Goal: Task Accomplishment & Management: Manage account settings

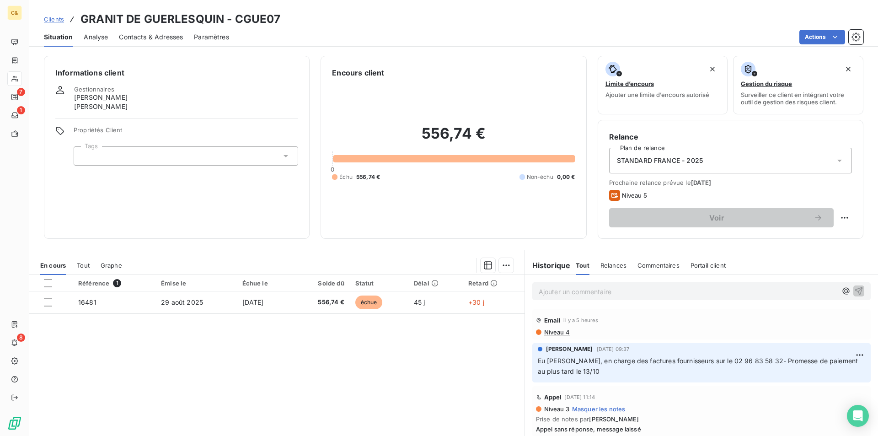
click at [253, 392] on div "Référence 1 Émise le Échue le Solde dû Statut Délai Retard 16481 [DATE] [DATE] …" at bounding box center [276, 363] width 495 height 176
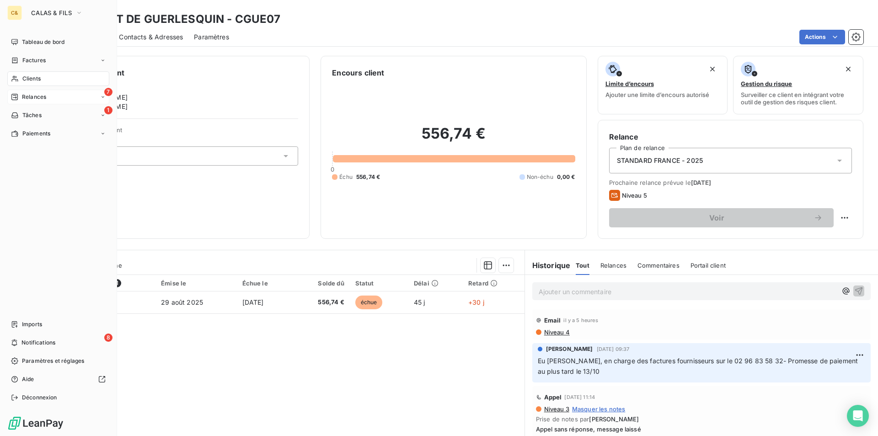
click at [16, 100] on icon at bounding box center [14, 97] width 6 height 6
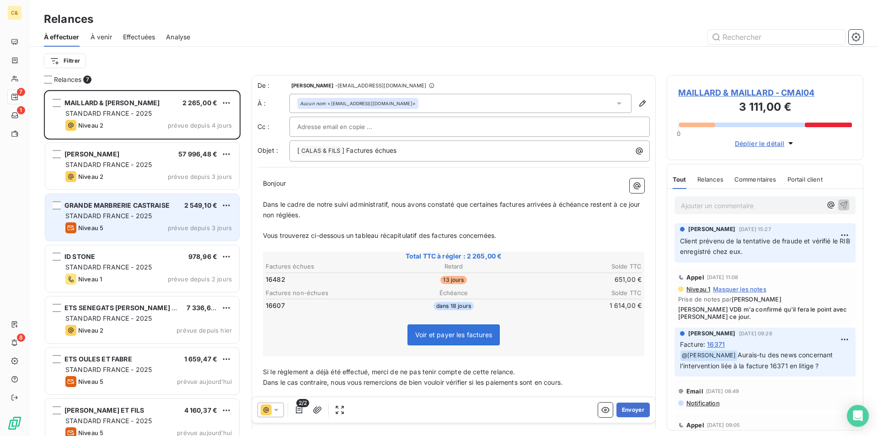
scroll to position [13, 0]
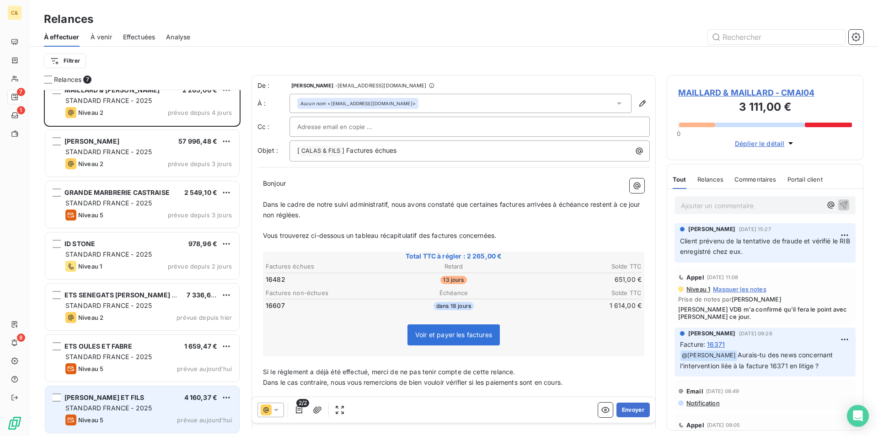
click at [153, 419] on div "Niveau 5 prévue aujourd’hui" at bounding box center [148, 419] width 166 height 11
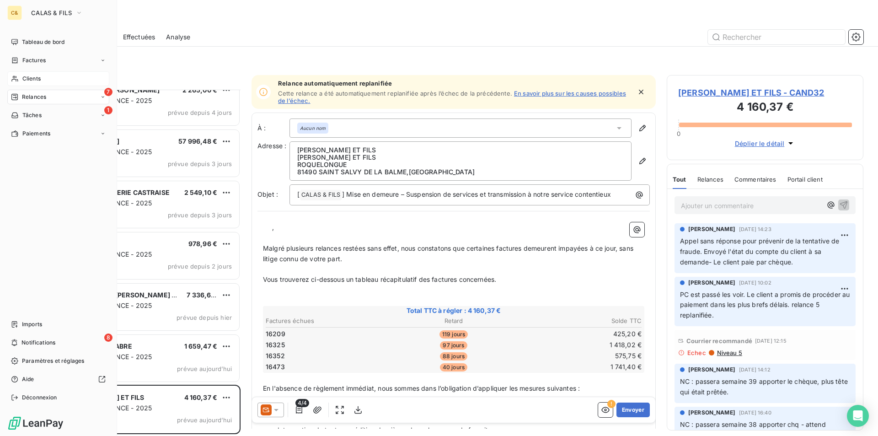
click at [33, 76] on span "Clients" at bounding box center [31, 79] width 18 height 8
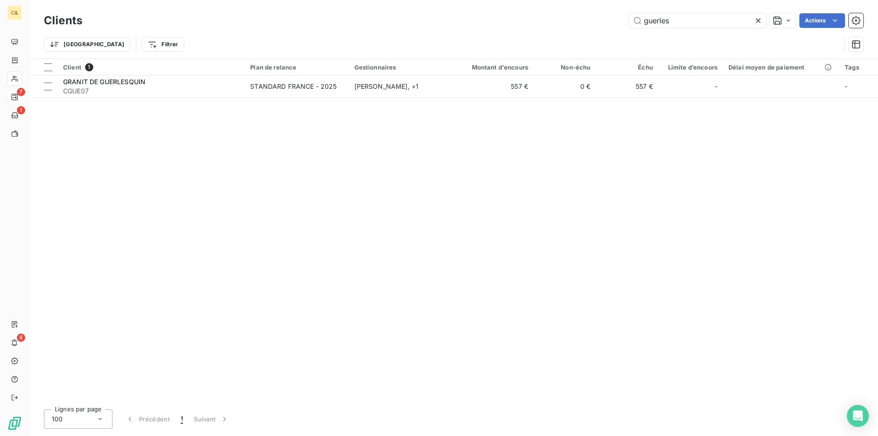
drag, startPoint x: 674, startPoint y: 22, endPoint x: 623, endPoint y: 21, distance: 51.7
click at [623, 21] on div "guerles Actions" at bounding box center [478, 20] width 770 height 15
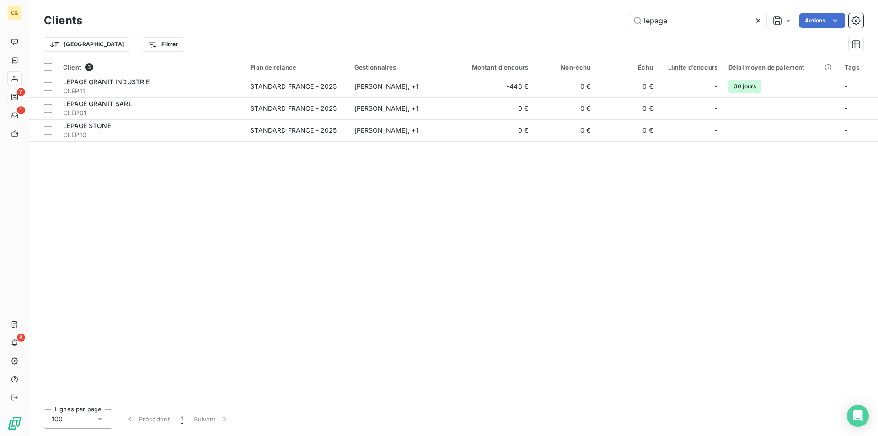
type input "lepage"
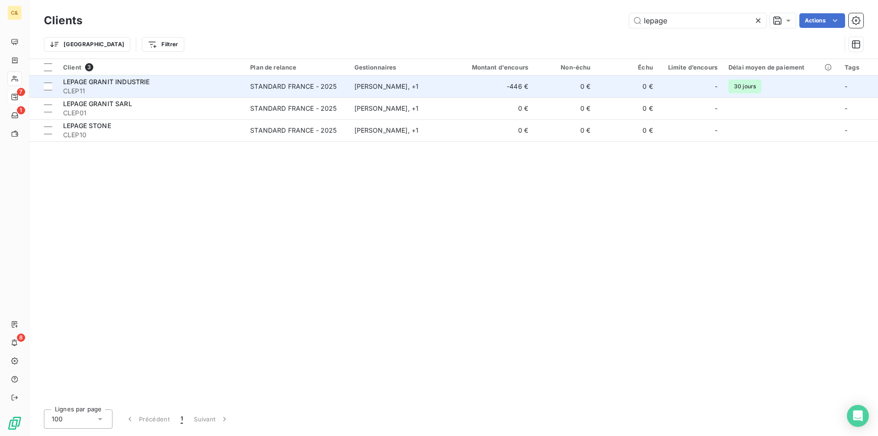
click at [182, 90] on span "CLEP11" at bounding box center [151, 90] width 176 height 9
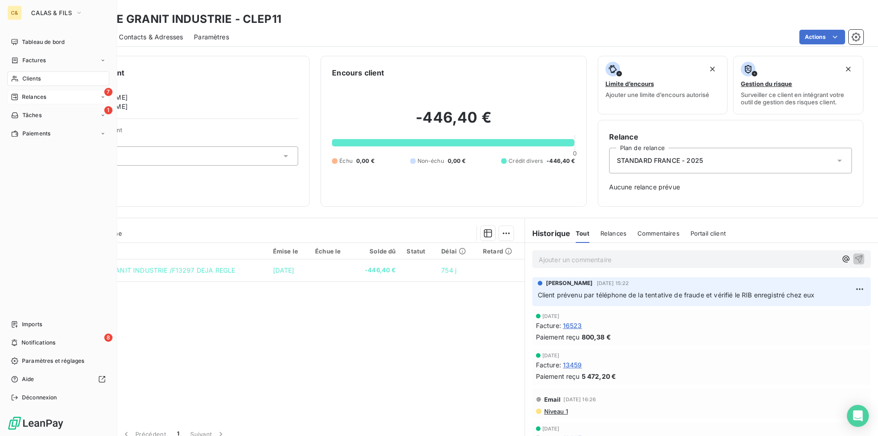
click at [22, 92] on div "7 Relances" at bounding box center [58, 97] width 102 height 15
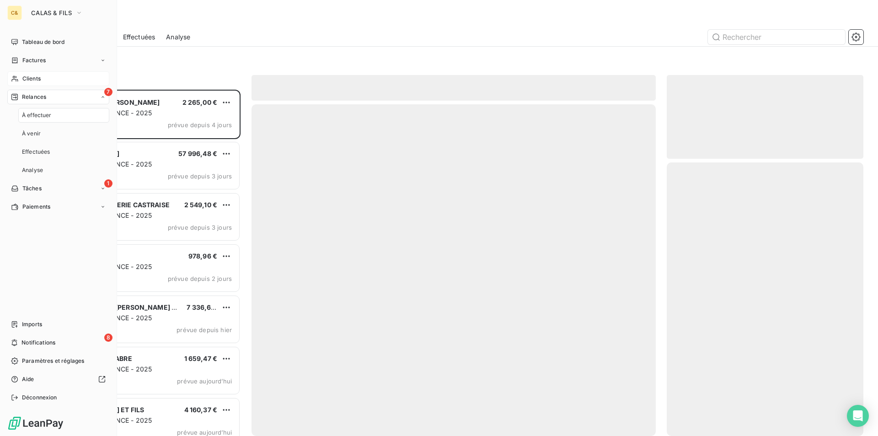
scroll to position [339, 190]
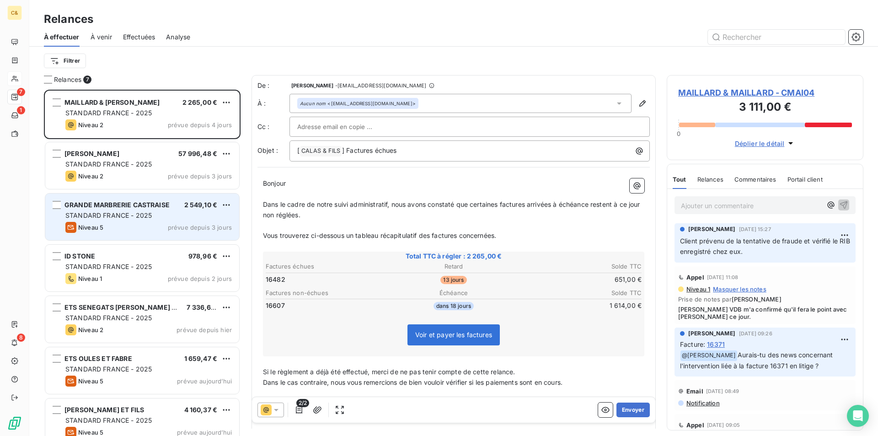
click at [150, 226] on div "Niveau 5 prévue depuis 3 jours" at bounding box center [148, 227] width 166 height 11
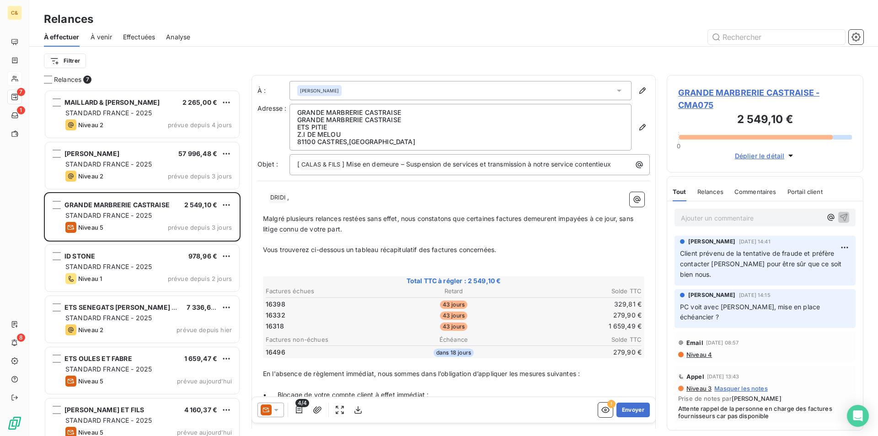
click at [719, 92] on span "GRANDE MARBRERIE CASTRAISE - CMA075" at bounding box center [765, 98] width 174 height 25
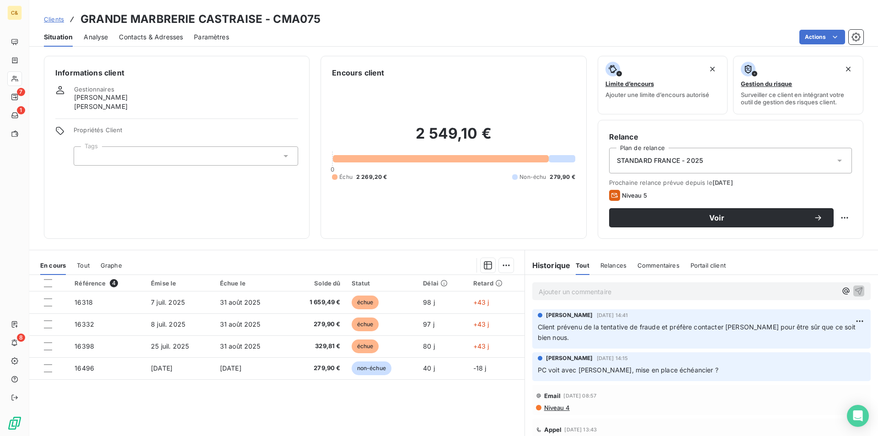
click at [153, 33] on span "Contacts & Adresses" at bounding box center [151, 36] width 64 height 9
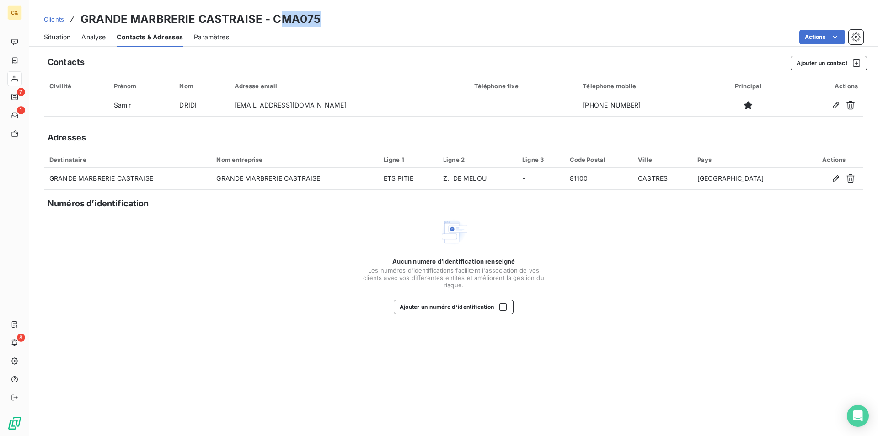
drag, startPoint x: 321, startPoint y: 17, endPoint x: 281, endPoint y: 19, distance: 40.3
click at [281, 19] on div "Clients GRANDE MARBRERIE CASTRAISE - CMA075" at bounding box center [453, 19] width 849 height 16
copy h3 "MA075"
click at [58, 37] on span "Situation" at bounding box center [57, 36] width 27 height 9
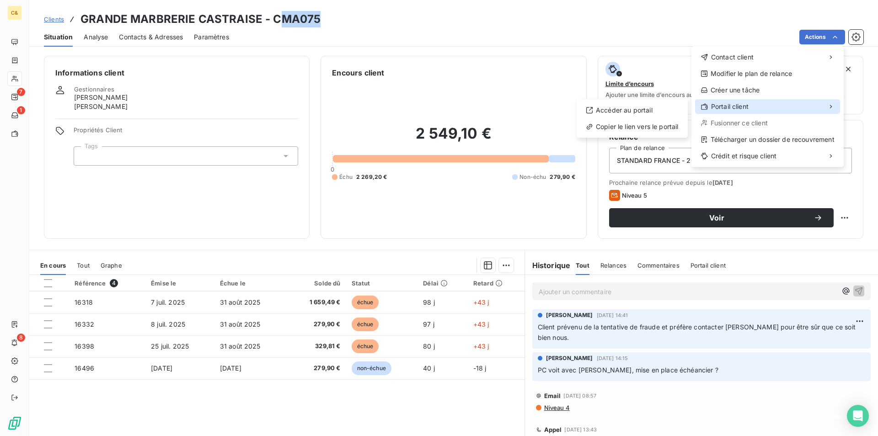
drag, startPoint x: 737, startPoint y: 103, endPoint x: 732, endPoint y: 103, distance: 5.0
click at [737, 103] on span "Portail client" at bounding box center [729, 106] width 37 height 9
click at [648, 127] on div "Copier le lien vers le portail" at bounding box center [632, 126] width 104 height 15
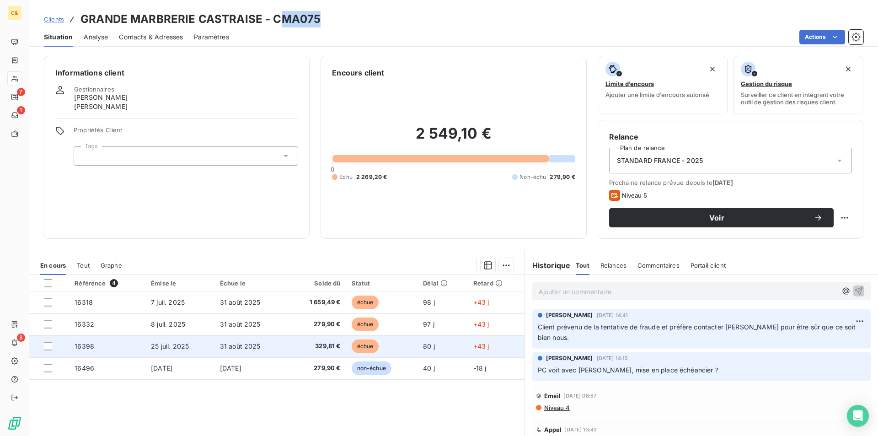
click at [259, 348] on td "31 août 2025" at bounding box center [250, 346] width 73 height 22
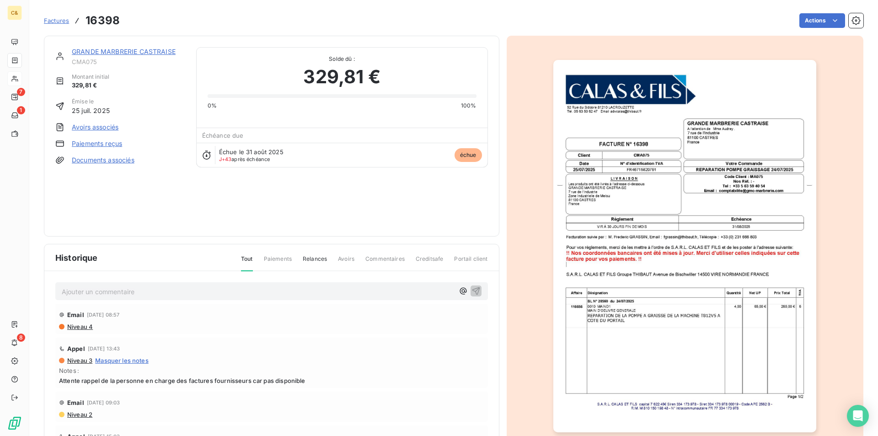
click at [144, 50] on link "GRANDE MARBRERIE CASTRAISE" at bounding box center [124, 52] width 104 height 8
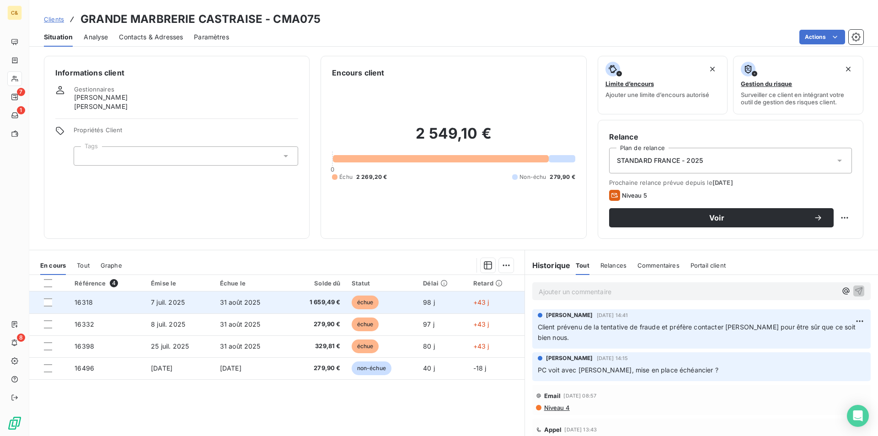
click at [202, 306] on td "7 juil. 2025" at bounding box center [179, 302] width 69 height 22
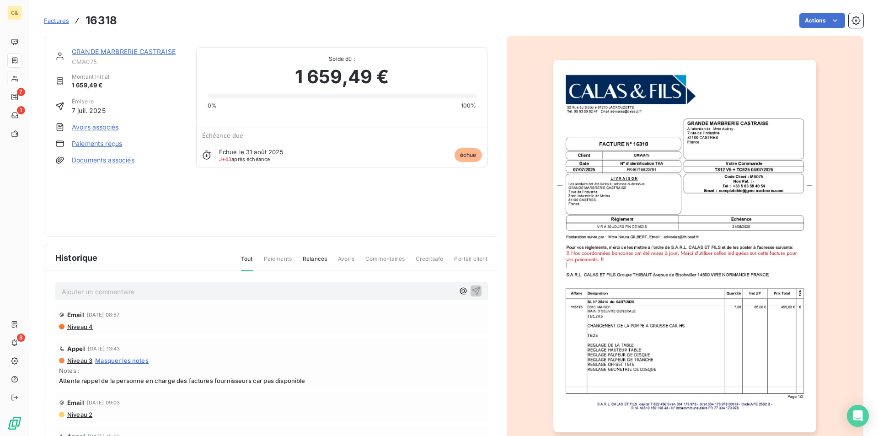
drag, startPoint x: 684, startPoint y: 189, endPoint x: 682, endPoint y: 204, distance: 15.3
click at [684, 189] on html "C& 7 1 8 Factures 16318 Actions GRANDE MARBRERIE CASTRAISE CMA075 Montant initi…" at bounding box center [439, 218] width 878 height 436
click at [673, 246] on img "button" at bounding box center [684, 246] width 263 height 372
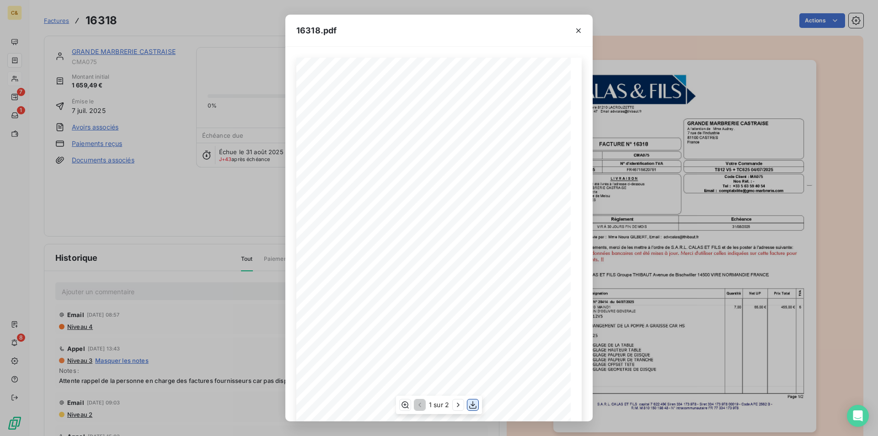
click at [474, 406] on icon "button" at bounding box center [472, 405] width 7 height 8
drag, startPoint x: 647, startPoint y: 112, endPoint x: 631, endPoint y: 137, distance: 30.3
click at [647, 112] on div "16318.pdf FACTURE N∞†16318 [STREET_ADDRESS]. 05 63 50 62 47 Email [EMAIL_ADDRES…" at bounding box center [439, 218] width 878 height 436
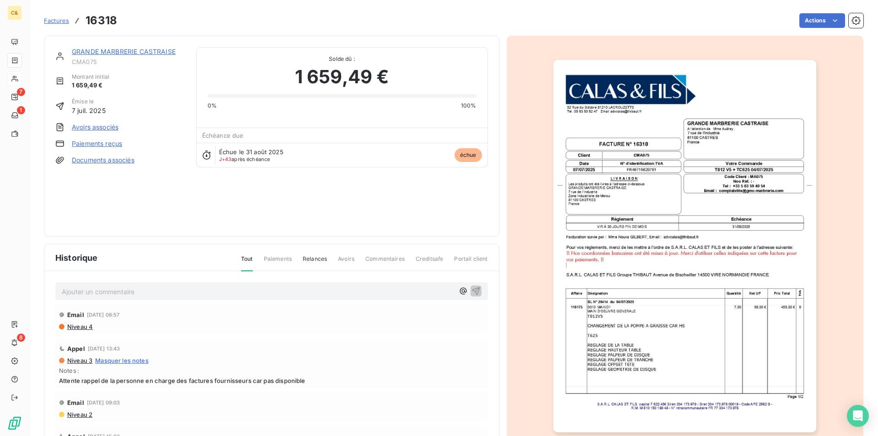
click at [121, 53] on link "GRANDE MARBRERIE CASTRAISE" at bounding box center [124, 52] width 104 height 8
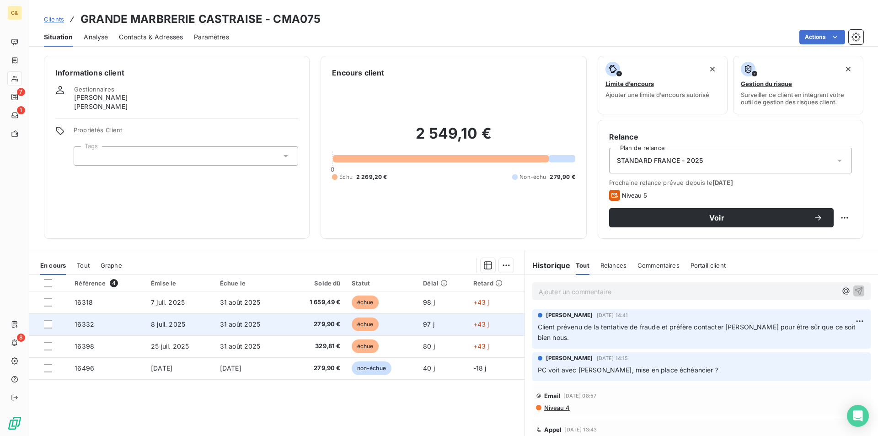
click at [99, 324] on td "16332" at bounding box center [107, 324] width 76 height 22
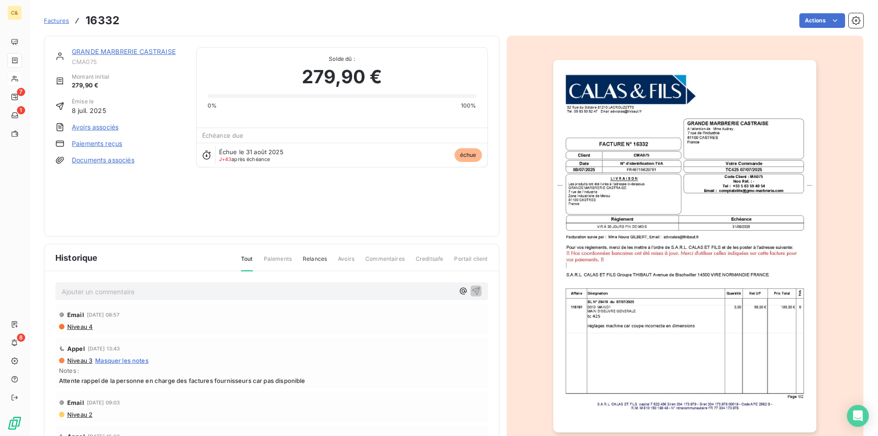
click at [634, 136] on img "button" at bounding box center [684, 246] width 263 height 372
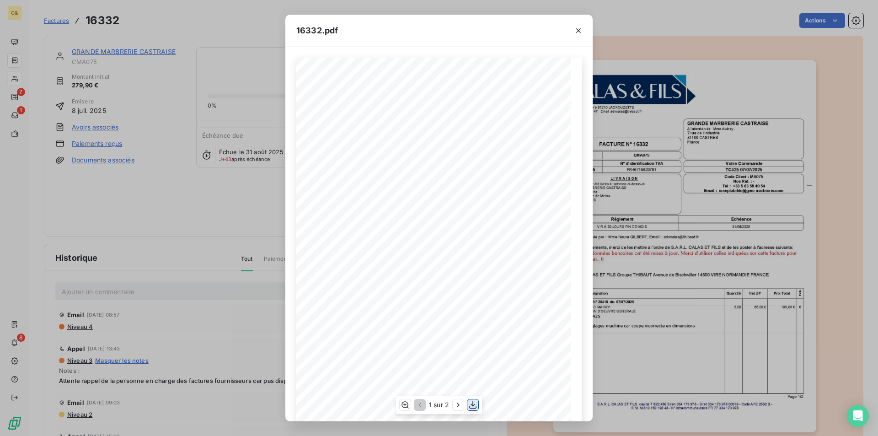
click at [471, 407] on icon "button" at bounding box center [472, 404] width 9 height 9
click at [245, 245] on div "16332.pdf FACTURE N∞†16332 [STREET_ADDRESS] TÈl. 05 63 50 62 47 Email [EMAIL_AD…" at bounding box center [439, 218] width 878 height 436
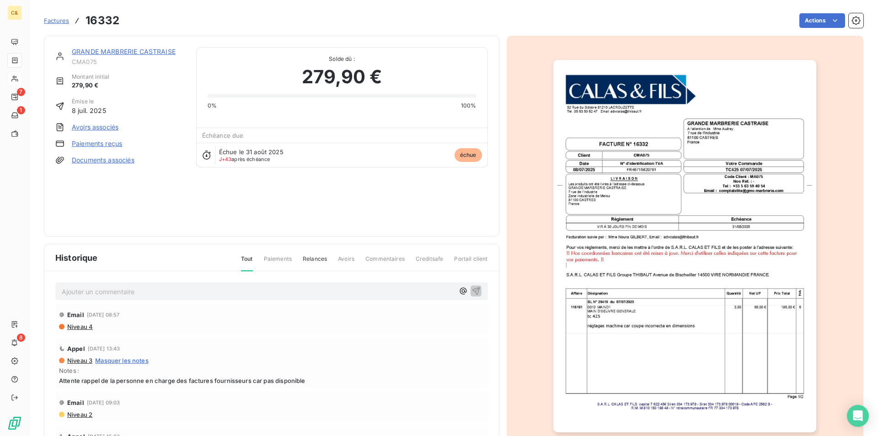
click at [109, 55] on link "GRANDE MARBRERIE CASTRAISE" at bounding box center [124, 52] width 104 height 8
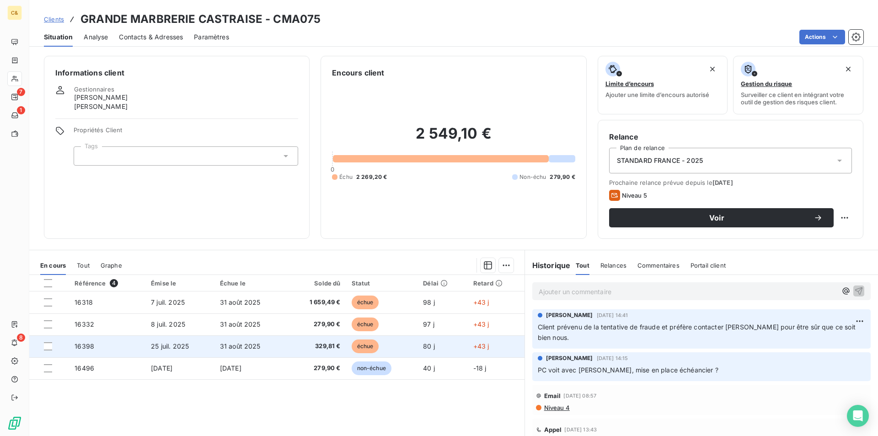
click at [92, 350] on td "16398" at bounding box center [107, 346] width 76 height 22
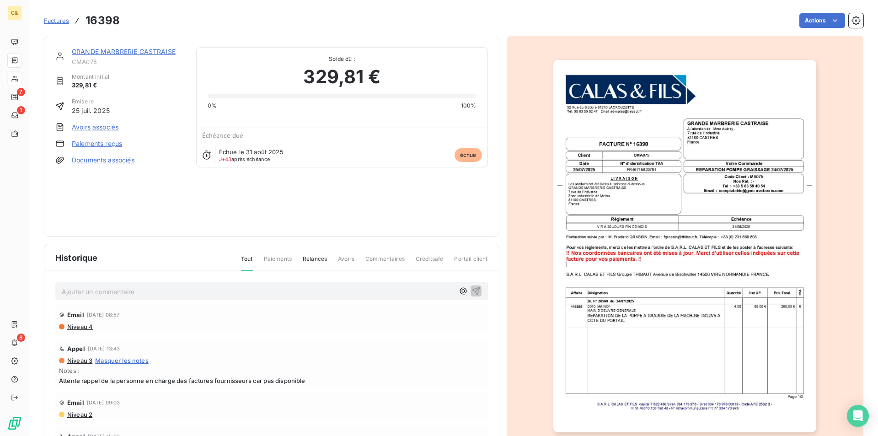
click at [687, 198] on img "button" at bounding box center [684, 246] width 263 height 372
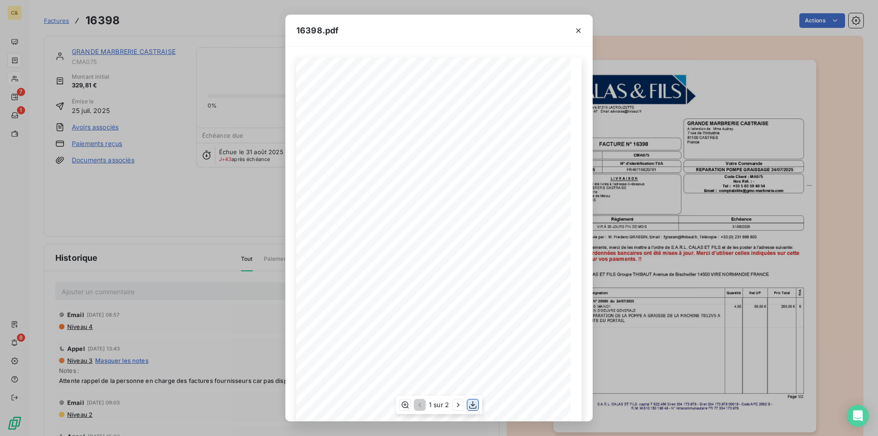
click at [472, 405] on icon "button" at bounding box center [472, 405] width 7 height 8
click at [577, 30] on icon "button" at bounding box center [578, 30] width 9 height 9
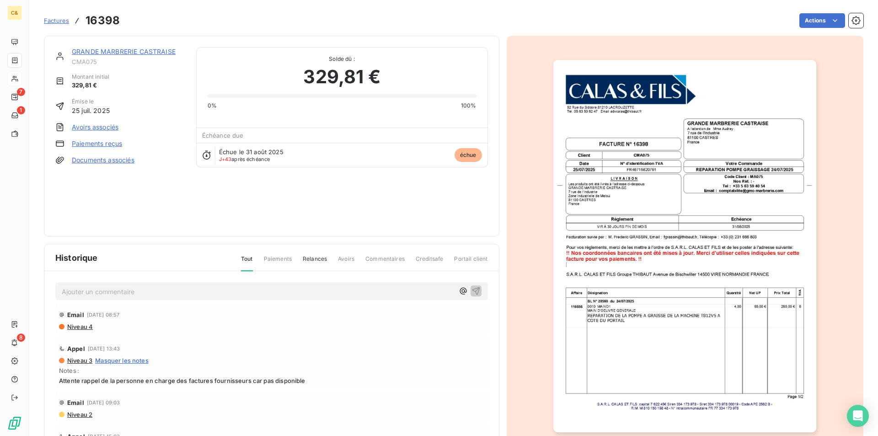
click at [114, 293] on p "Ajouter un commentaire ﻿" at bounding box center [258, 291] width 392 height 11
click at [91, 51] on link "GRANDE MARBRERIE CASTRAISE" at bounding box center [124, 52] width 104 height 8
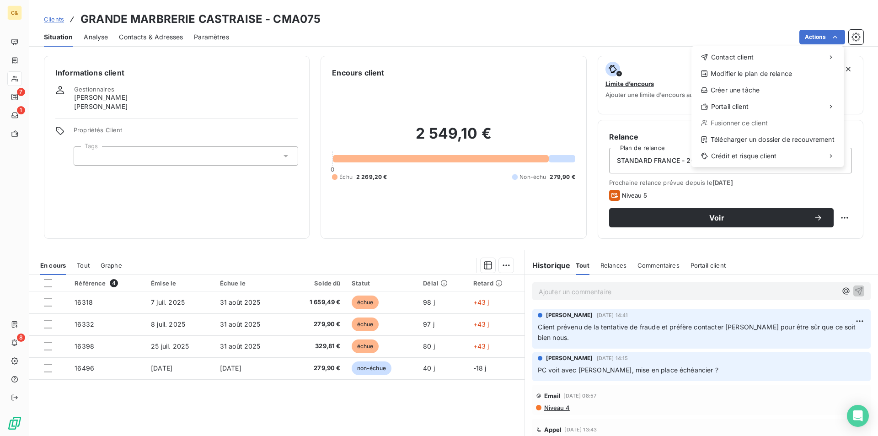
drag, startPoint x: 596, startPoint y: 292, endPoint x: 580, endPoint y: 290, distance: 16.1
click at [596, 292] on html "C& 7 1 8 Clients GRANDE MARBRERIE CASTRAISE - CMA075 Situation Analyse Contacts…" at bounding box center [439, 218] width 878 height 436
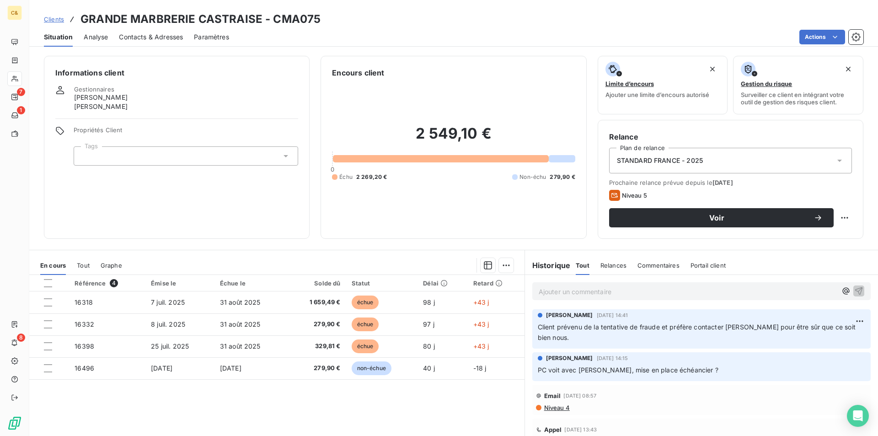
click at [575, 290] on p "Ajouter un commentaire ﻿" at bounding box center [688, 291] width 298 height 11
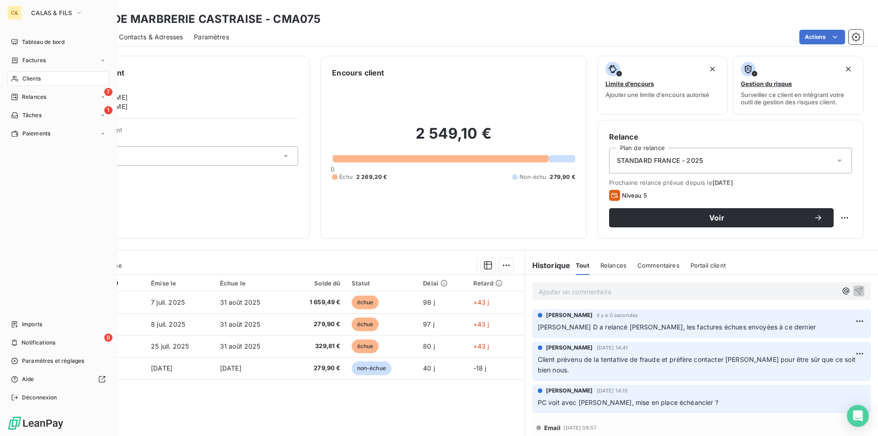
click at [25, 95] on span "Relances" at bounding box center [34, 97] width 24 height 8
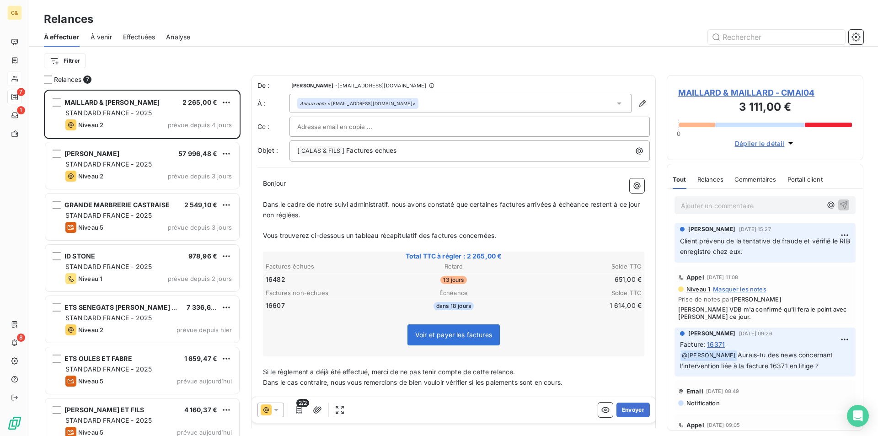
scroll to position [339, 190]
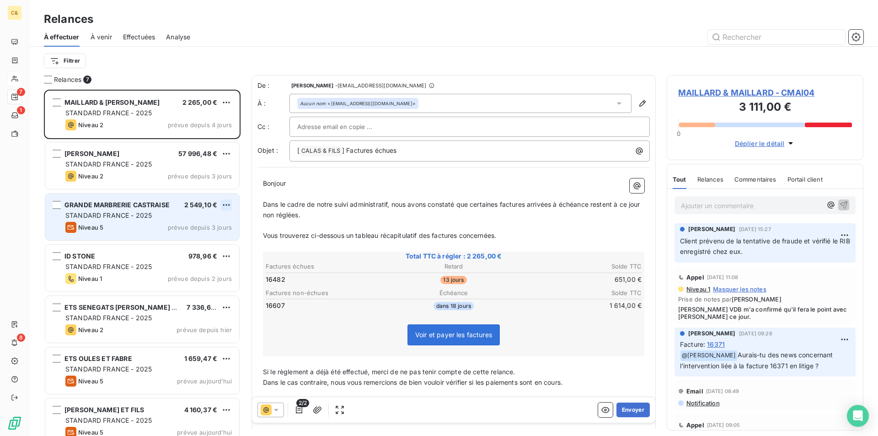
click at [223, 203] on html "C& 7 1 8 Relances À effectuer À venir Effectuées Analyse Filtrer Relances 7 MAI…" at bounding box center [439, 218] width 878 height 436
click at [203, 222] on div "Replanifier cette action" at bounding box center [187, 223] width 82 height 15
select select "9"
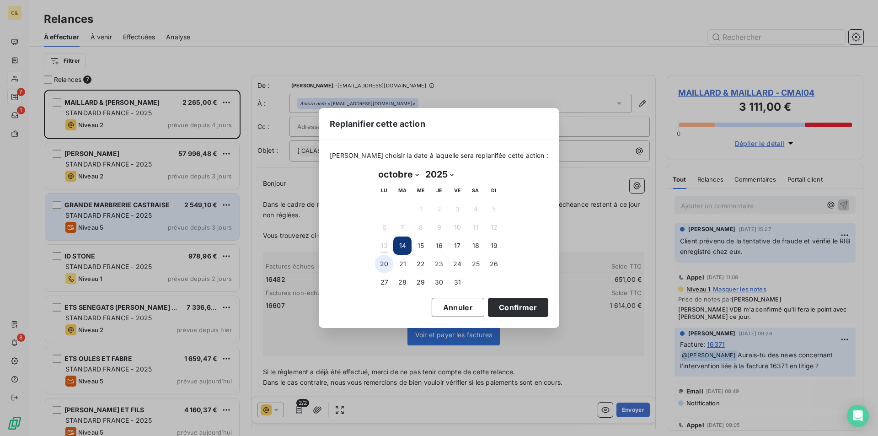
click at [383, 262] on button "20" at bounding box center [384, 264] width 18 height 18
click at [459, 246] on button "17" at bounding box center [457, 245] width 18 height 18
click at [492, 312] on button "Confirmer" at bounding box center [518, 307] width 60 height 19
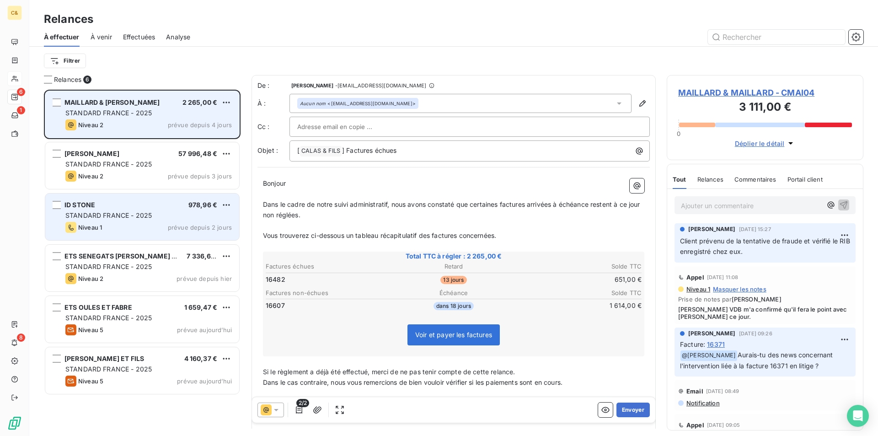
click at [150, 127] on div "Niveau 2 prévue depuis 4 jours" at bounding box center [148, 124] width 166 height 11
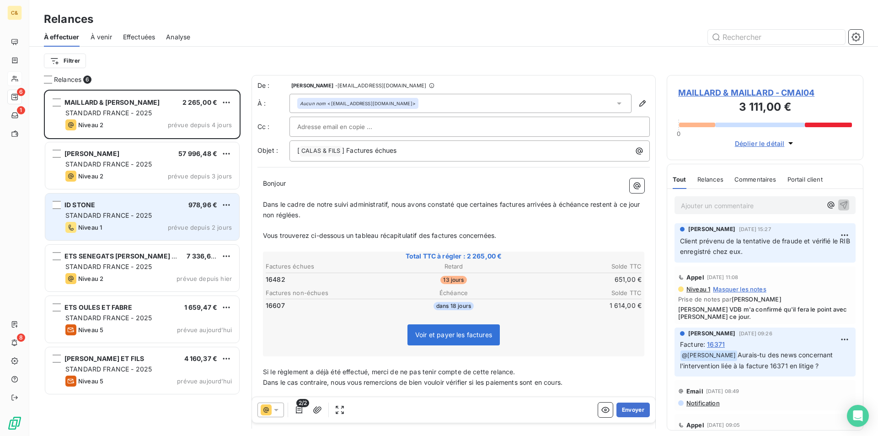
click at [736, 95] on span "MAILLARD & MAILLARD - CMAI04" at bounding box center [765, 92] width 174 height 12
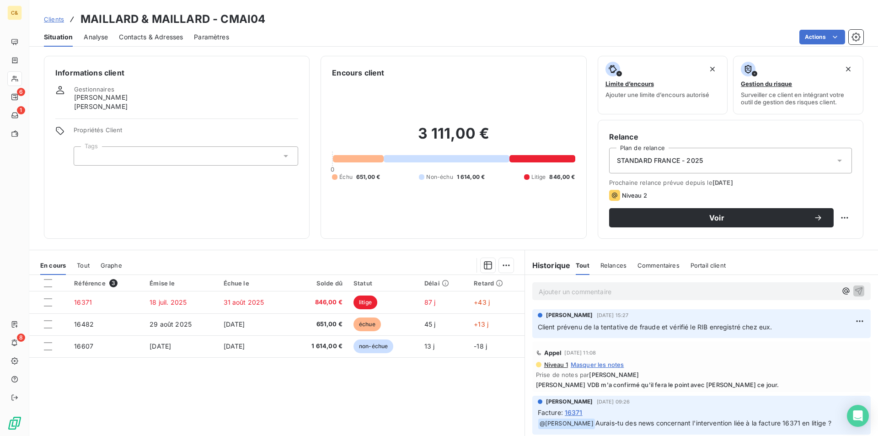
click at [605, 292] on p "Ajouter un commentaire ﻿" at bounding box center [688, 291] width 298 height 11
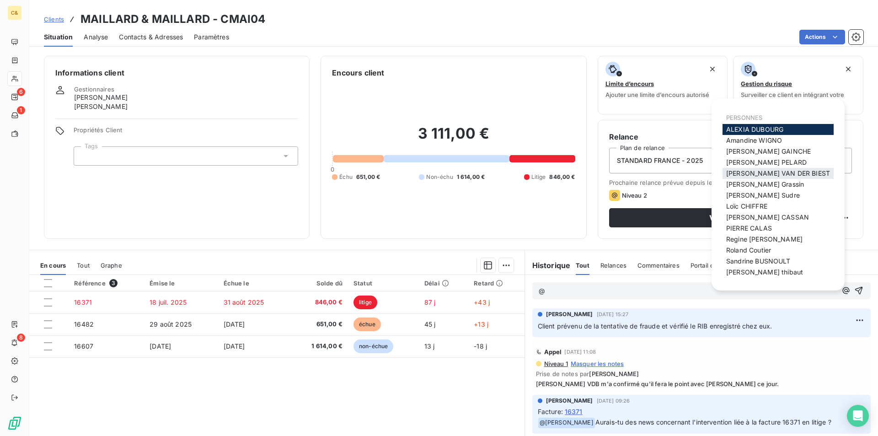
click at [747, 175] on span "[PERSON_NAME]" at bounding box center [778, 173] width 104 height 8
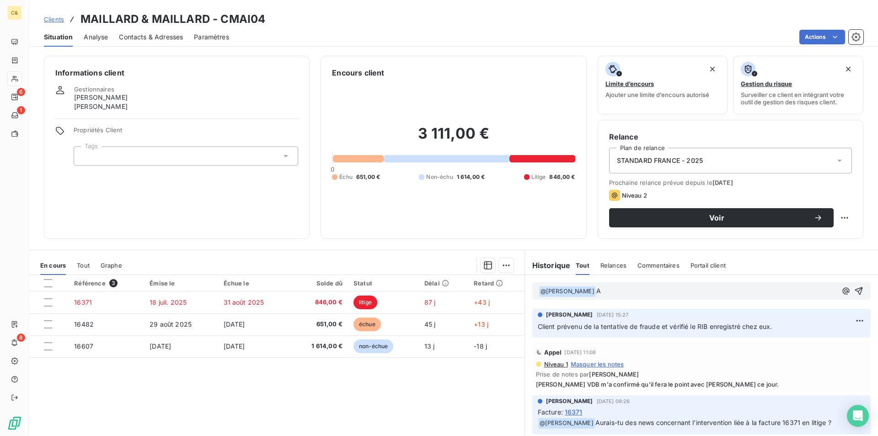
click at [618, 290] on p "﻿ @ [PERSON_NAME] VAN DER BIEST ﻿ A" at bounding box center [688, 291] width 298 height 11
click at [616, 292] on p "﻿ @ [PERSON_NAME] VAN DER BIEST ﻿ A" at bounding box center [688, 291] width 298 height 11
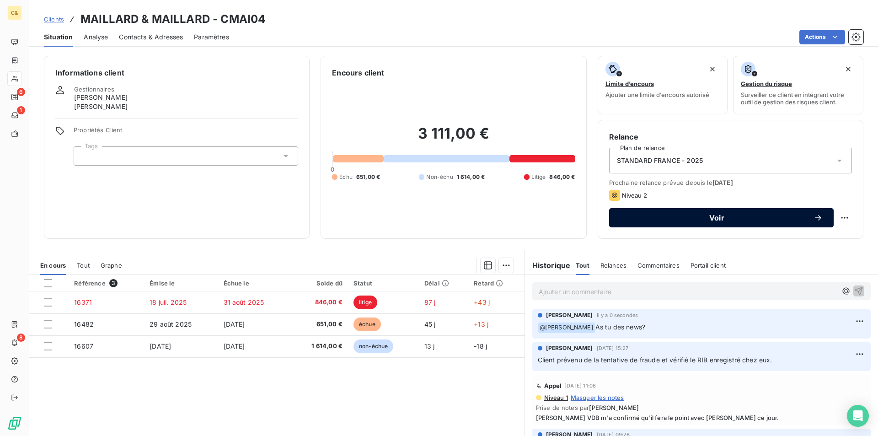
click at [694, 214] on span "Voir" at bounding box center [716, 217] width 193 height 7
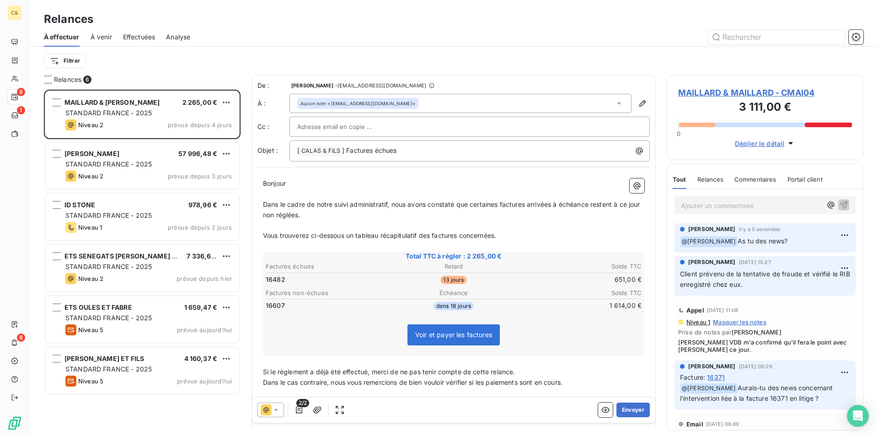
scroll to position [339, 190]
click at [622, 411] on button "Envoyer" at bounding box center [632, 409] width 33 height 15
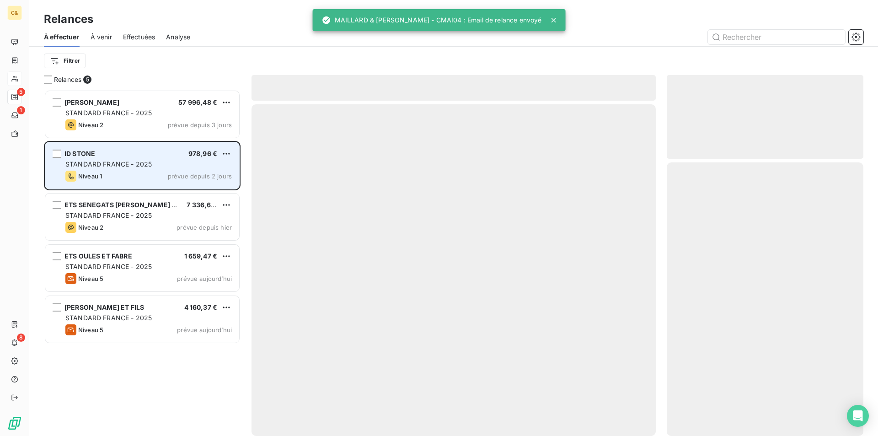
drag, startPoint x: 129, startPoint y: 167, endPoint x: 146, endPoint y: 168, distance: 17.0
click at [129, 167] on span "STANDARD FRANCE - 2025" at bounding box center [108, 164] width 86 height 8
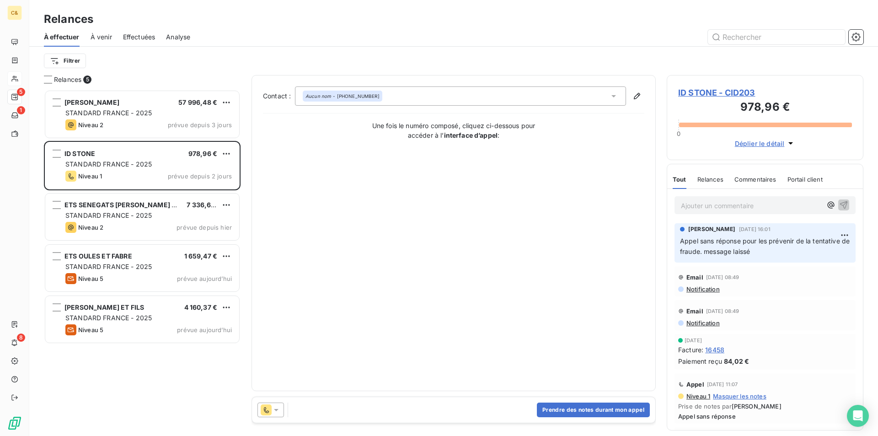
click at [726, 91] on span "ID STONE - CID203" at bounding box center [765, 92] width 174 height 12
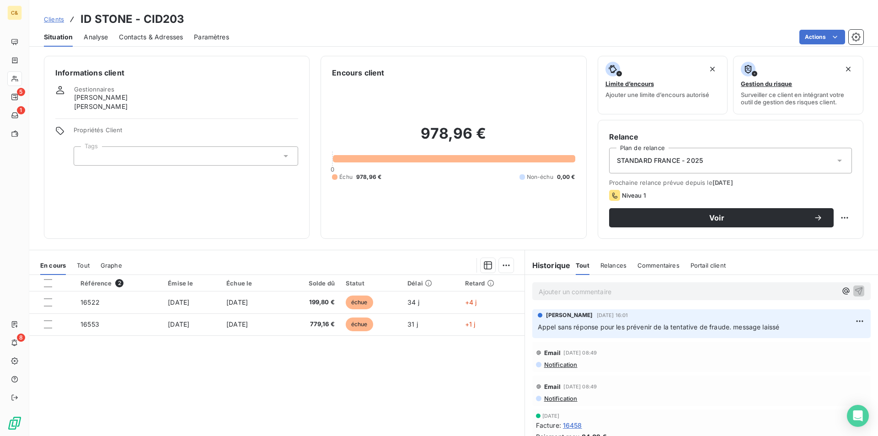
click at [133, 37] on span "Contacts & Adresses" at bounding box center [151, 36] width 64 height 9
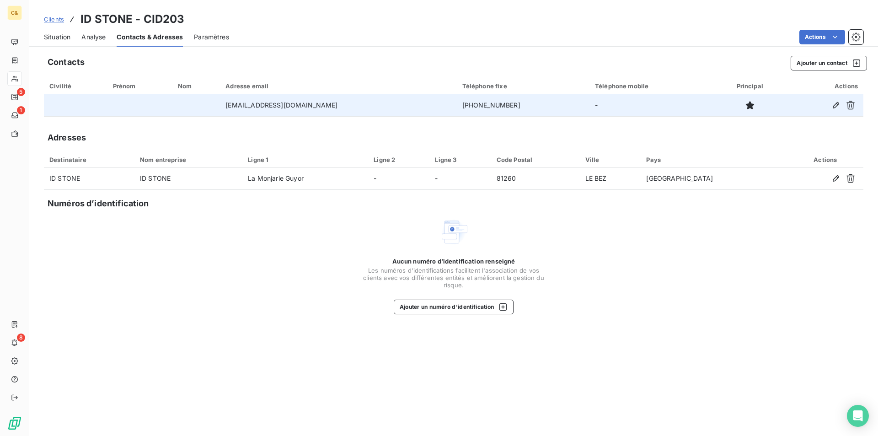
drag, startPoint x: 444, startPoint y: 106, endPoint x: 385, endPoint y: 103, distance: 60.0
click at [457, 103] on td "[PHONE_NUMBER]" at bounding box center [523, 105] width 133 height 22
copy td "[PHONE_NUMBER]"
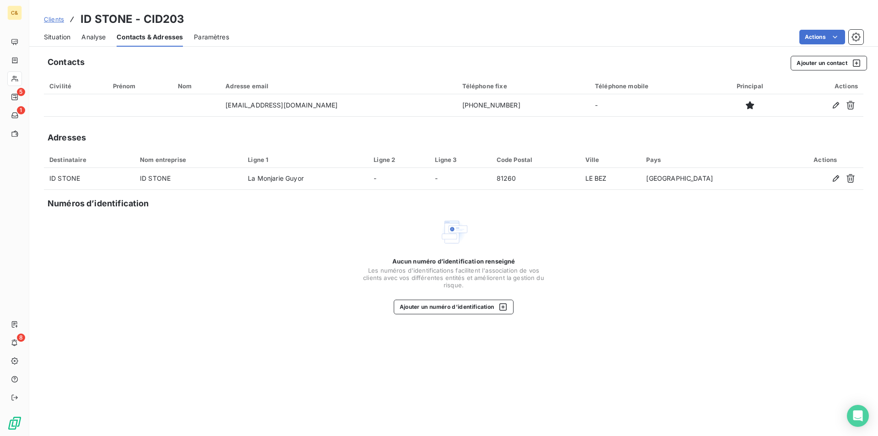
click at [59, 38] on span "Situation" at bounding box center [57, 36] width 27 height 9
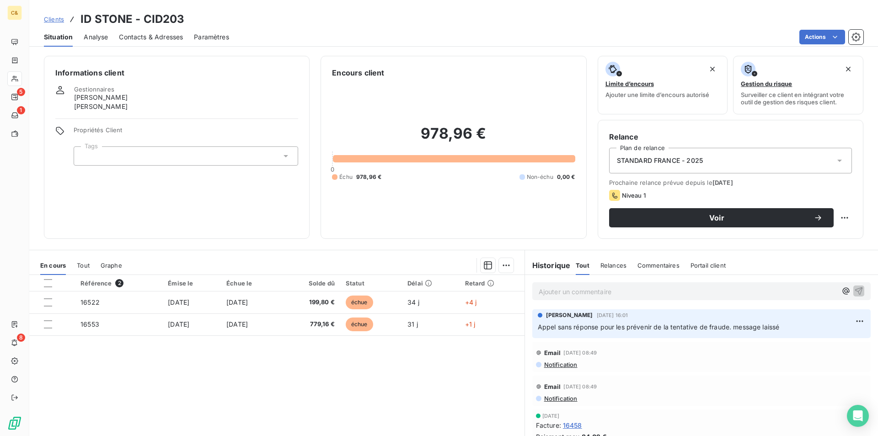
click at [576, 293] on p "Ajouter un commentaire ﻿" at bounding box center [688, 291] width 298 height 11
click at [712, 289] on span "Comptable absente, la secrétaire lui transmettra le messa. Ils font" at bounding box center [639, 291] width 200 height 8
click at [770, 292] on p "Comptable absente, la secrétaire lui transmettra le message. Ils font" at bounding box center [688, 291] width 298 height 11
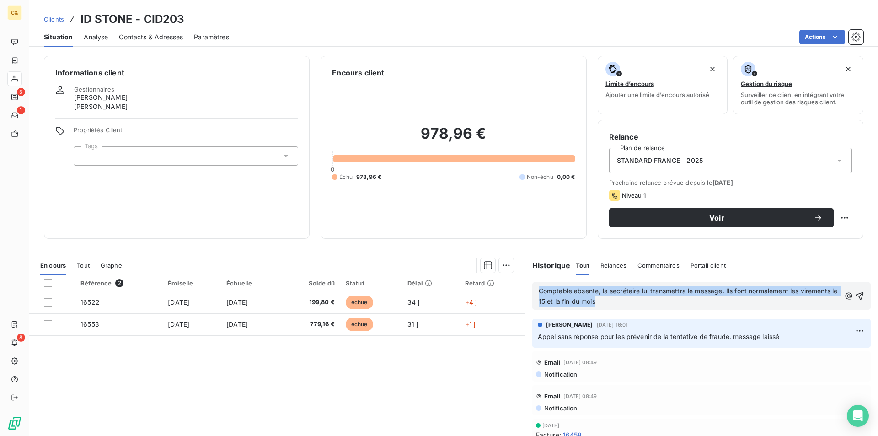
drag, startPoint x: 631, startPoint y: 301, endPoint x: 535, endPoint y: 288, distance: 97.3
click at [539, 288] on span "Comptable absente, la secrétaire lui transmettra le message. Ils font normaleme…" at bounding box center [689, 296] width 301 height 18
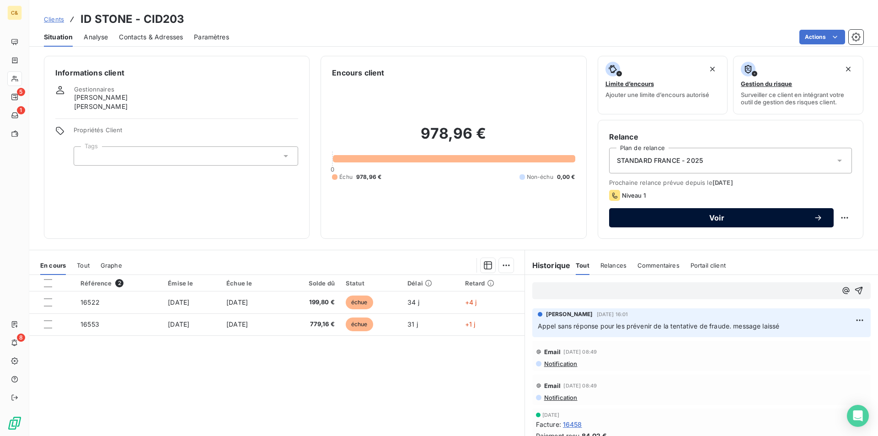
click at [695, 219] on span "Voir" at bounding box center [716, 217] width 193 height 7
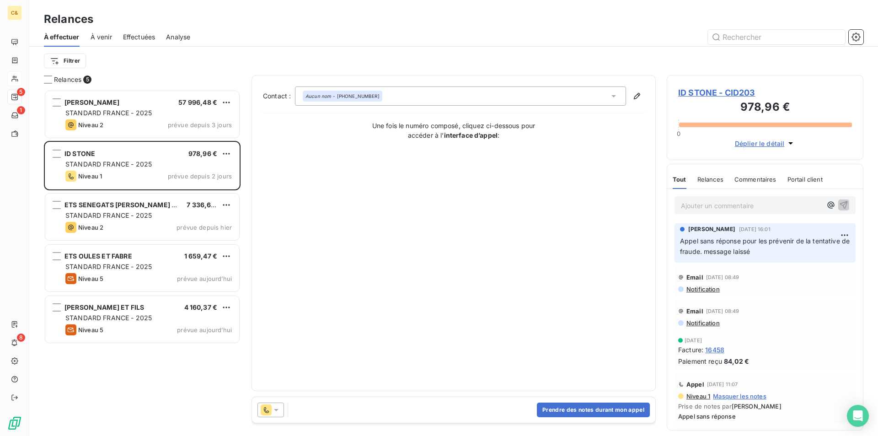
scroll to position [339, 190]
click at [583, 411] on button "Prendre des notes durant mon appel" at bounding box center [593, 409] width 113 height 15
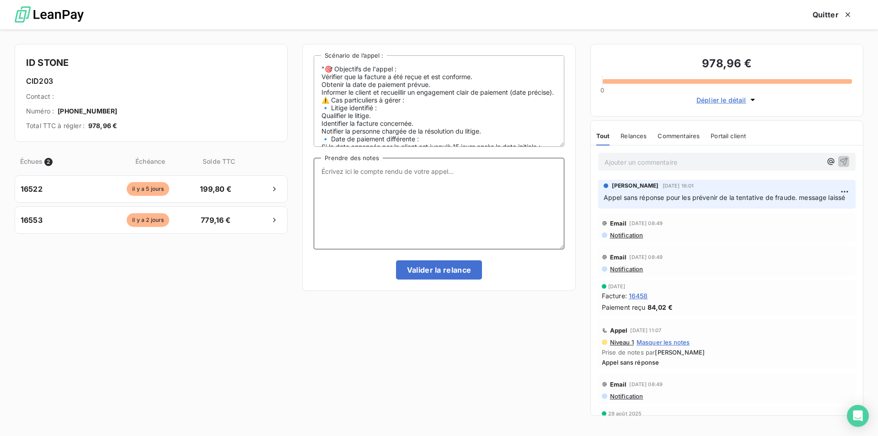
click at [404, 183] on textarea "Prendre des notes" at bounding box center [439, 203] width 250 height 91
paste textarea "Comptable absente, la secrétaire lui transmettra le message. Ils font normaleme…"
click at [505, 180] on textarea "Comptable absente, la secrétaire lui transmettra le message. Ils font normaleme…" at bounding box center [439, 203] width 250 height 91
drag, startPoint x: 511, startPoint y: 181, endPoint x: 499, endPoint y: 179, distance: 11.5
click at [499, 179] on textarea "Comptable absente, la secrétaire lui transmettra le message. Ils font normaleme…" at bounding box center [439, 203] width 250 height 91
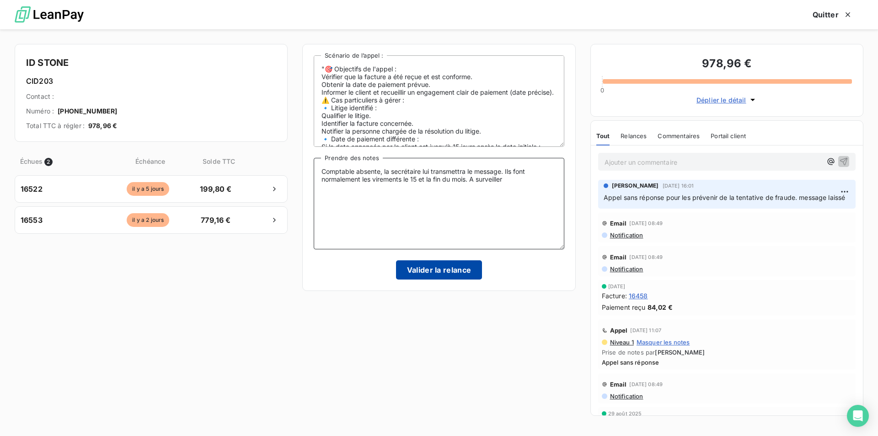
type textarea "Comptable absente, la secrétaire lui transmettra le message. Ils font normaleme…"
click at [450, 272] on button "Valider la relance" at bounding box center [439, 269] width 86 height 19
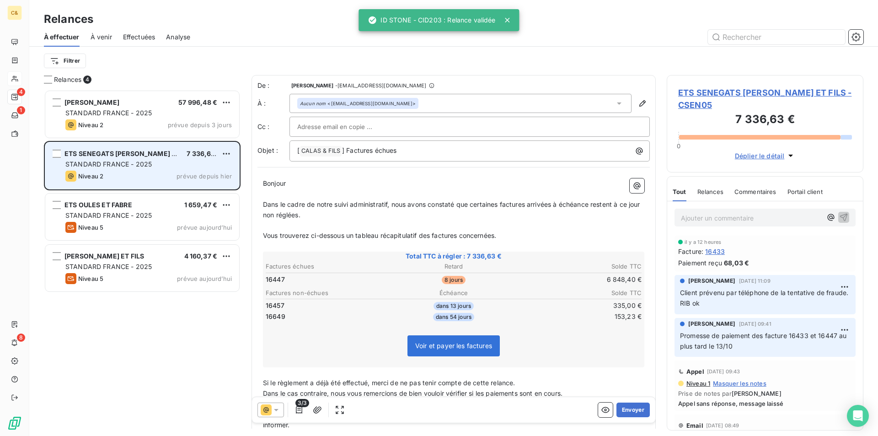
click at [151, 172] on div "Niveau 2 prévue depuis hier" at bounding box center [148, 176] width 166 height 11
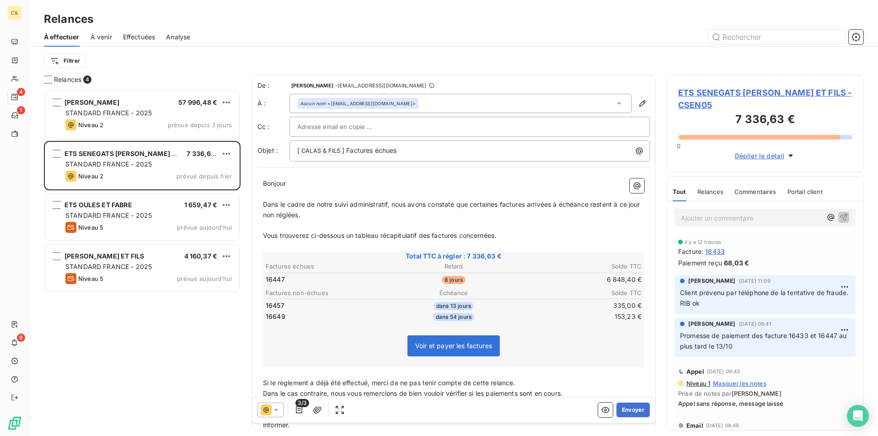
click at [719, 94] on span "ETS SENEGATS [PERSON_NAME] ET FILS - CSEN05" at bounding box center [765, 98] width 174 height 25
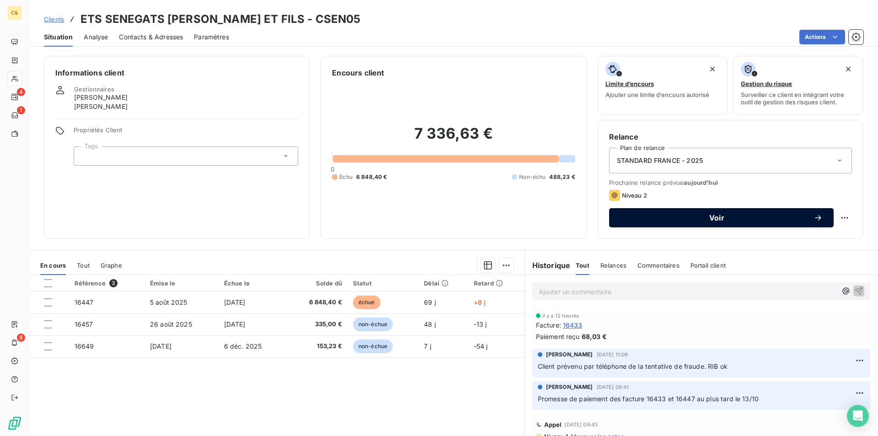
click at [672, 218] on span "Voir" at bounding box center [716, 217] width 193 height 7
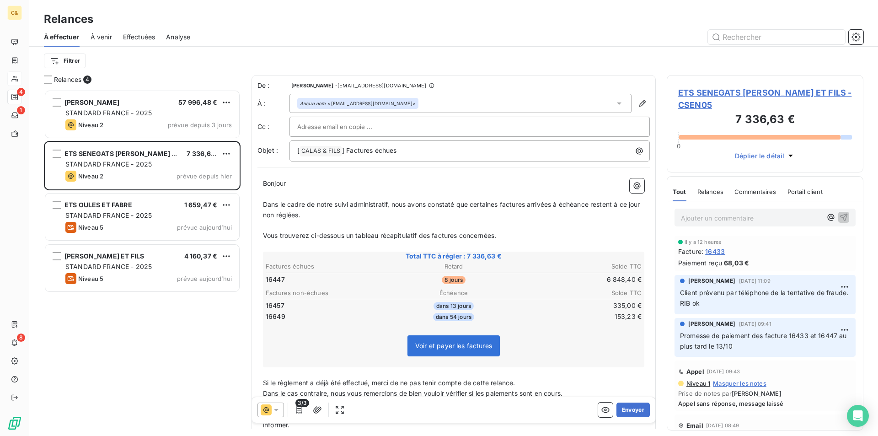
scroll to position [339, 190]
click at [620, 413] on button "Envoyer" at bounding box center [632, 409] width 33 height 15
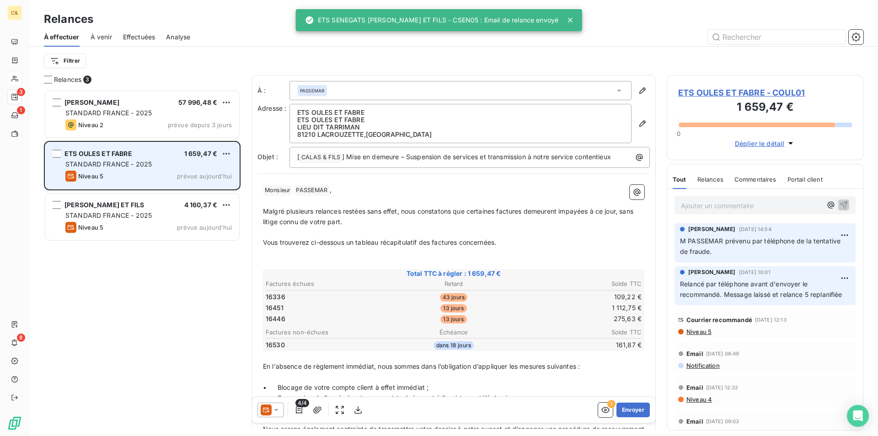
click at [162, 155] on div "ETS OULES ET FABRE 1 659,47 €" at bounding box center [148, 154] width 166 height 8
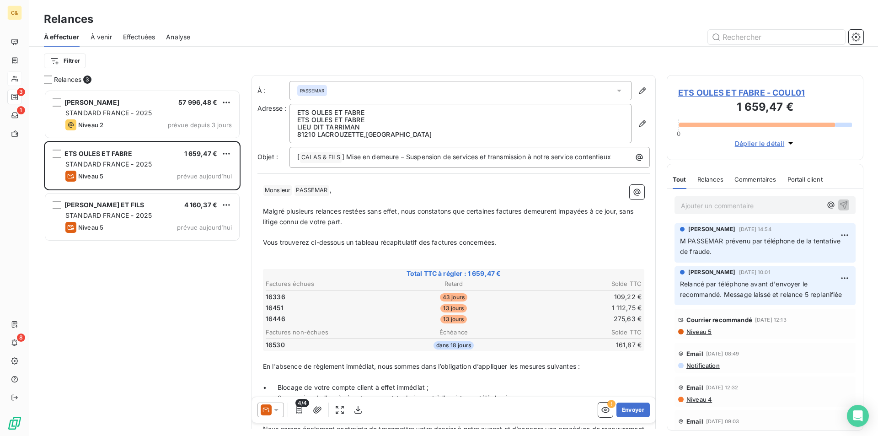
scroll to position [46, 0]
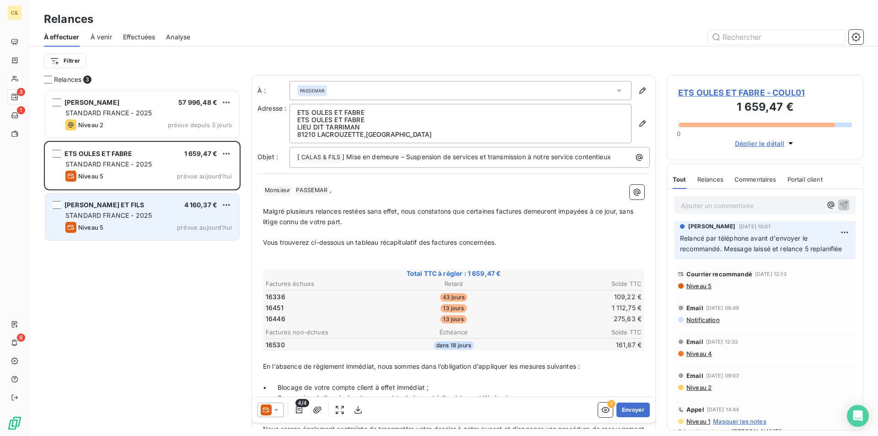
click at [150, 226] on div "Niveau 5 prévue aujourd’hui" at bounding box center [148, 227] width 166 height 11
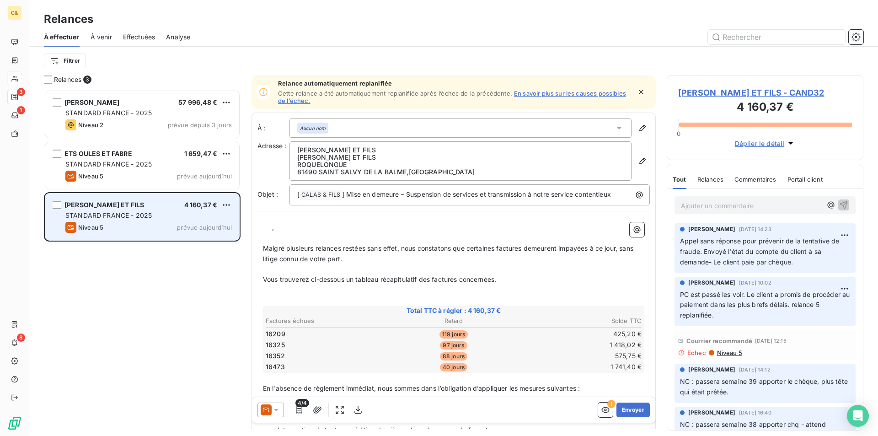
click at [150, 226] on div "Niveau 5 prévue aujourd’hui" at bounding box center [148, 227] width 166 height 11
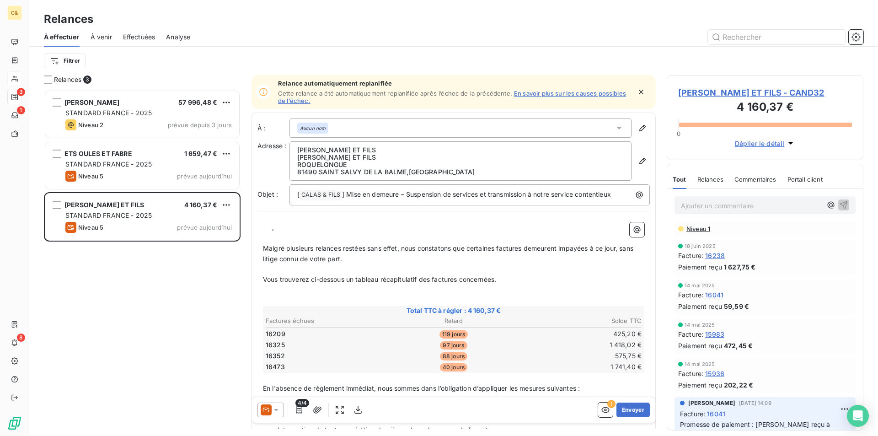
scroll to position [549, 0]
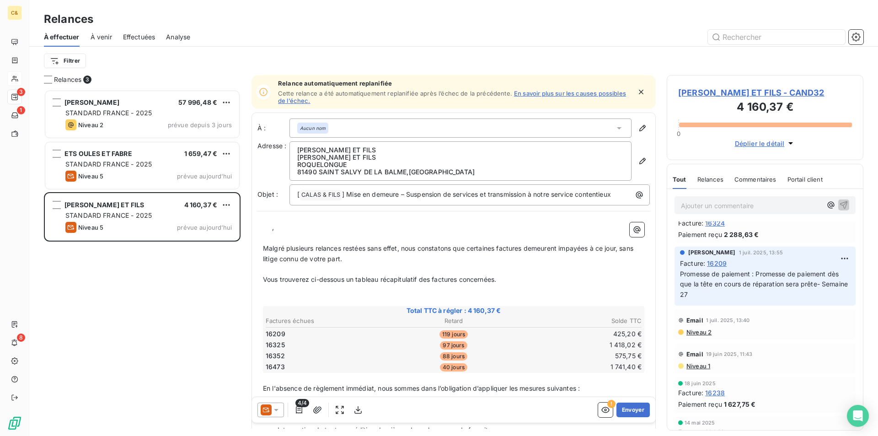
click at [162, 274] on div "SAS BLETON 57 996,48 € STANDARD FRANCE - 2025 Niveau 2 prévue depuis 3 jours ET…" at bounding box center [142, 263] width 197 height 346
click at [741, 91] on span "[PERSON_NAME] ET FILS - CAND32" at bounding box center [765, 92] width 174 height 12
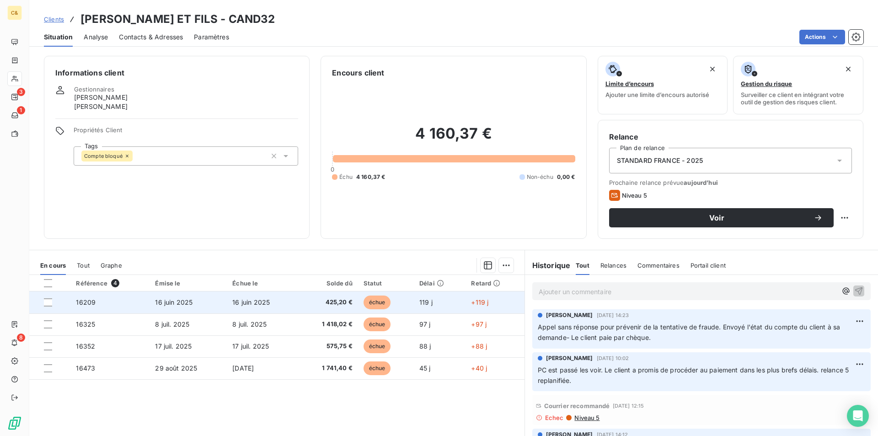
click at [282, 305] on td "16 juin 2025" at bounding box center [262, 302] width 70 height 22
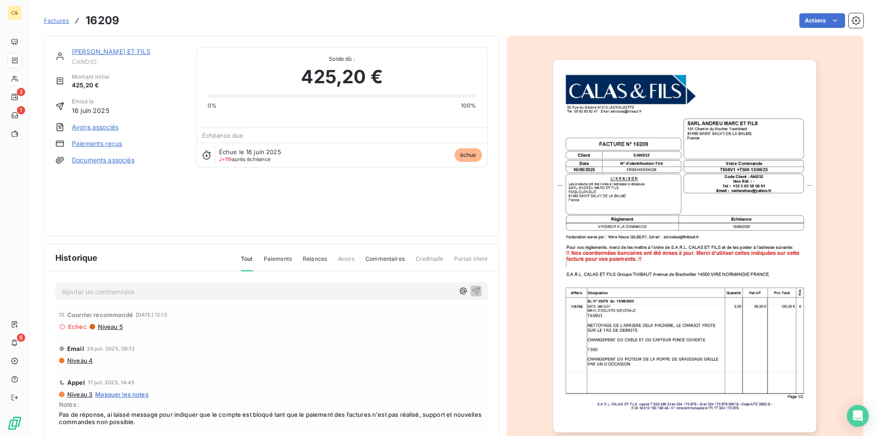
click at [106, 52] on html "C& 3 1 8 Factures 16209 Actions [PERSON_NAME] ET FILS CAND32 Montant initial 42…" at bounding box center [439, 218] width 878 height 436
click at [109, 50] on link "[PERSON_NAME] ET FILS" at bounding box center [111, 52] width 79 height 8
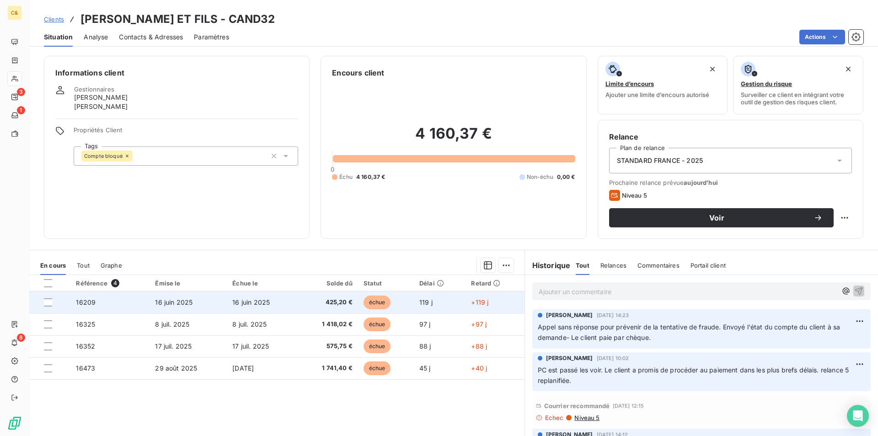
click at [283, 293] on td "16 juin 2025" at bounding box center [262, 302] width 70 height 22
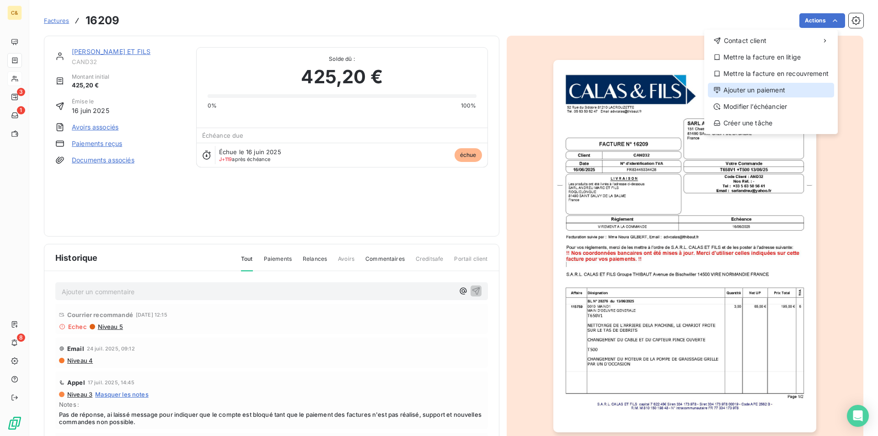
click at [740, 92] on div "Ajouter un paiement" at bounding box center [771, 90] width 126 height 15
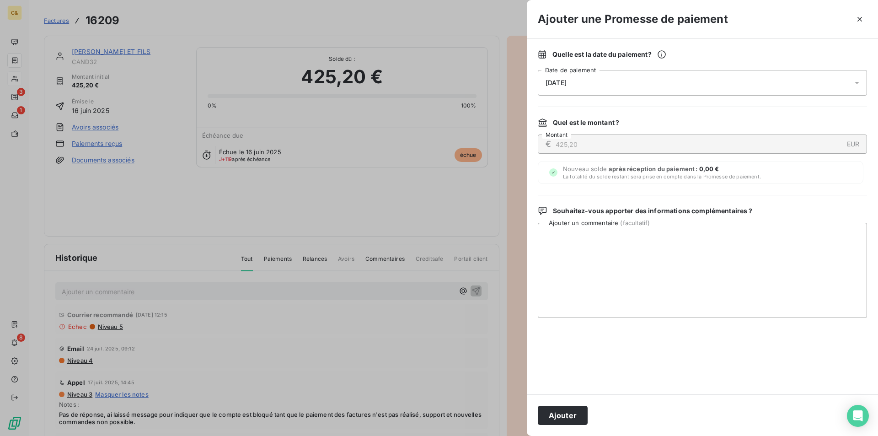
click at [594, 86] on div "[DATE]" at bounding box center [702, 83] width 329 height 26
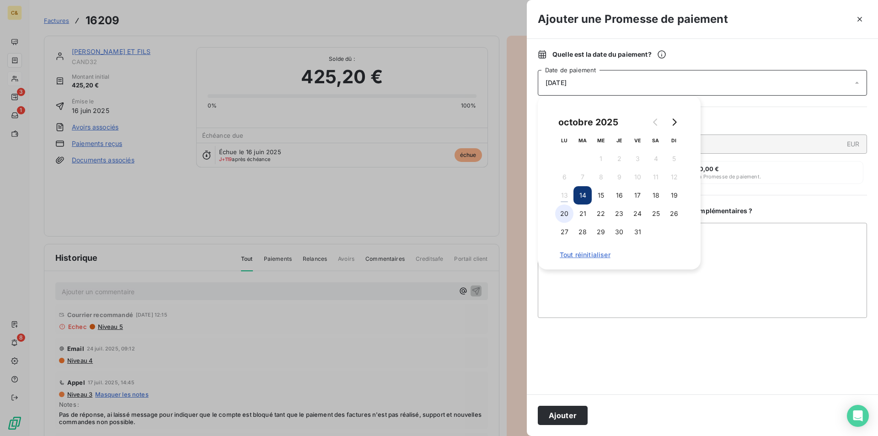
click at [565, 211] on button "20" at bounding box center [564, 213] width 18 height 18
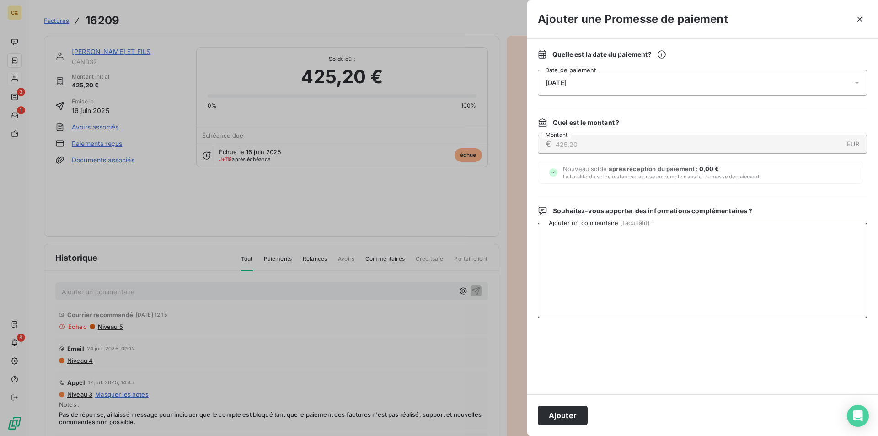
click at [681, 312] on textarea "Ajouter un commentaire ( facultatif )" at bounding box center [702, 270] width 329 height 95
type textarea "[PERSON_NAME] reçu à Lacrouzette"
click at [577, 420] on button "Ajouter" at bounding box center [563, 415] width 50 height 19
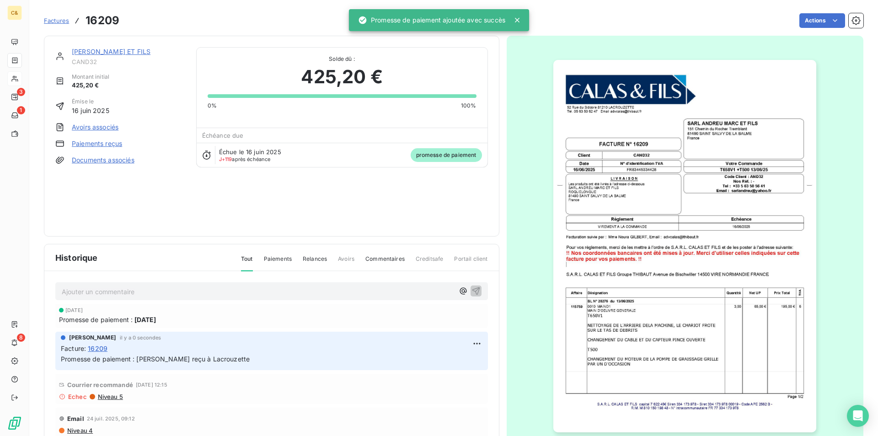
click at [102, 51] on link "[PERSON_NAME] ET FILS" at bounding box center [111, 52] width 79 height 8
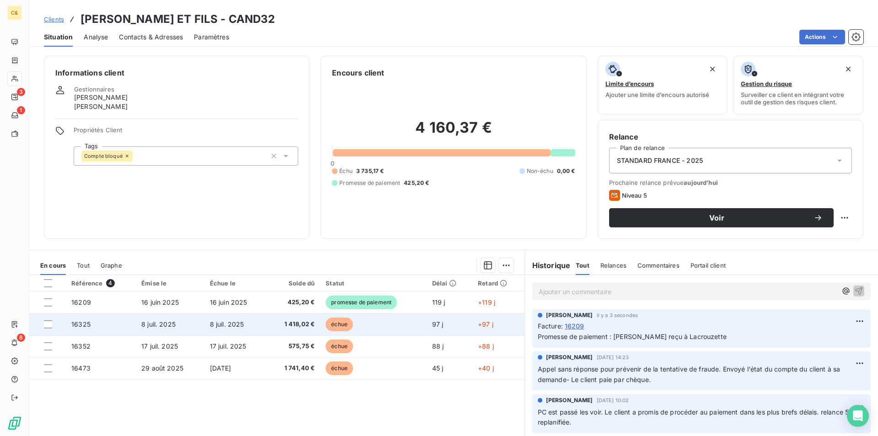
click at [250, 321] on td "8 juil. 2025" at bounding box center [235, 324] width 63 height 22
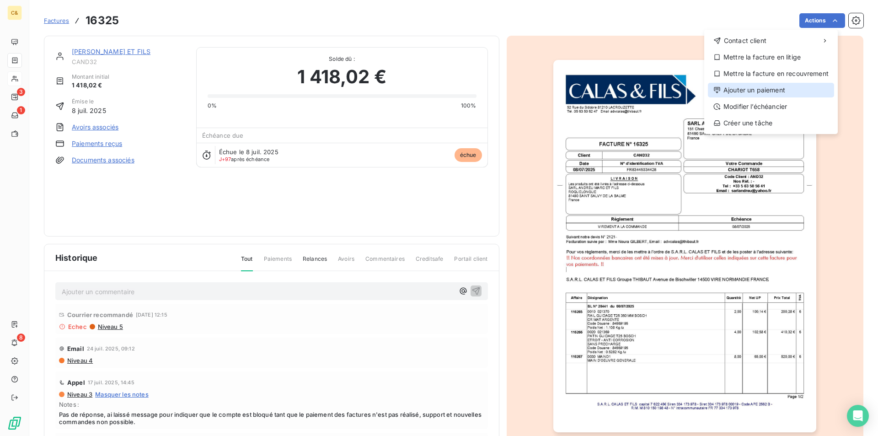
click at [752, 87] on div "Ajouter un paiement" at bounding box center [771, 90] width 126 height 15
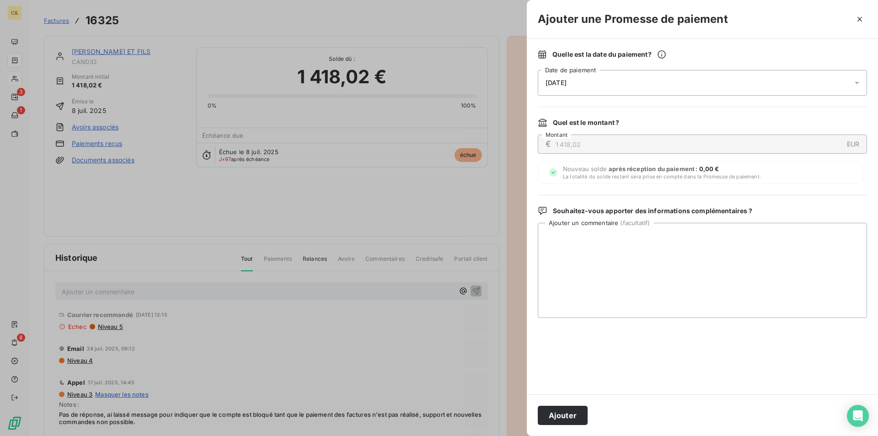
click at [588, 86] on div "[DATE]" at bounding box center [702, 83] width 329 height 26
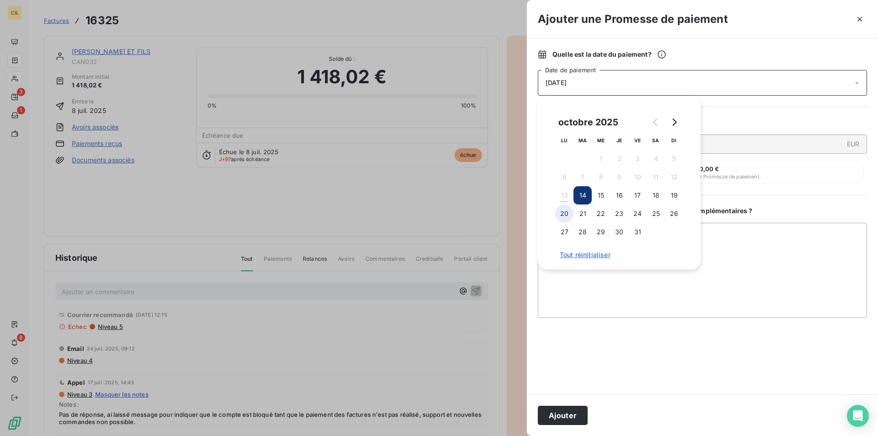
click at [566, 211] on button "20" at bounding box center [564, 213] width 18 height 18
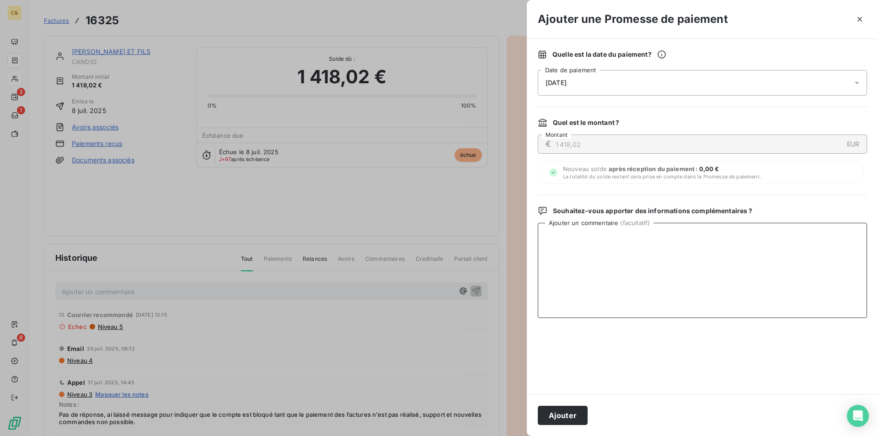
click at [725, 257] on textarea "Ajouter un commentaire ( facultatif )" at bounding box center [702, 270] width 329 height 95
type textarea "V"
type textarea "[PERSON_NAME] reçu à Lacrouzette"
click at [551, 412] on button "Ajouter" at bounding box center [563, 415] width 50 height 19
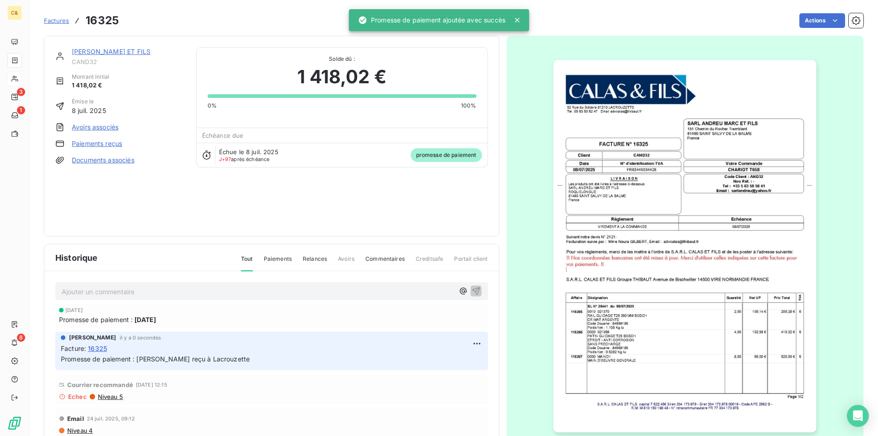
click at [145, 51] on link "[PERSON_NAME] ET FILS" at bounding box center [111, 52] width 79 height 8
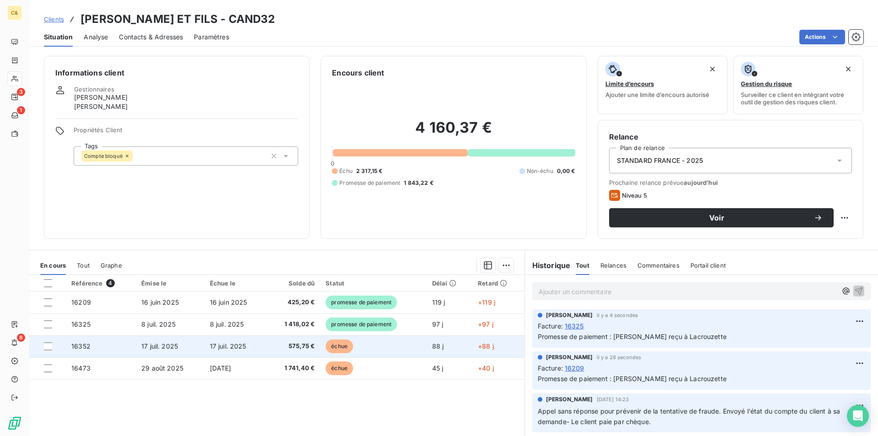
click at [246, 353] on td "17 juil. 2025" at bounding box center [235, 346] width 63 height 22
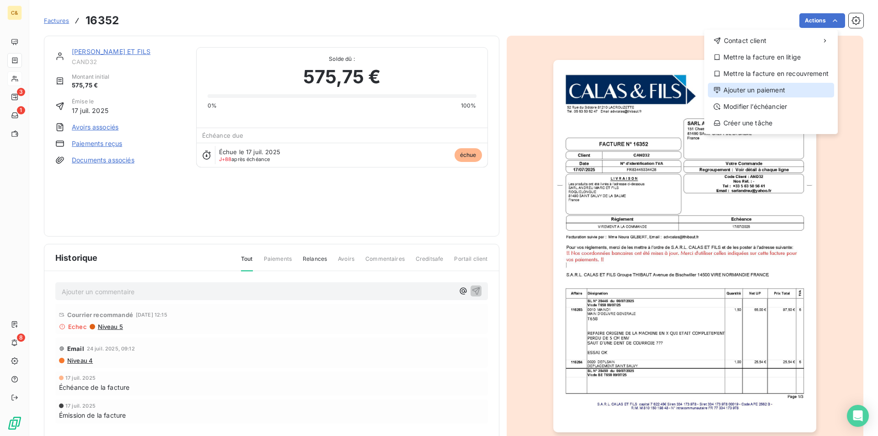
click at [740, 93] on div "Ajouter un paiement" at bounding box center [771, 90] width 126 height 15
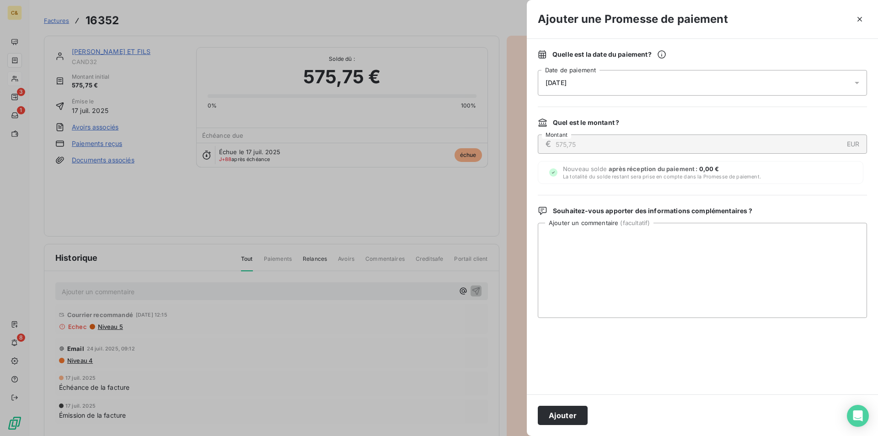
click at [602, 83] on div "[DATE]" at bounding box center [702, 83] width 329 height 26
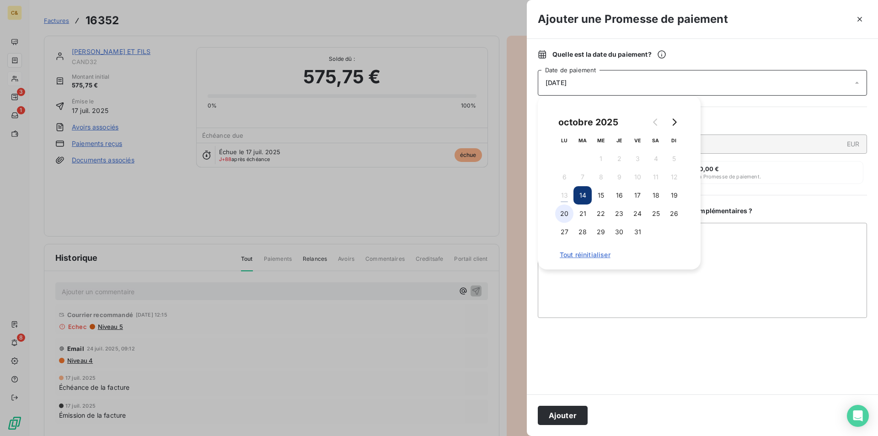
click at [567, 215] on button "20" at bounding box center [564, 213] width 18 height 18
click at [729, 268] on textarea "Ajouter un commentaire ( facultatif )" at bounding box center [702, 270] width 329 height 95
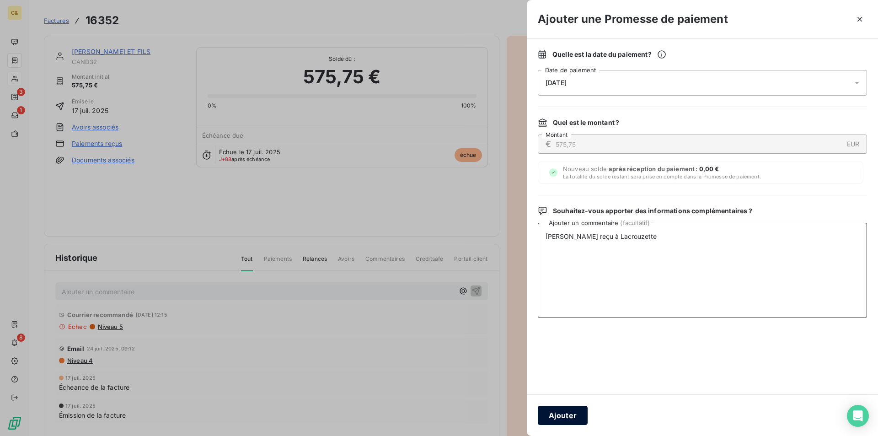
type textarea "[PERSON_NAME] reçu à Lacrouzette"
click at [576, 410] on button "Ajouter" at bounding box center [563, 415] width 50 height 19
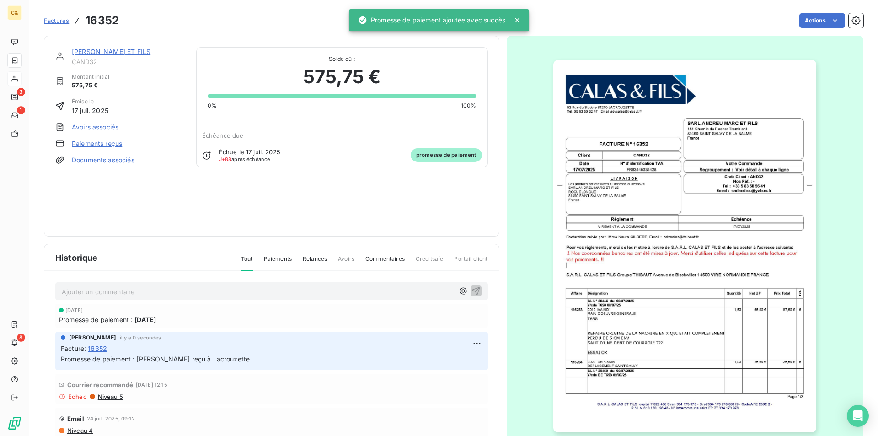
click at [125, 51] on link "[PERSON_NAME] ET FILS" at bounding box center [111, 52] width 79 height 8
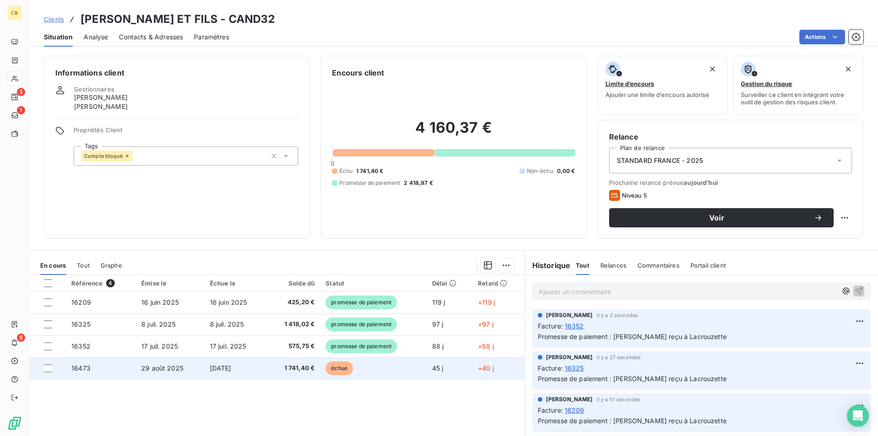
click at [267, 368] on td "1 741,40 €" at bounding box center [293, 368] width 53 height 22
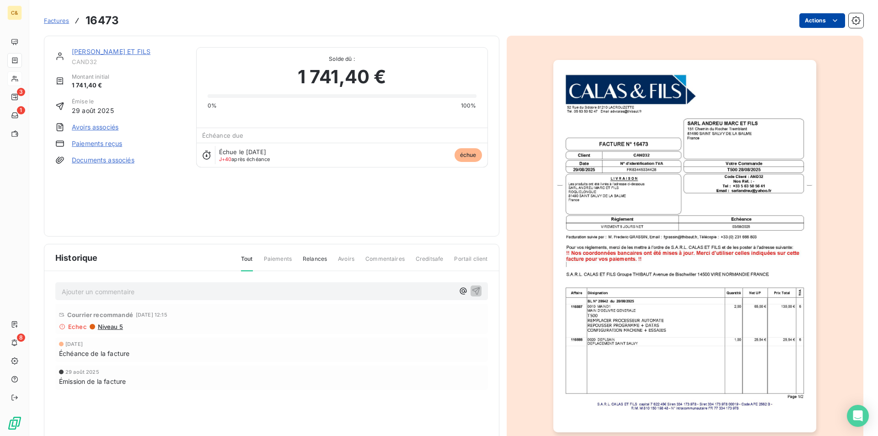
click at [829, 27] on html "C& 3 1 8 Factures 16473 Actions [PERSON_NAME] ET FILS CAND32 Montant initial 1 …" at bounding box center [439, 218] width 878 height 436
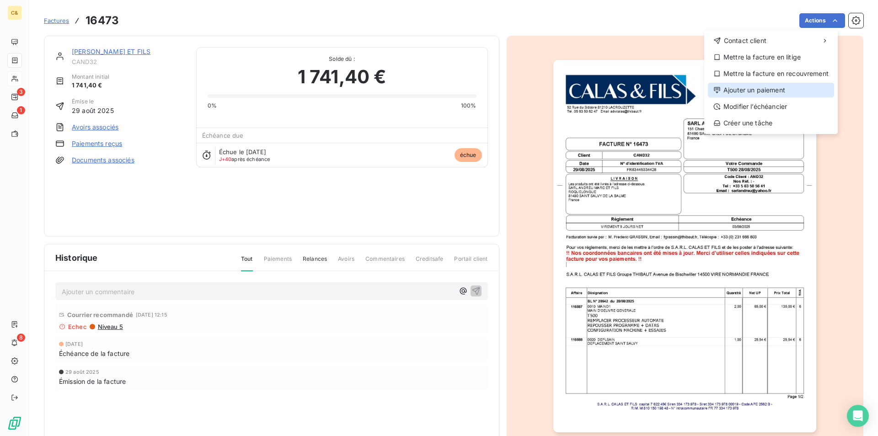
click at [748, 93] on div "Ajouter un paiement" at bounding box center [771, 90] width 126 height 15
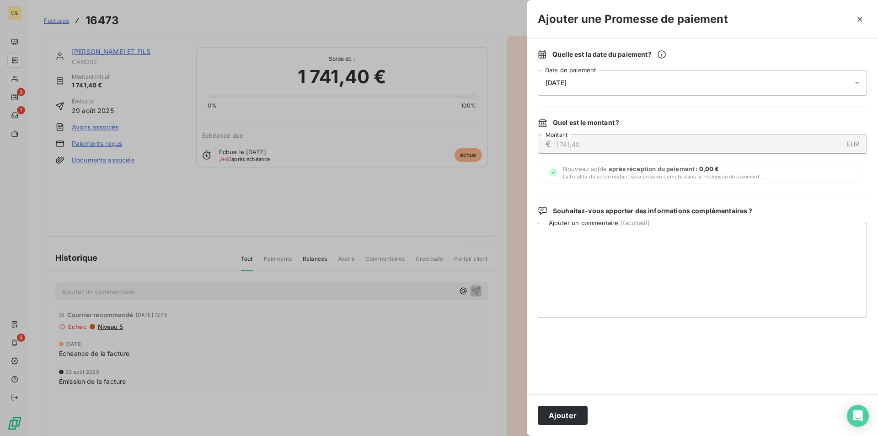
click at [662, 79] on div "[DATE]" at bounding box center [702, 83] width 329 height 26
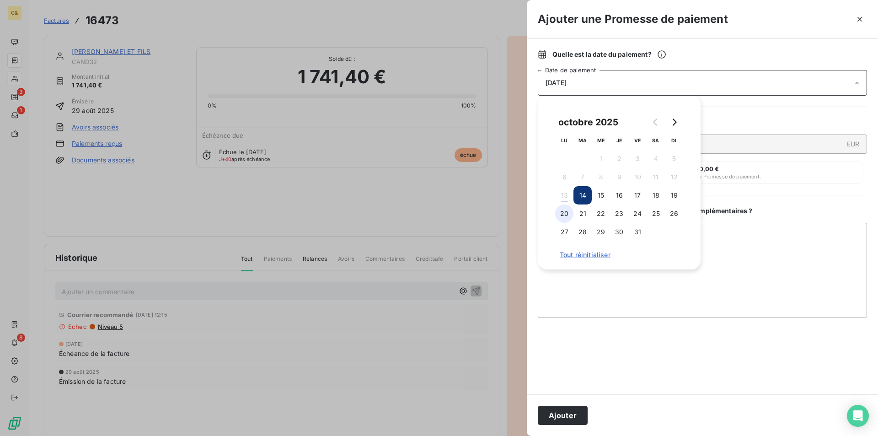
click at [566, 216] on button "20" at bounding box center [564, 213] width 18 height 18
click at [782, 262] on textarea "Ajouter un commentaire ( facultatif )" at bounding box center [702, 270] width 329 height 95
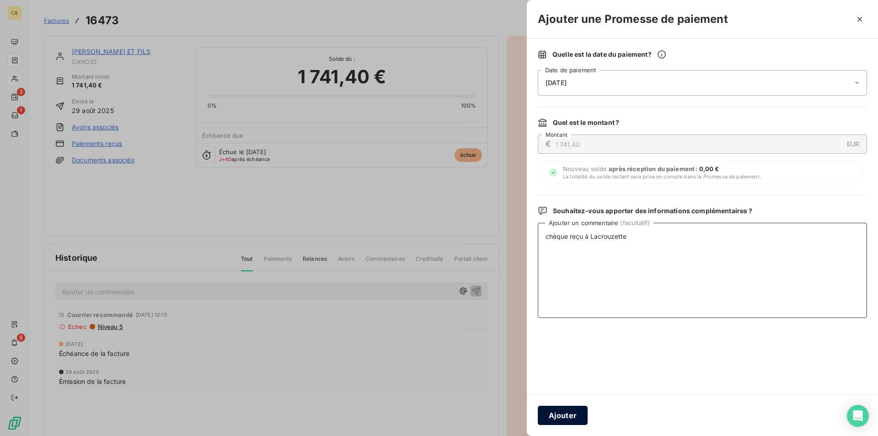
type textarea "chèque reçu à Lacrouzette"
click at [557, 416] on button "Ajouter" at bounding box center [563, 415] width 50 height 19
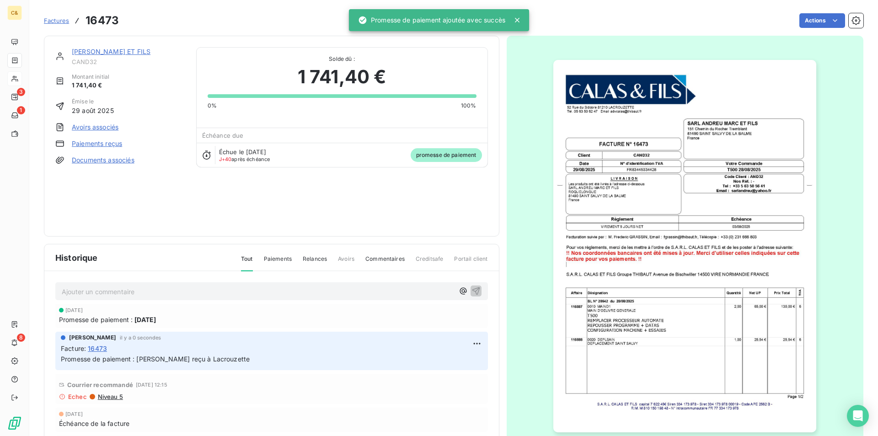
click at [130, 50] on link "[PERSON_NAME] ET FILS" at bounding box center [111, 52] width 79 height 8
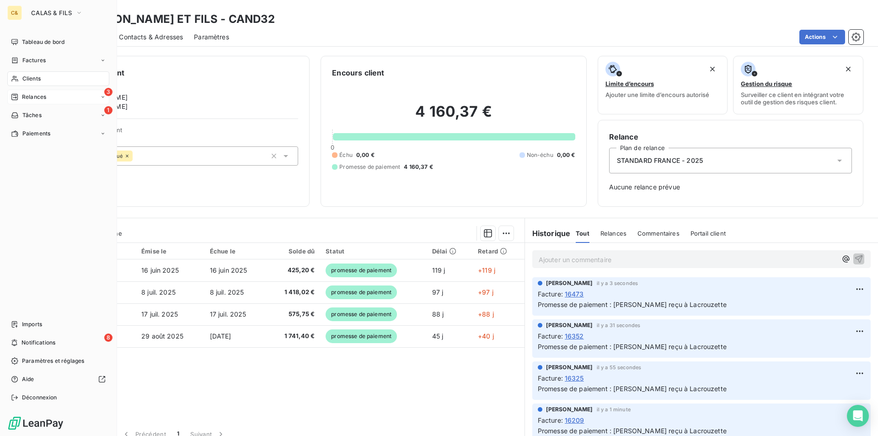
click at [63, 94] on div "3 Relances" at bounding box center [58, 97] width 102 height 15
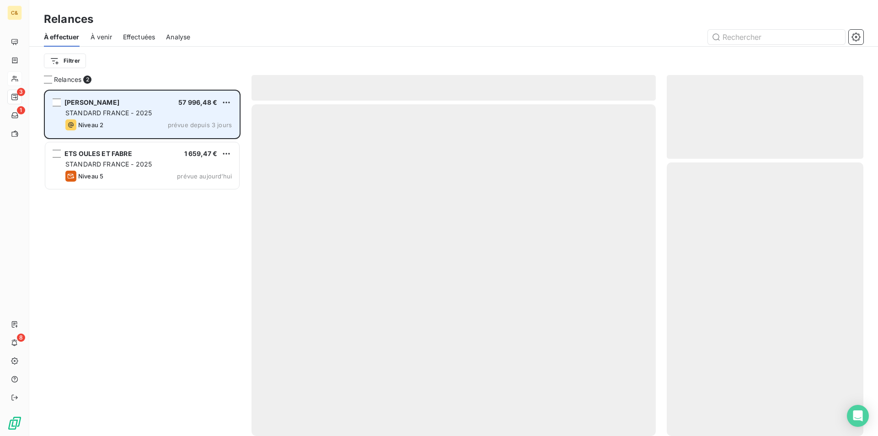
scroll to position [339, 190]
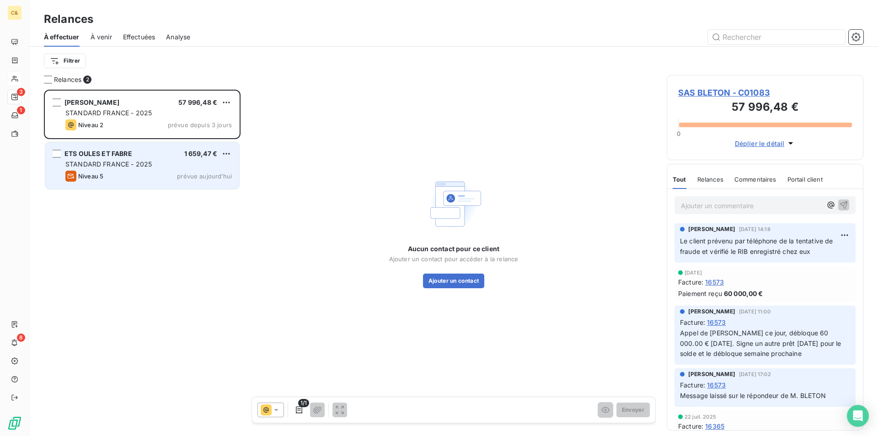
click at [126, 172] on div "Niveau 5 prévue aujourd’hui" at bounding box center [148, 176] width 166 height 11
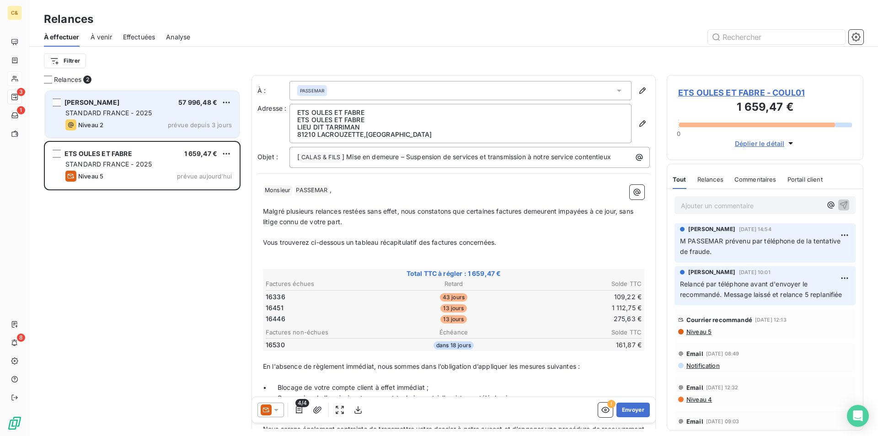
click at [144, 126] on div "Niveau 2 prévue depuis 3 jours" at bounding box center [148, 124] width 166 height 11
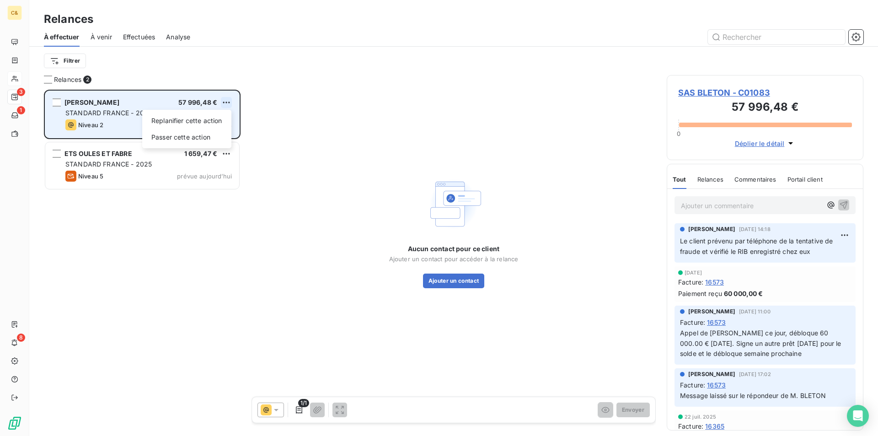
click at [223, 103] on html "C& 3 1 8 Relances À effectuer À venir Effectuées Analyse Filtrer Relances 2 SAS…" at bounding box center [439, 218] width 878 height 436
click at [186, 123] on div "Replanifier cette action" at bounding box center [187, 120] width 82 height 15
select select "9"
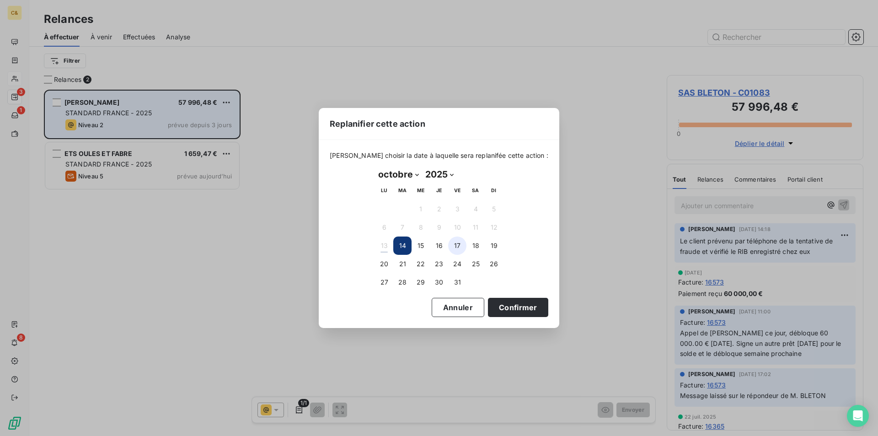
click at [460, 244] on button "17" at bounding box center [457, 245] width 18 height 18
drag, startPoint x: 504, startPoint y: 304, endPoint x: 474, endPoint y: 298, distance: 30.7
click at [504, 304] on button "Confirmer" at bounding box center [518, 307] width 60 height 19
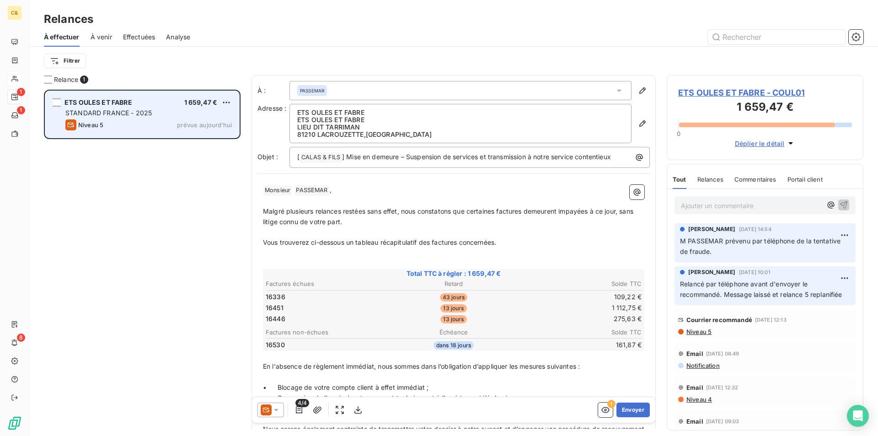
click at [158, 116] on div "STANDARD FRANCE - 2025" at bounding box center [148, 112] width 166 height 9
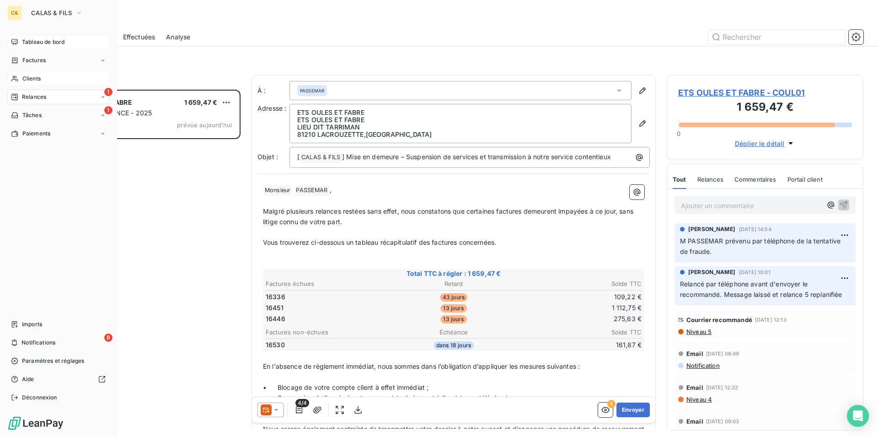
drag, startPoint x: 30, startPoint y: 45, endPoint x: 37, endPoint y: 44, distance: 7.4
click at [30, 45] on span "Tableau de bord" at bounding box center [43, 42] width 43 height 8
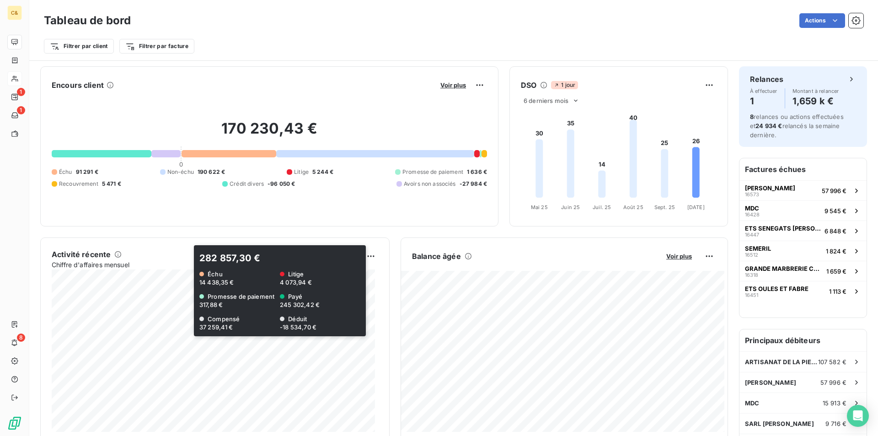
scroll to position [183, 0]
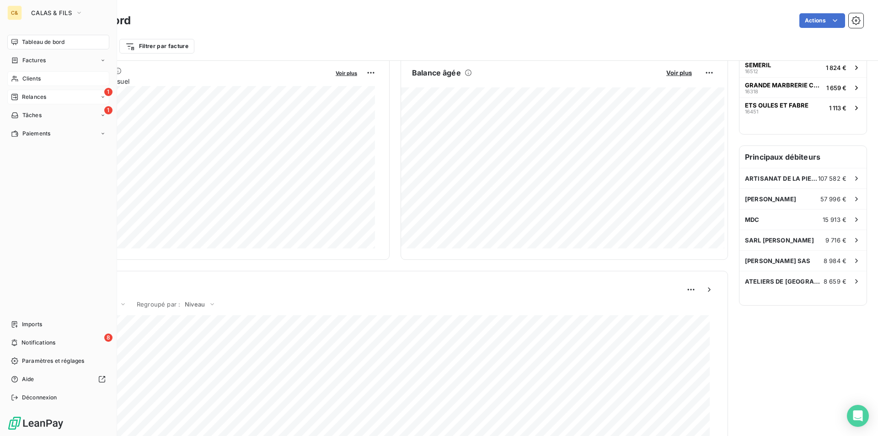
click at [50, 98] on div "1 Relances" at bounding box center [58, 97] width 102 height 15
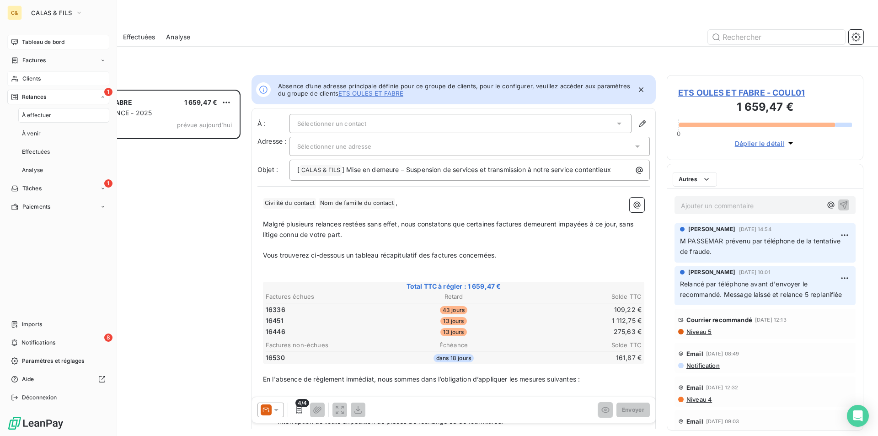
scroll to position [339, 190]
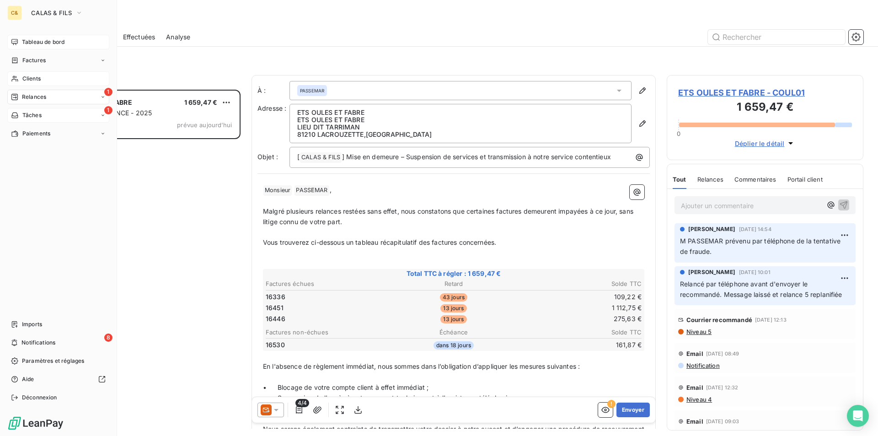
click at [40, 114] on span "Tâches" at bounding box center [31, 115] width 19 height 8
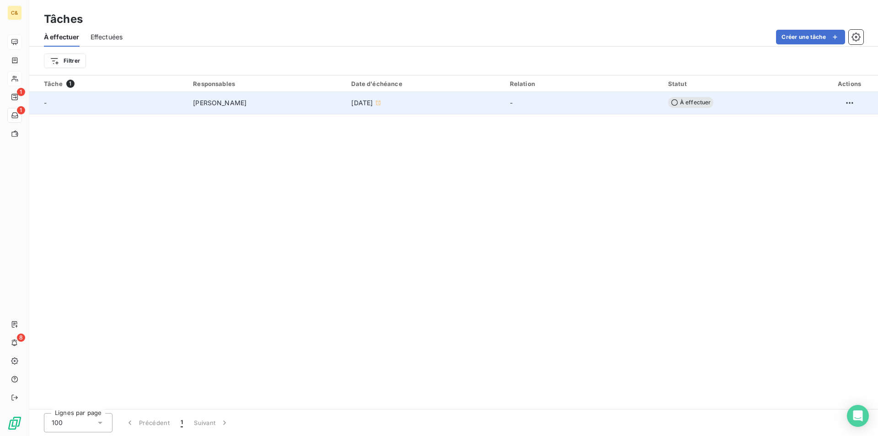
click at [273, 102] on div "[PERSON_NAME]" at bounding box center [266, 102] width 147 height 9
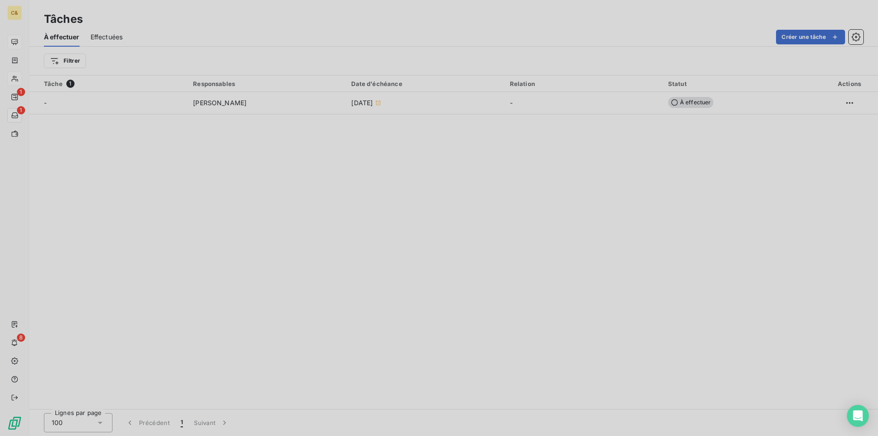
type input "[DATE]"
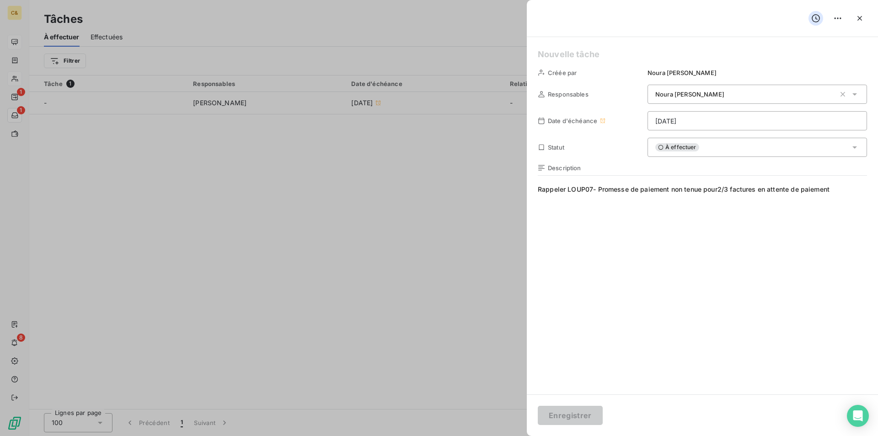
click at [615, 200] on span "Rappeler LOUP07- Promesse de paiement non tenue pour2/3 factures en attente de …" at bounding box center [702, 273] width 329 height 176
drag, startPoint x: 861, startPoint y: 19, endPoint x: 854, endPoint y: 23, distance: 8.6
click at [861, 19] on icon "button" at bounding box center [859, 18] width 9 height 9
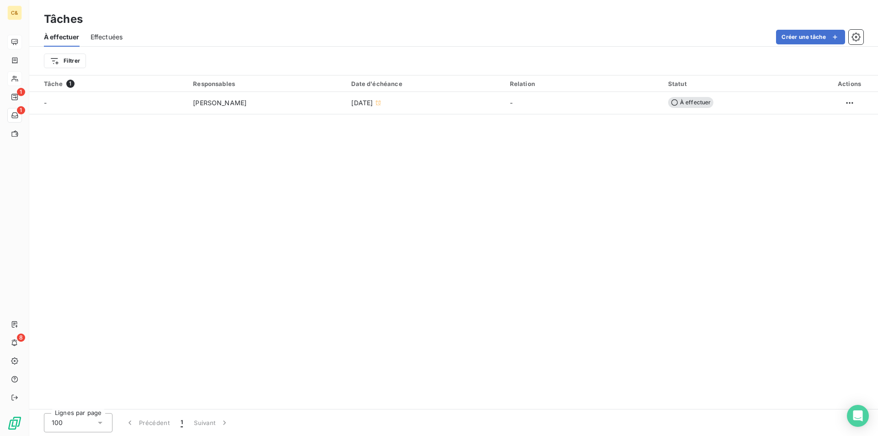
click at [82, 212] on div "Tâche 1 Responsables Date d'échéance Relation Statut Actions - [PERSON_NAME] [D…" at bounding box center [453, 241] width 849 height 333
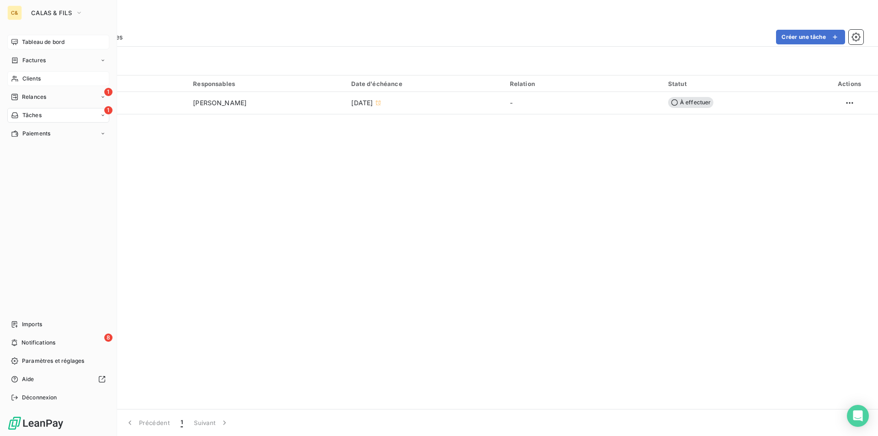
click at [31, 75] on span "Clients" at bounding box center [31, 79] width 18 height 8
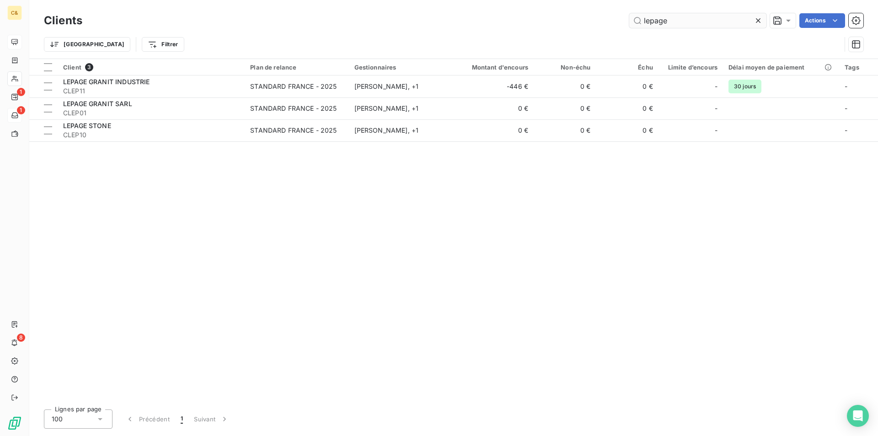
drag, startPoint x: 671, startPoint y: 20, endPoint x: 641, endPoint y: 20, distance: 30.2
click at [641, 20] on input "lepage" at bounding box center [697, 20] width 137 height 15
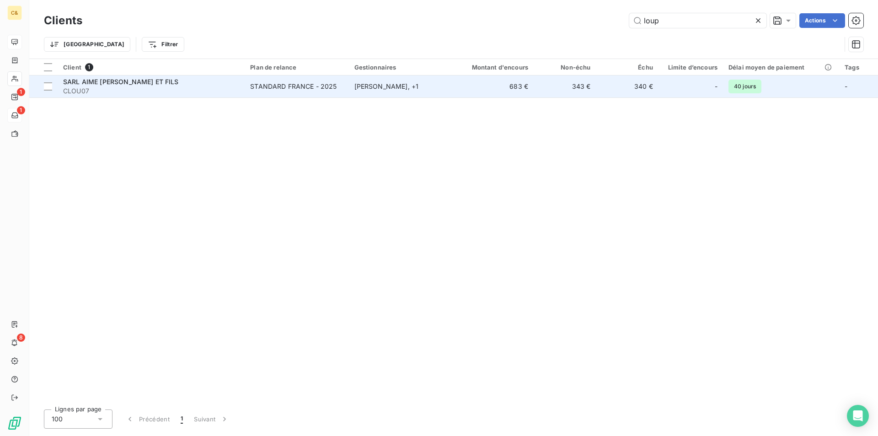
type input "loup"
click at [138, 80] on span "SARL AIME [PERSON_NAME] ET FILS" at bounding box center [121, 82] width 116 height 8
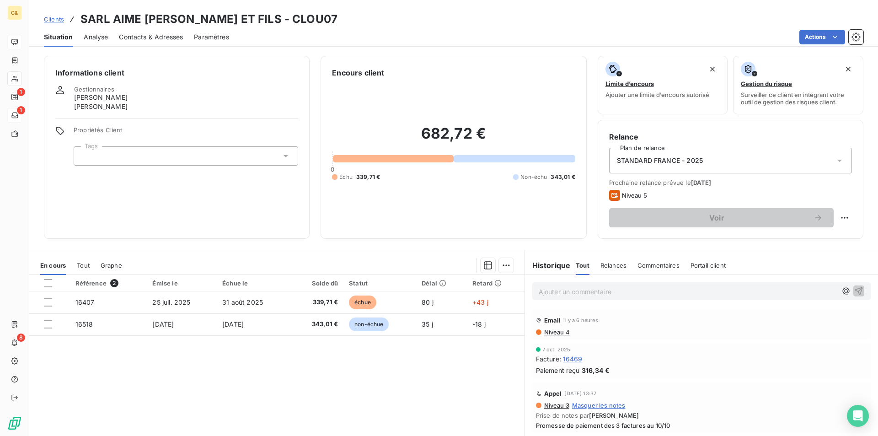
click at [333, 371] on div "Référence 2 Émise le Échue le Solde dû Statut Délai Retard 16407 [DATE] [DATE] …" at bounding box center [276, 363] width 495 height 176
click at [567, 362] on span "16469" at bounding box center [573, 359] width 20 height 10
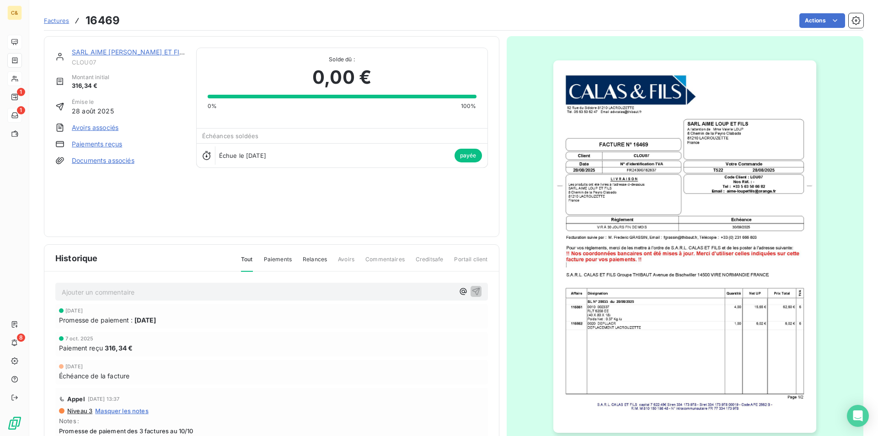
scroll to position [36, 0]
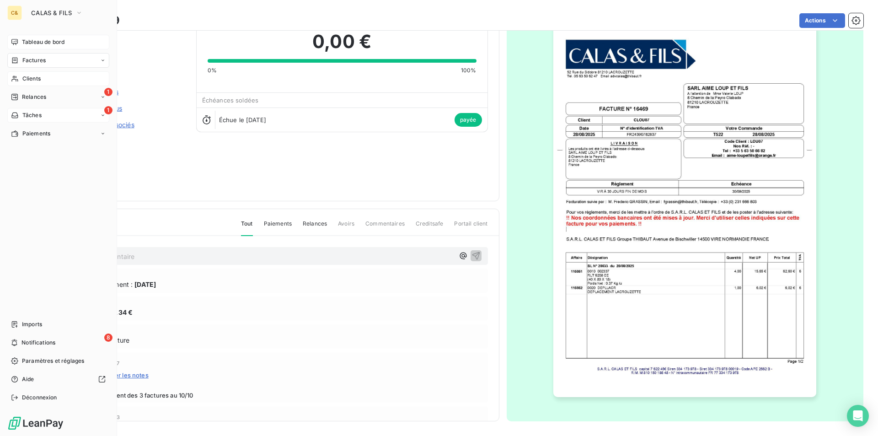
click at [37, 44] on span "Tableau de bord" at bounding box center [43, 42] width 43 height 8
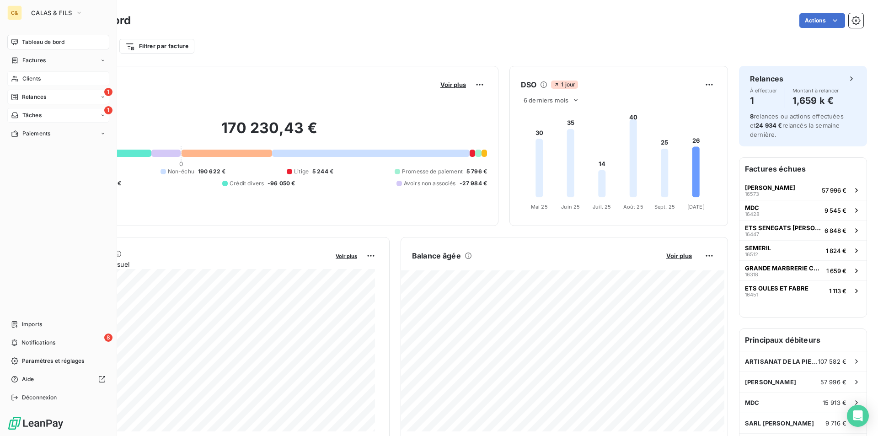
click at [103, 99] on icon at bounding box center [102, 96] width 5 height 5
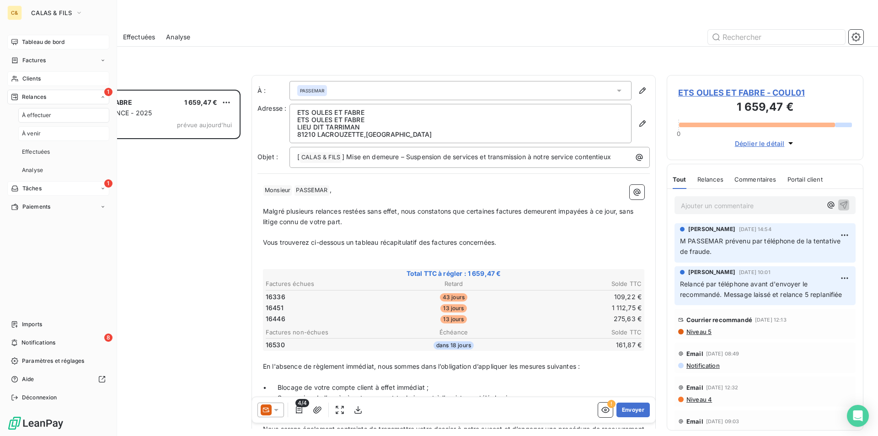
scroll to position [339, 190]
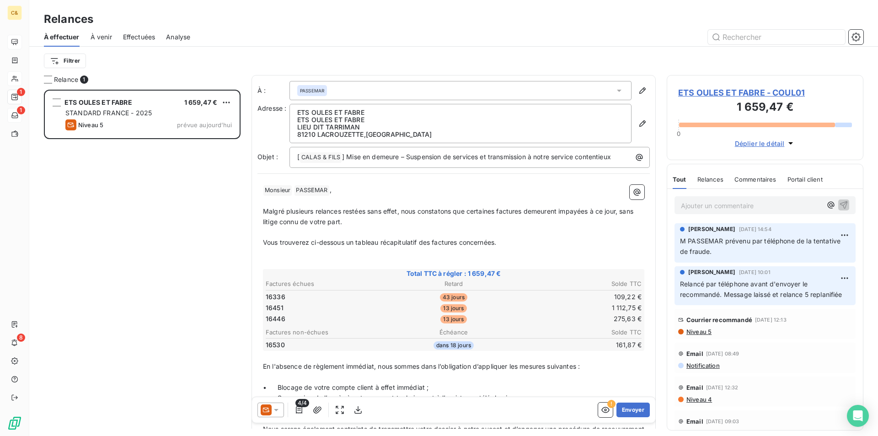
click at [179, 38] on span "Analyse" at bounding box center [178, 36] width 24 height 9
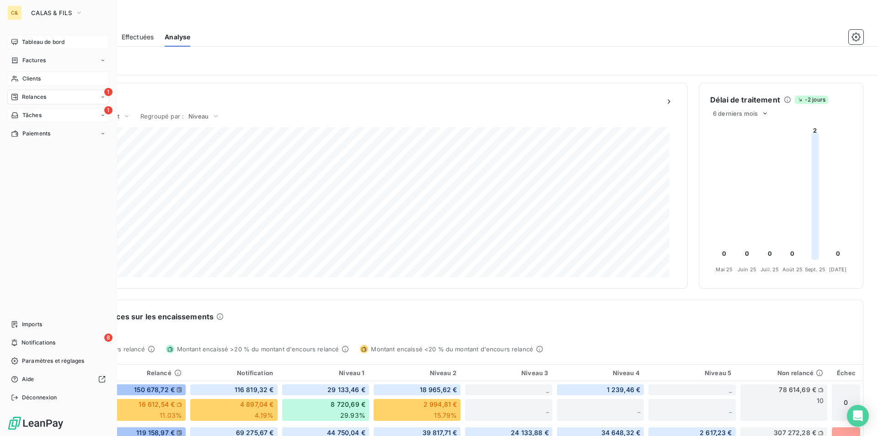
drag, startPoint x: 28, startPoint y: 43, endPoint x: 35, endPoint y: 47, distance: 8.6
click at [28, 43] on span "Tableau de bord" at bounding box center [43, 42] width 43 height 8
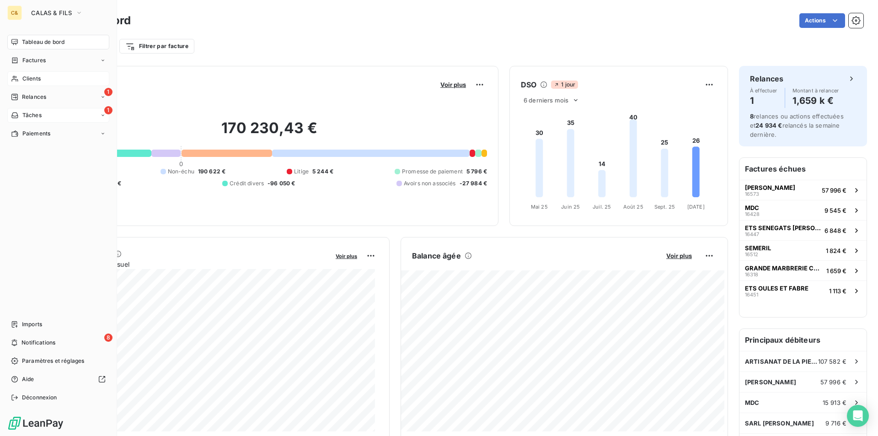
click at [29, 42] on span "Tableau de bord" at bounding box center [43, 42] width 43 height 8
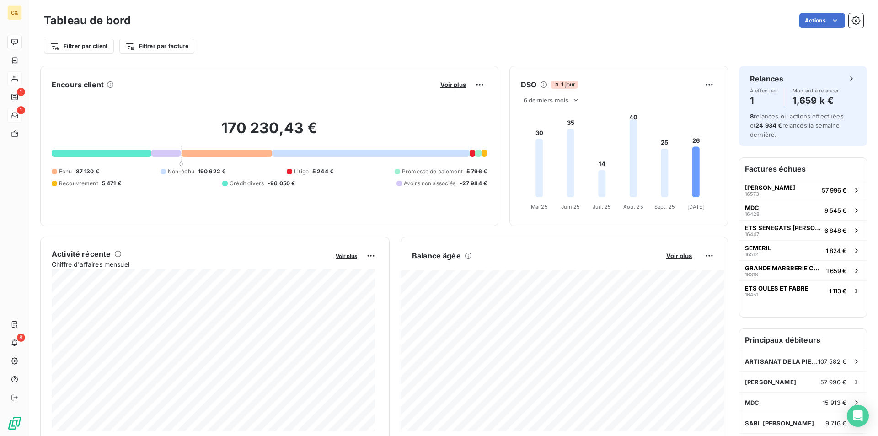
click at [339, 33] on div "Filtrer par client Filtrer par facture" at bounding box center [453, 42] width 819 height 25
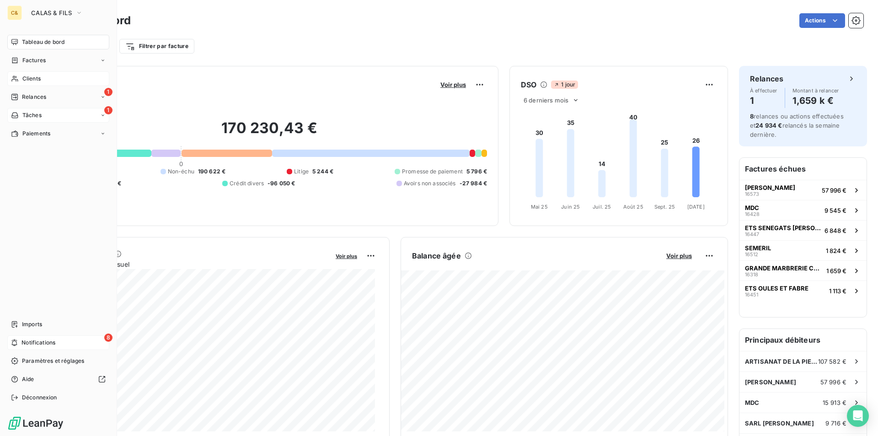
click at [44, 338] on div "8 Notifications" at bounding box center [58, 342] width 102 height 15
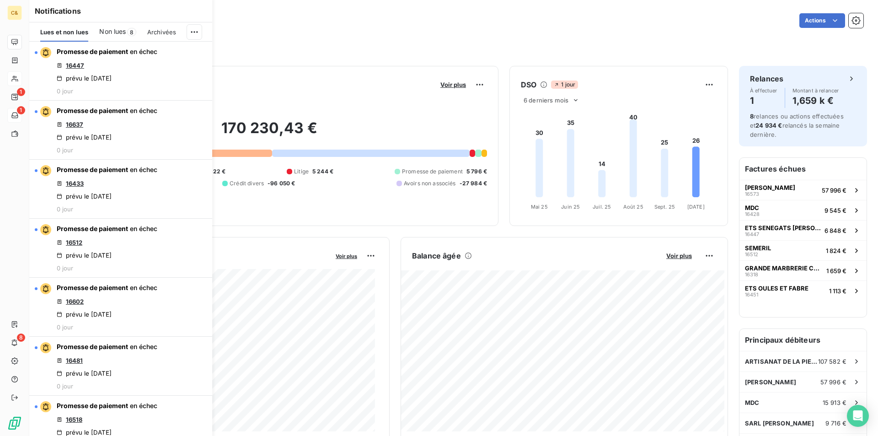
click at [111, 32] on span "Non lues" at bounding box center [112, 31] width 27 height 9
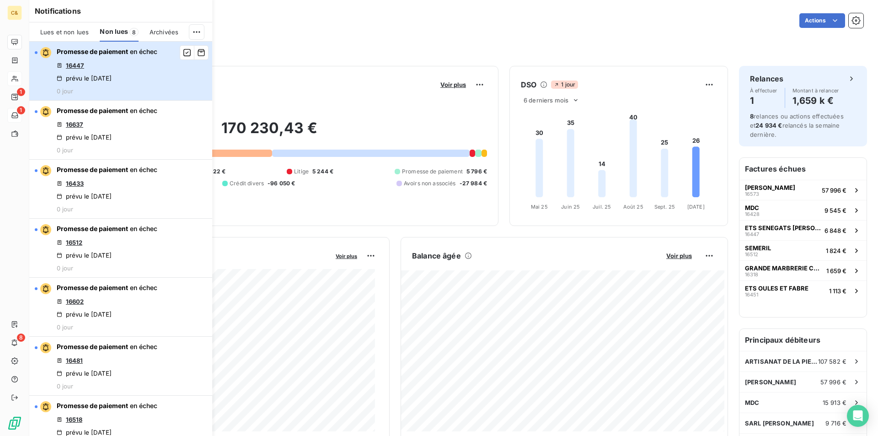
click at [142, 69] on div "Promesse de paiement en échec 16447 prévu le [DATE] 0 jour" at bounding box center [107, 71] width 101 height 48
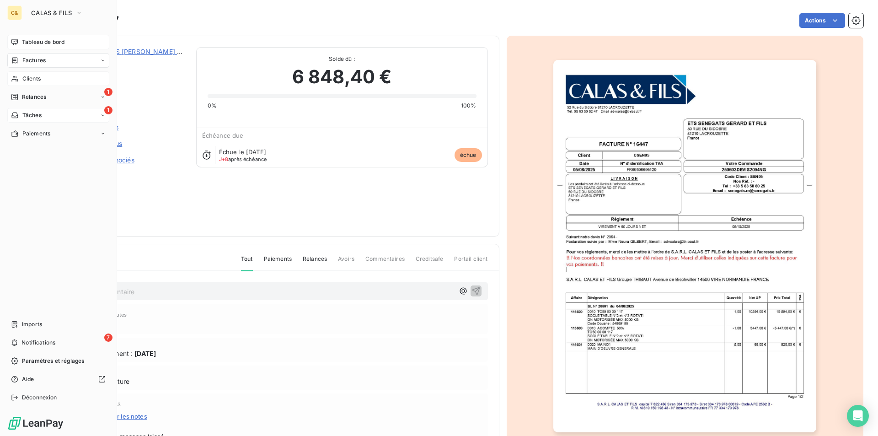
drag, startPoint x: 46, startPoint y: 345, endPoint x: 78, endPoint y: 155, distance: 191.9
click at [46, 345] on span "Notifications" at bounding box center [38, 342] width 34 height 8
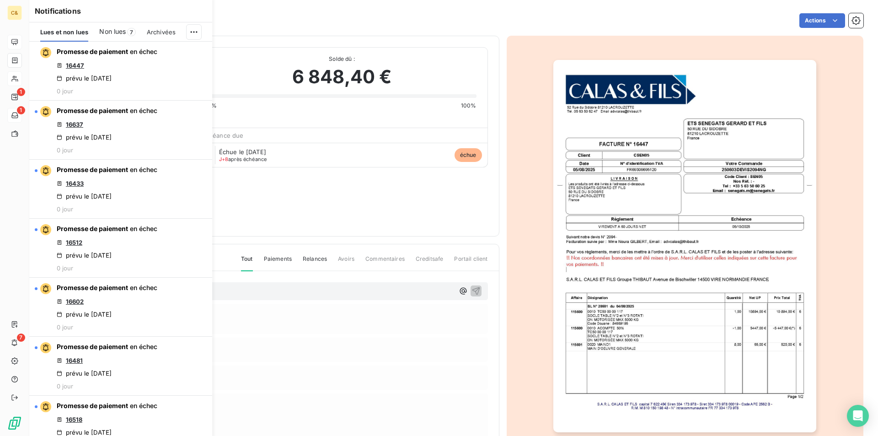
click at [105, 28] on span "Non lues" at bounding box center [112, 31] width 27 height 9
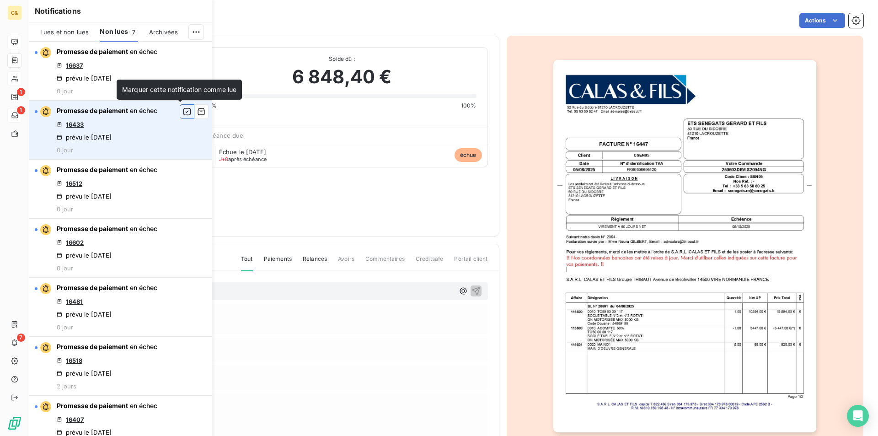
click at [183, 112] on icon "button" at bounding box center [187, 111] width 8 height 9
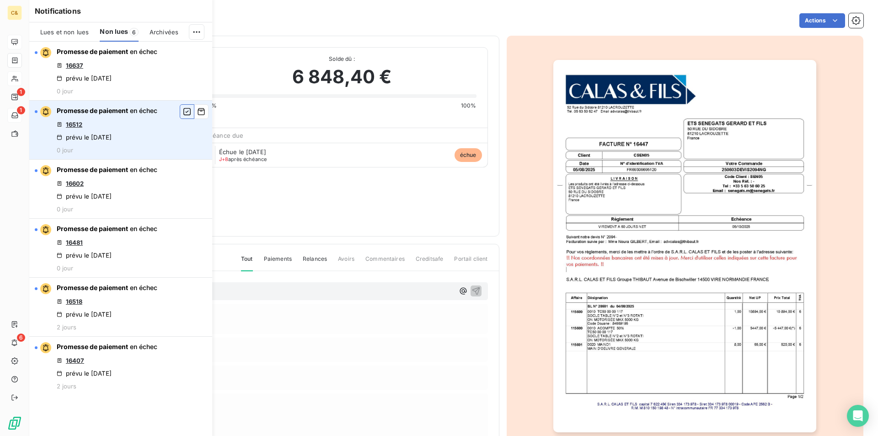
click at [184, 112] on icon "button" at bounding box center [187, 111] width 8 height 9
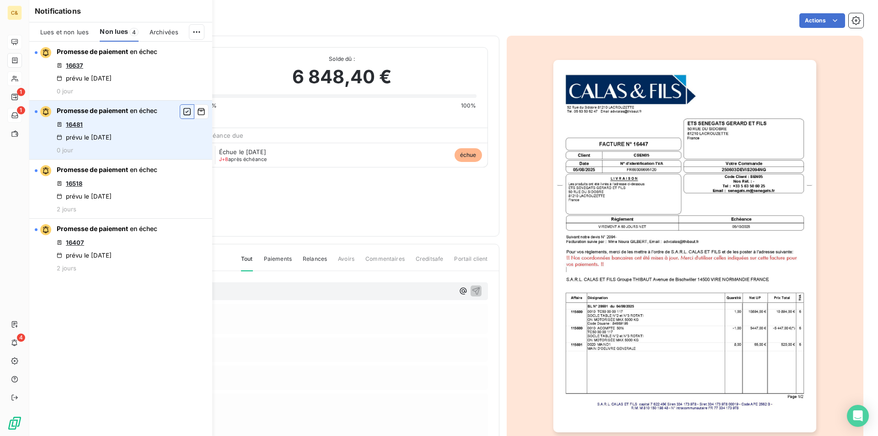
click at [184, 112] on icon "button" at bounding box center [187, 111] width 8 height 9
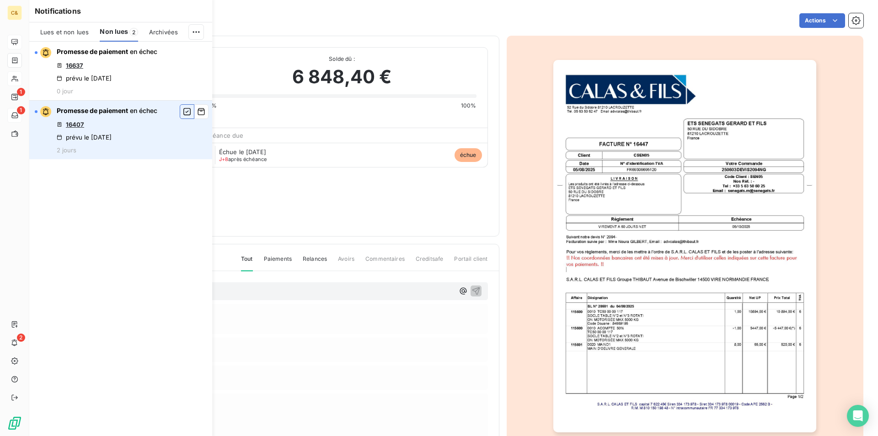
click at [184, 112] on icon "button" at bounding box center [187, 111] width 8 height 9
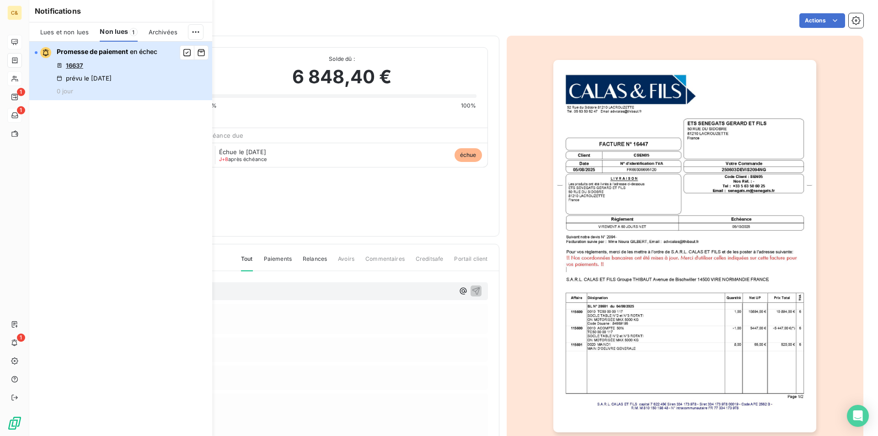
click at [170, 73] on button "Promesse de paiement en échec 16637 prévu le [DATE] 0 jour" at bounding box center [120, 71] width 183 height 59
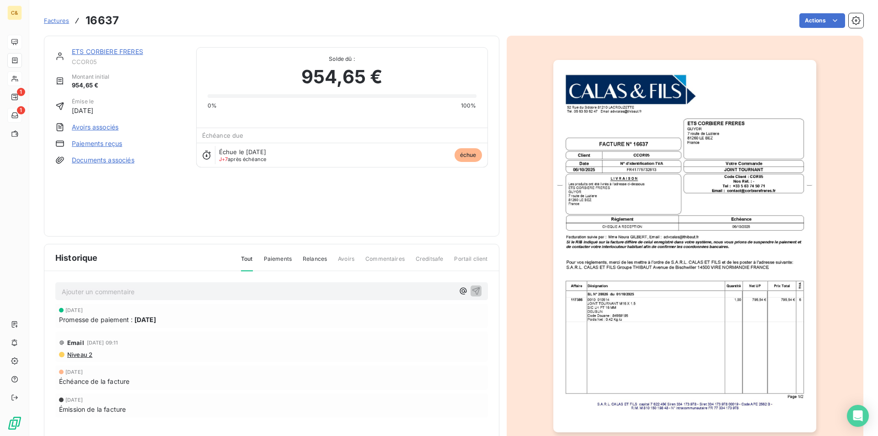
click at [128, 51] on link "ETS CORBIERE FRERES" at bounding box center [107, 52] width 71 height 8
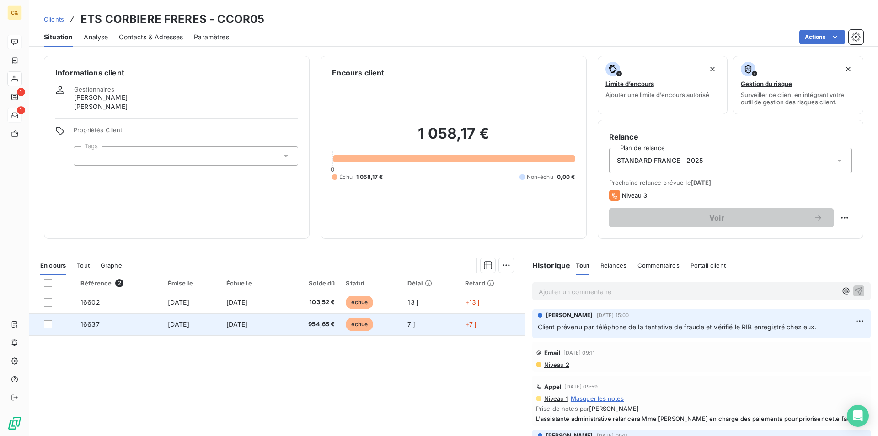
drag, startPoint x: 322, startPoint y: 361, endPoint x: 246, endPoint y: 324, distance: 84.9
click at [319, 361] on div "Référence 2 Émise le Échue le Solde dû Statut Délai Retard 16602 [DATE] [DATE] …" at bounding box center [276, 363] width 495 height 176
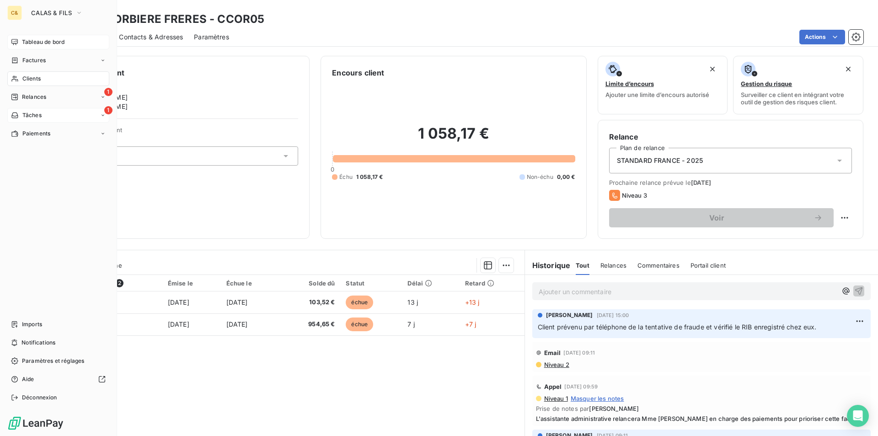
click at [37, 42] on span "Tableau de bord" at bounding box center [43, 42] width 43 height 8
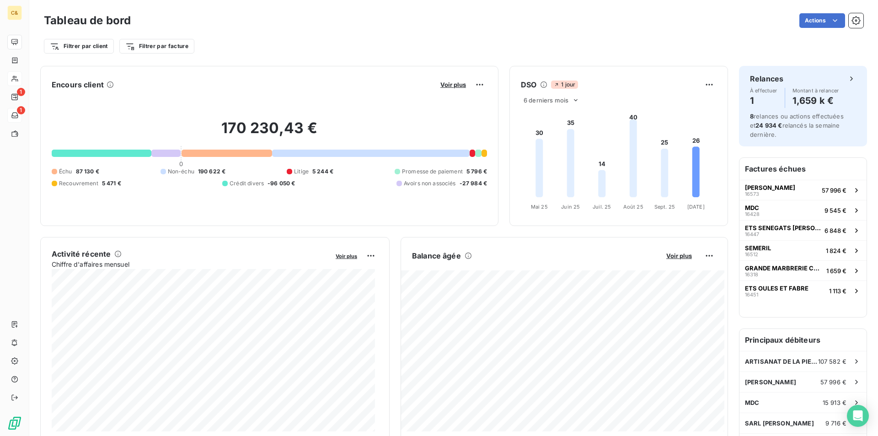
click at [610, 47] on div "Filtrer par client Filtrer par facture" at bounding box center [453, 45] width 819 height 17
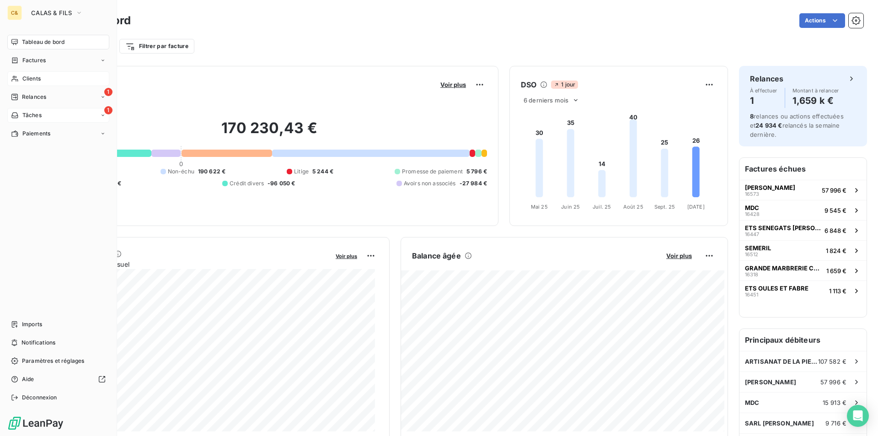
click at [29, 95] on span "Relances" at bounding box center [34, 97] width 24 height 8
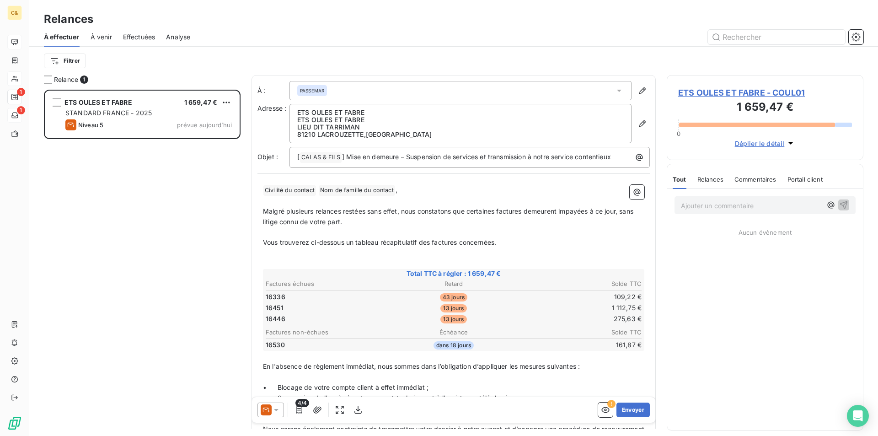
scroll to position [339, 190]
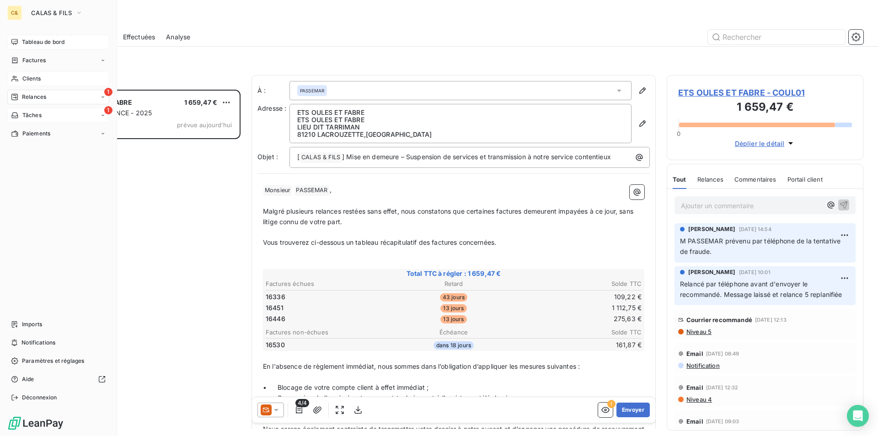
click at [26, 75] on span "Clients" at bounding box center [31, 79] width 18 height 8
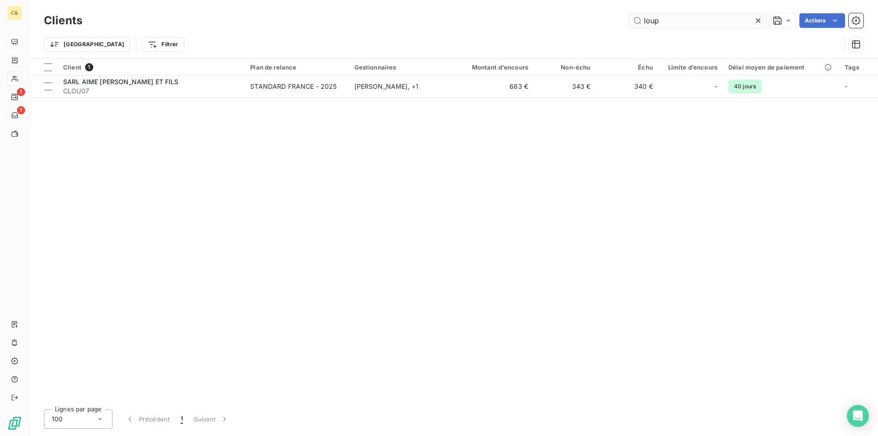
drag, startPoint x: 664, startPoint y: 22, endPoint x: 640, endPoint y: 21, distance: 24.7
click at [640, 21] on input "loup" at bounding box center [697, 20] width 137 height 15
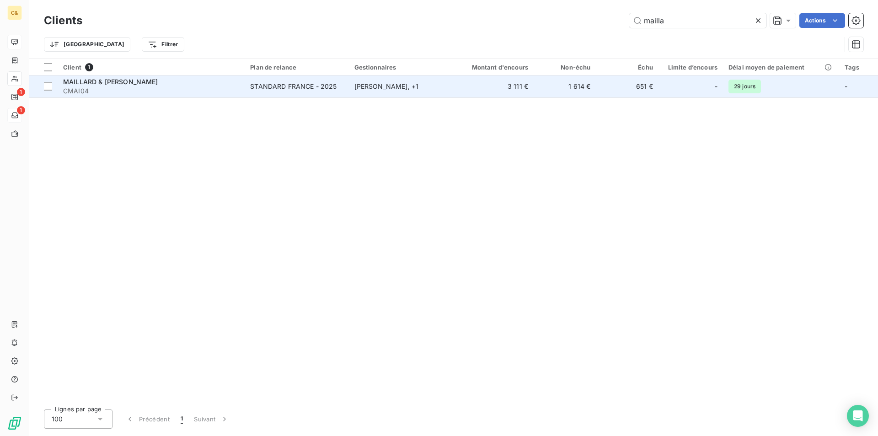
type input "mailla"
click at [221, 84] on div "MAILLARD & [PERSON_NAME]" at bounding box center [151, 81] width 176 height 9
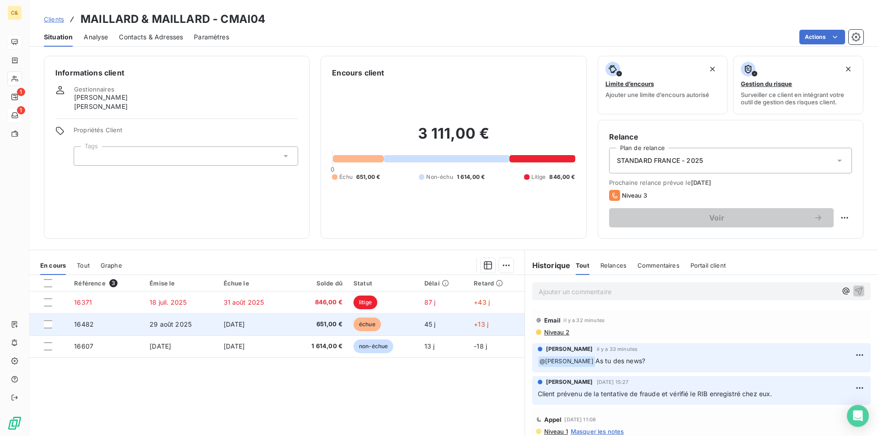
click at [284, 322] on td "[DATE]" at bounding box center [254, 324] width 72 height 22
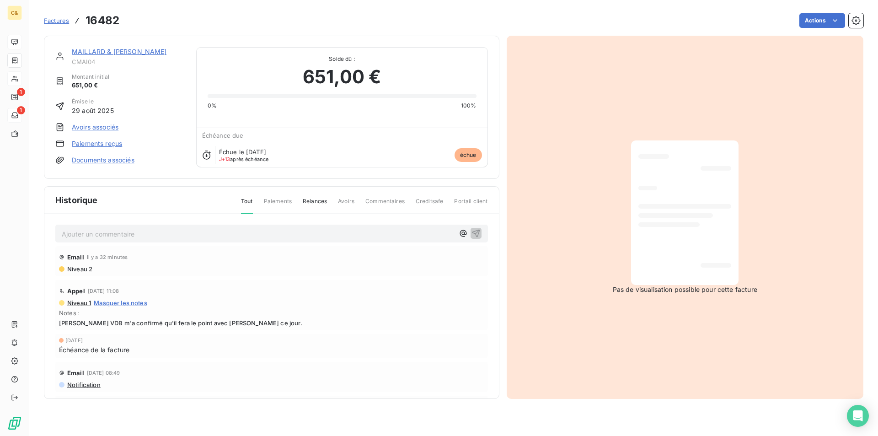
click at [125, 52] on link "MAILLARD & [PERSON_NAME]" at bounding box center [119, 52] width 95 height 8
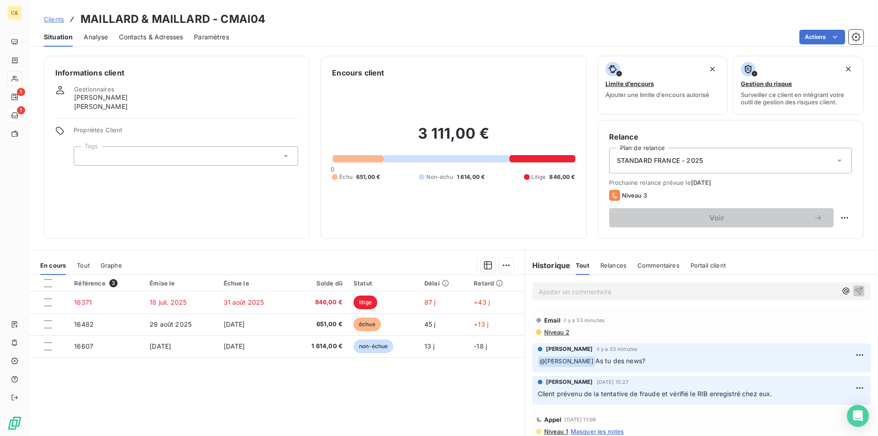
drag, startPoint x: 362, startPoint y: 391, endPoint x: 310, endPoint y: 389, distance: 51.7
click at [362, 391] on div "Référence 3 Émise le Échue le Solde dû Statut Délai Retard 16371 [DATE] [DATE] …" at bounding box center [276, 363] width 495 height 176
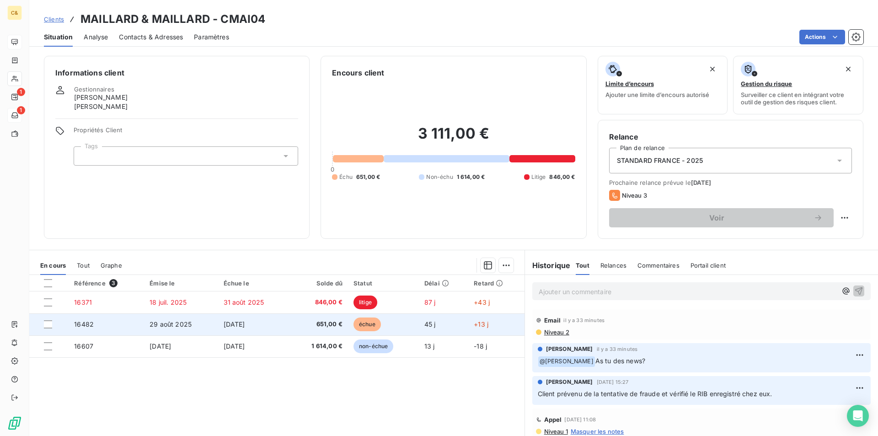
click at [192, 323] on td "29 août 2025" at bounding box center [181, 324] width 74 height 22
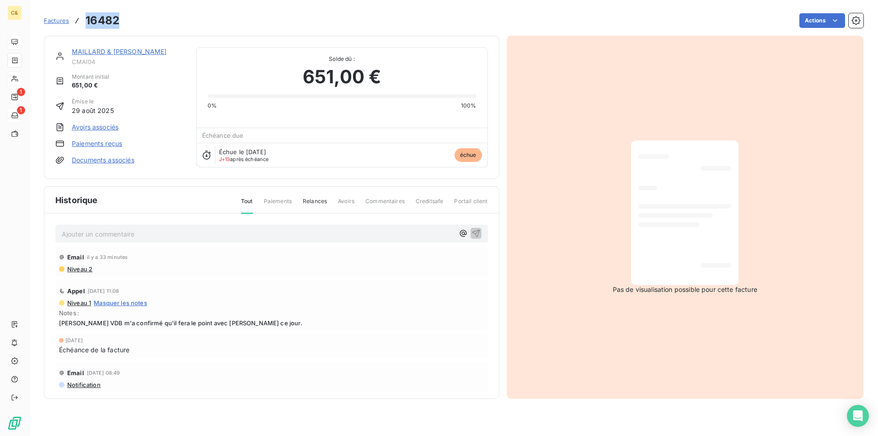
drag, startPoint x: 122, startPoint y: 21, endPoint x: 87, endPoint y: 22, distance: 34.8
click at [87, 22] on div "Factures 16482 Actions" at bounding box center [453, 20] width 819 height 19
copy h3 "16482"
click at [640, 234] on div at bounding box center [684, 213] width 93 height 130
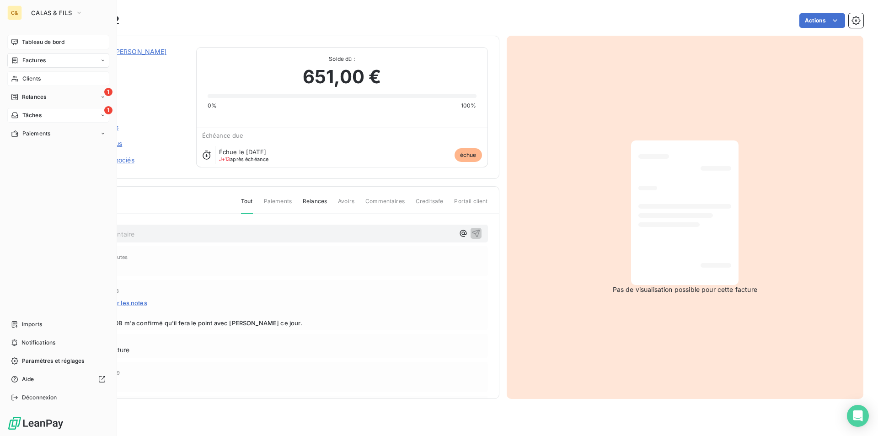
click at [33, 60] on span "Factures" at bounding box center [33, 60] width 23 height 8
click at [37, 42] on span "Tableau de bord" at bounding box center [43, 42] width 43 height 8
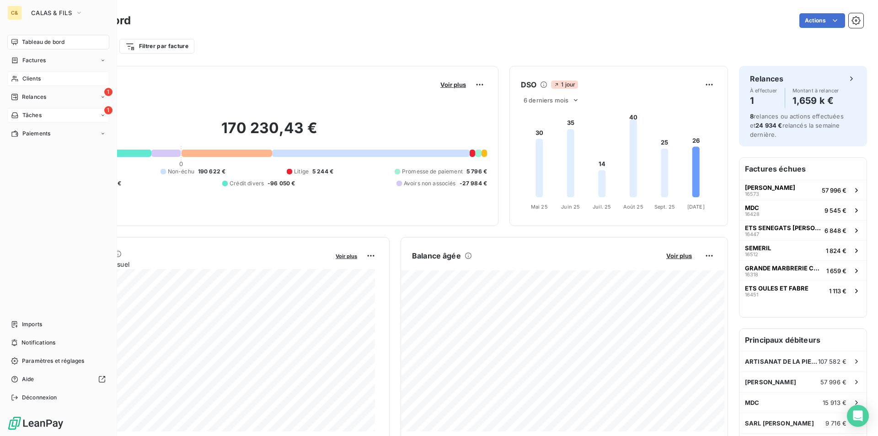
click at [30, 80] on span "Clients" at bounding box center [31, 79] width 18 height 8
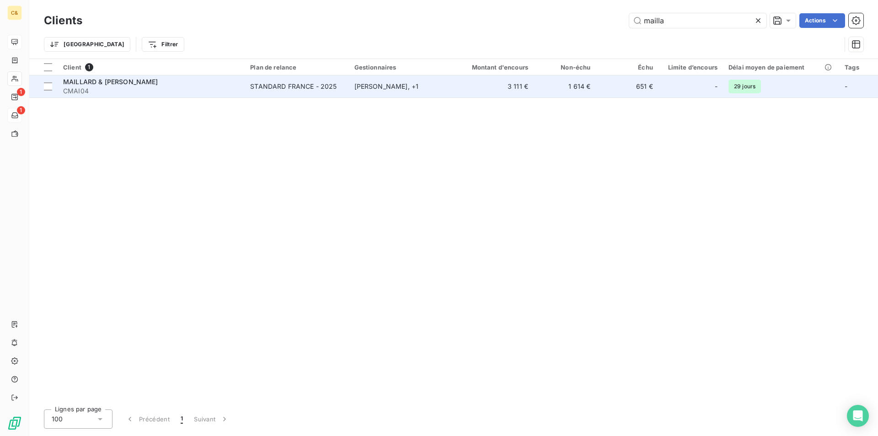
click at [165, 79] on div "MAILLARD & [PERSON_NAME]" at bounding box center [151, 81] width 176 height 9
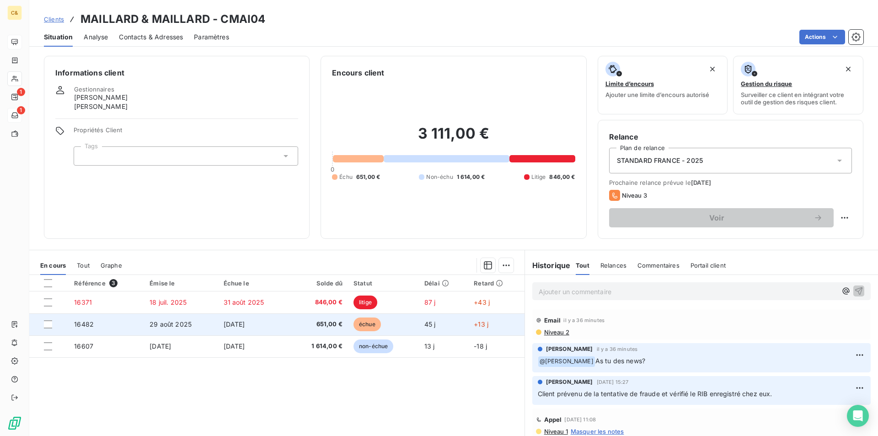
click at [305, 325] on span "651,00 €" at bounding box center [318, 324] width 47 height 9
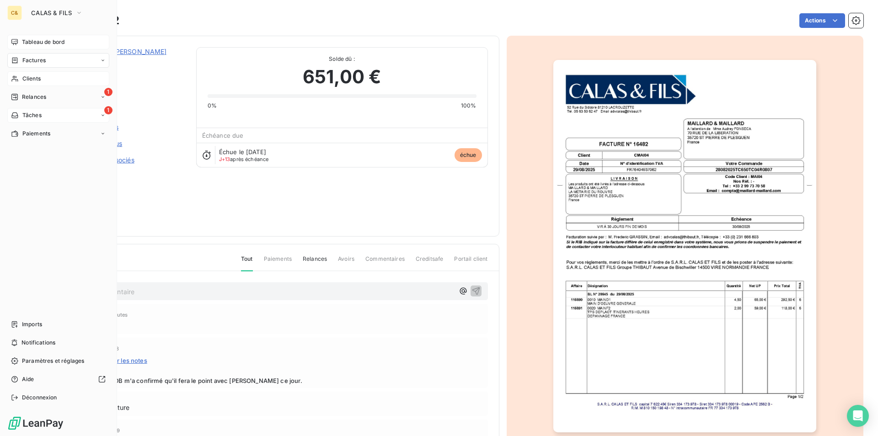
click at [37, 45] on span "Tableau de bord" at bounding box center [43, 42] width 43 height 8
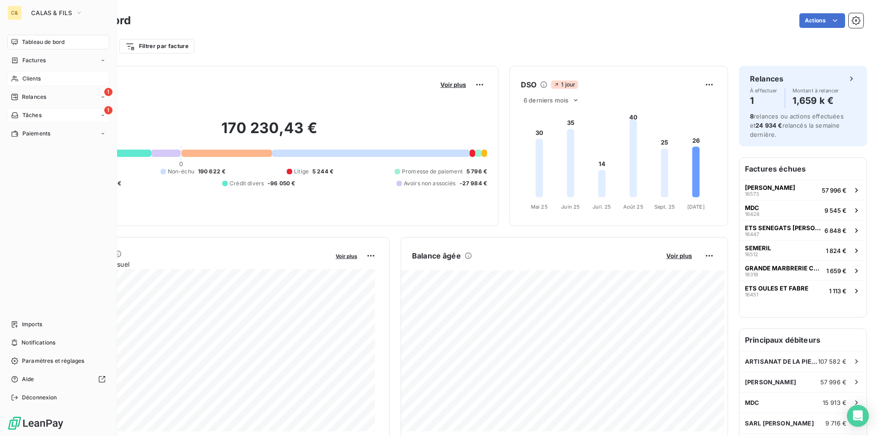
click at [33, 82] on div "Clients" at bounding box center [58, 78] width 102 height 15
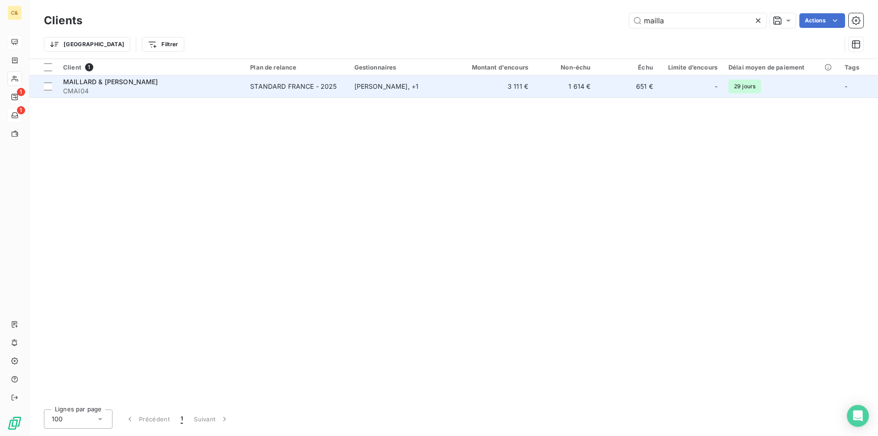
drag, startPoint x: 348, startPoint y: 93, endPoint x: 343, endPoint y: 94, distance: 5.2
click at [349, 93] on td "[PERSON_NAME] , + 1" at bounding box center [400, 86] width 102 height 22
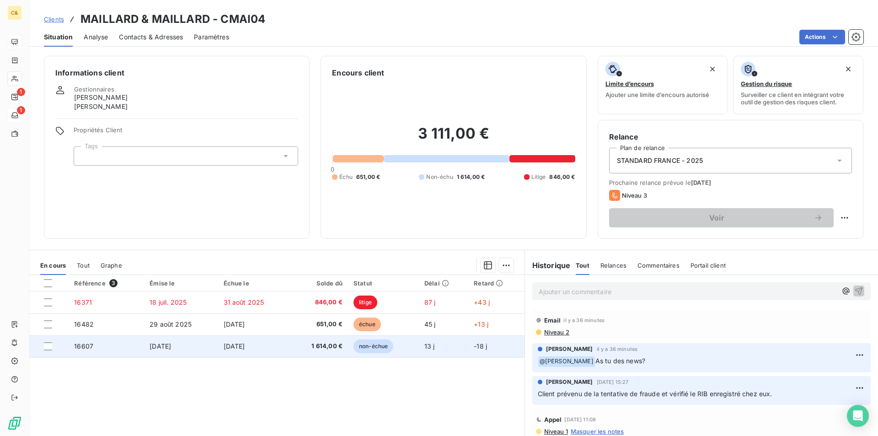
click at [266, 346] on td "[DATE]" at bounding box center [254, 346] width 72 height 22
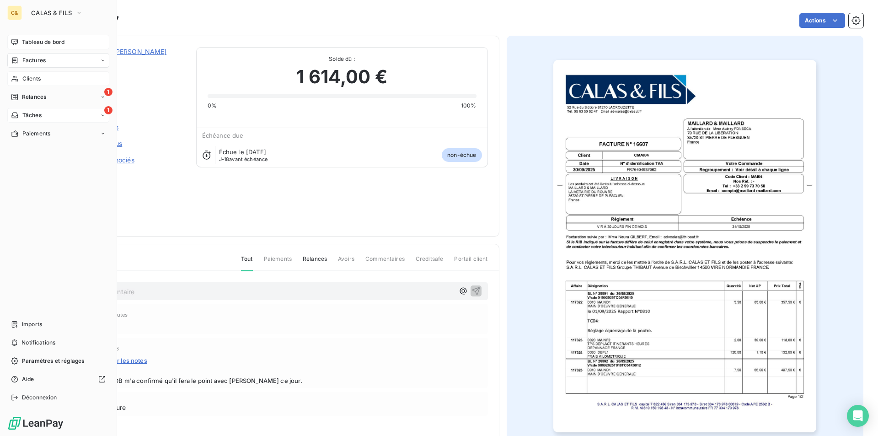
click at [42, 44] on span "Tableau de bord" at bounding box center [43, 42] width 43 height 8
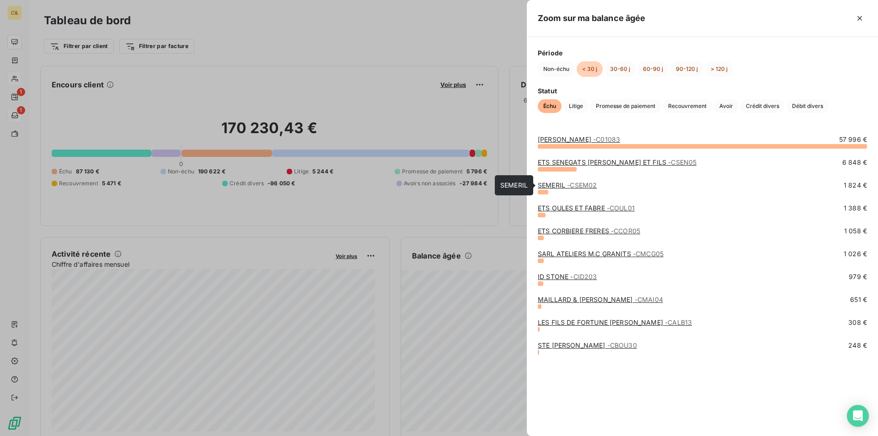
click at [565, 184] on link "SEMERIL - CSEM02" at bounding box center [567, 185] width 59 height 8
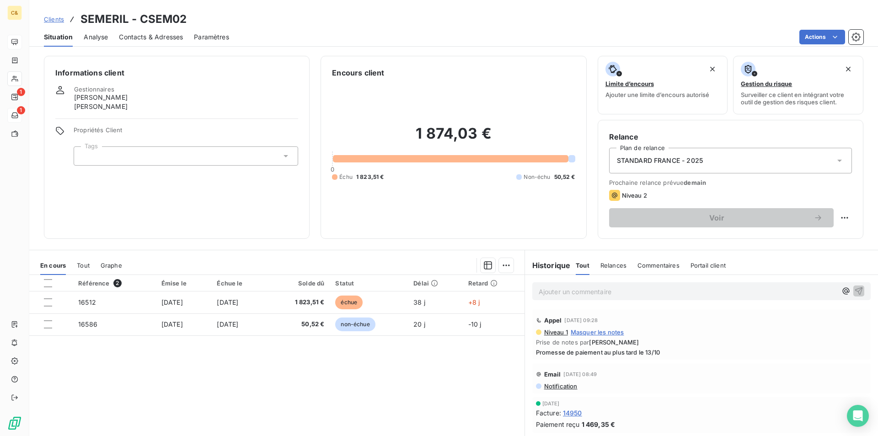
click at [421, 372] on div "Référence 2 Émise le Échue le Solde dû Statut Délai Retard 16512 [DATE] [DATE] …" at bounding box center [276, 363] width 495 height 176
drag, startPoint x: 345, startPoint y: 379, endPoint x: 292, endPoint y: 347, distance: 62.1
click at [343, 379] on div "Référence 2 Émise le Échue le Solde dû Statut Délai Retard 16512 [DATE] [DATE] …" at bounding box center [276, 363] width 495 height 176
drag, startPoint x: 342, startPoint y: 387, endPoint x: 297, endPoint y: 353, distance: 56.5
click at [342, 387] on div "Référence 2 Émise le Échue le Solde dû Statut Délai Retard 16512 [DATE] [DATE] …" at bounding box center [276, 363] width 495 height 176
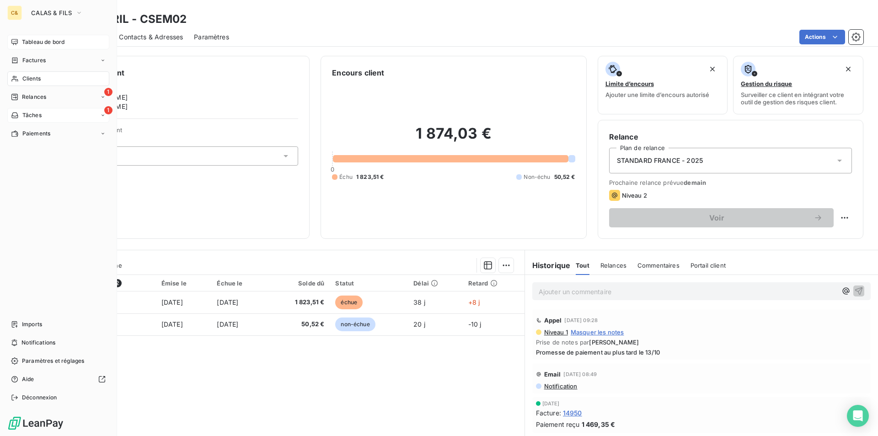
click at [41, 118] on span "Tâches" at bounding box center [31, 115] width 19 height 8
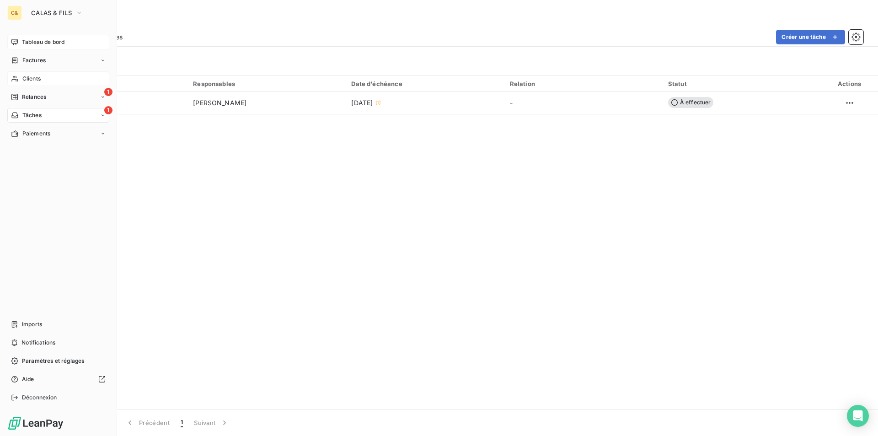
click at [29, 41] on span "Tableau de bord" at bounding box center [43, 42] width 43 height 8
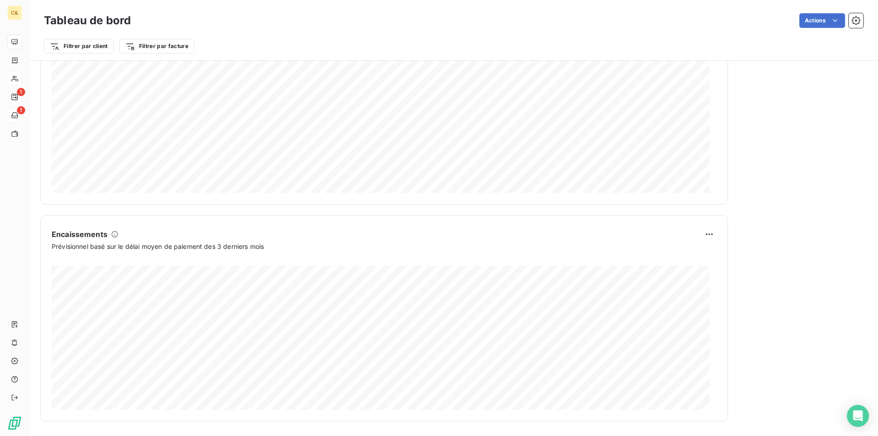
scroll to position [410, 0]
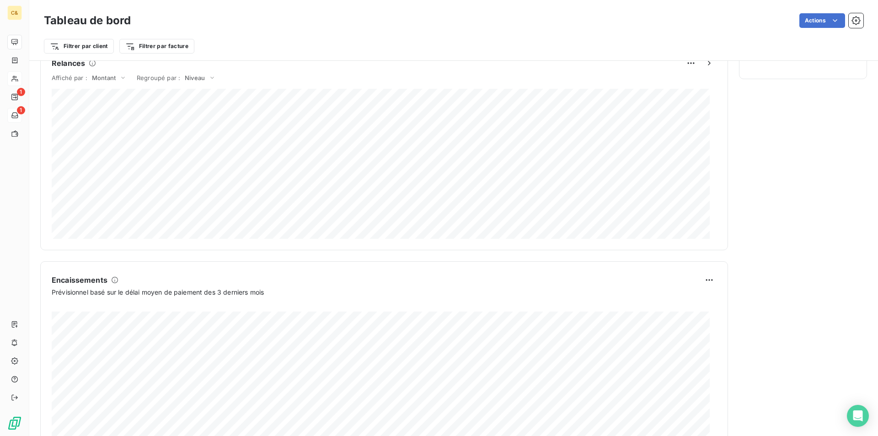
click at [554, 272] on div "Encaissements Prévisionnel basé sur le délai moyen de paiement des 3 derniers m…" at bounding box center [384, 364] width 688 height 206
click at [353, 71] on div "Affiché par : Montant Regroupé par : [PERSON_NAME]" at bounding box center [384, 79] width 665 height 18
click at [301, 29] on div "Tableau de bord Actions" at bounding box center [453, 20] width 819 height 19
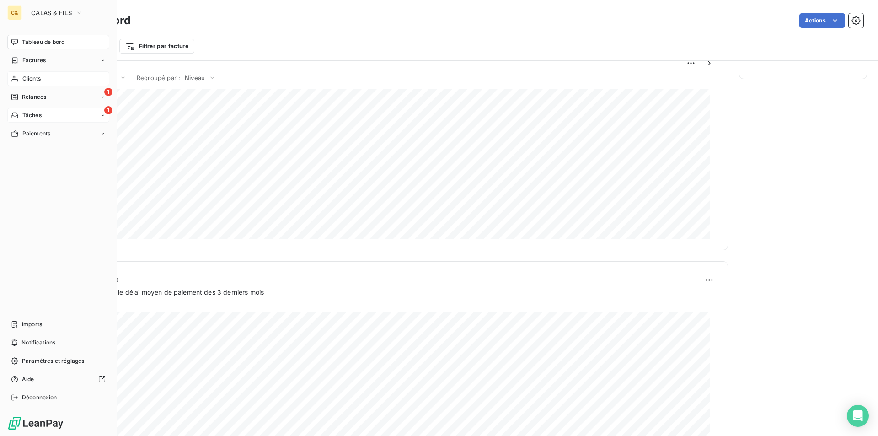
click at [37, 43] on span "Tableau de bord" at bounding box center [43, 42] width 43 height 8
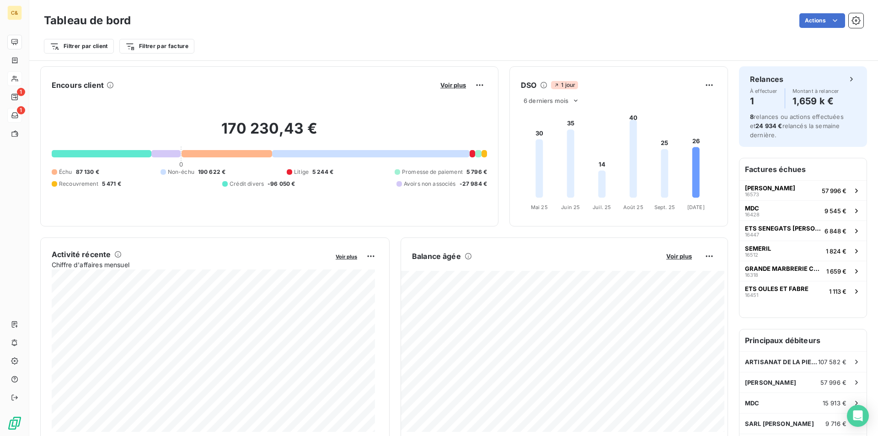
scroll to position [46, 0]
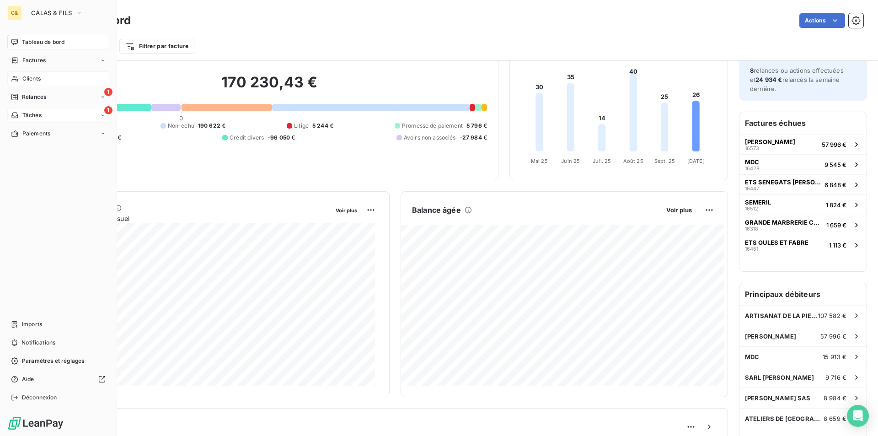
click at [24, 80] on span "Clients" at bounding box center [31, 79] width 18 height 8
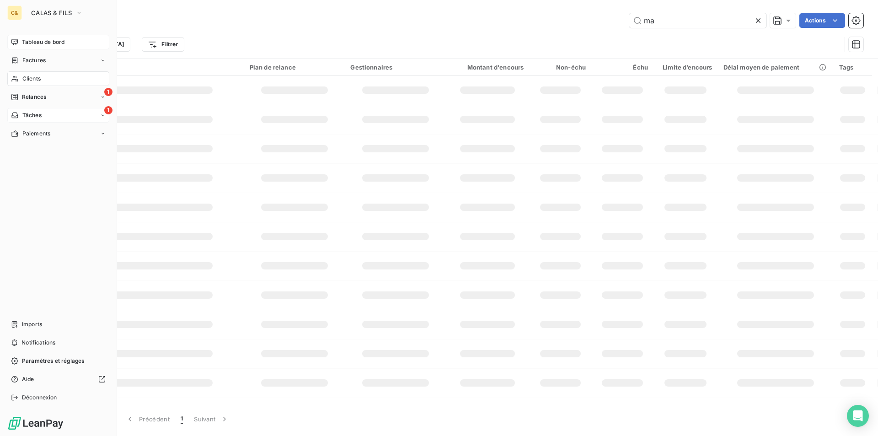
type input "m"
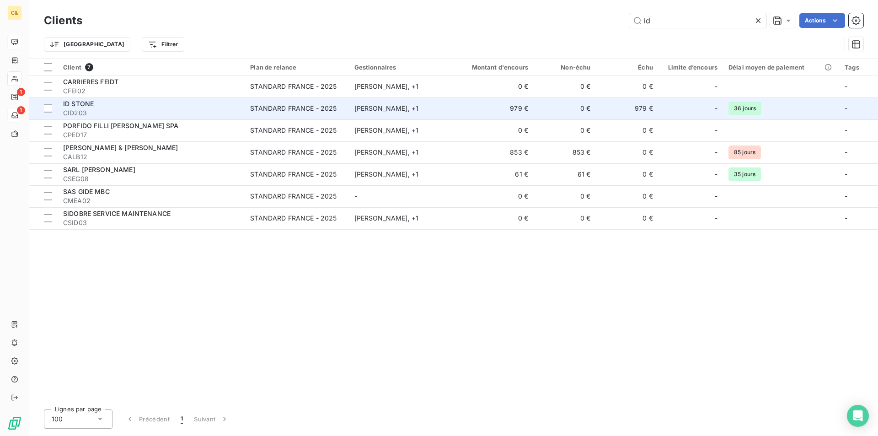
type input "id"
click at [141, 106] on div "ID STONE" at bounding box center [151, 103] width 176 height 9
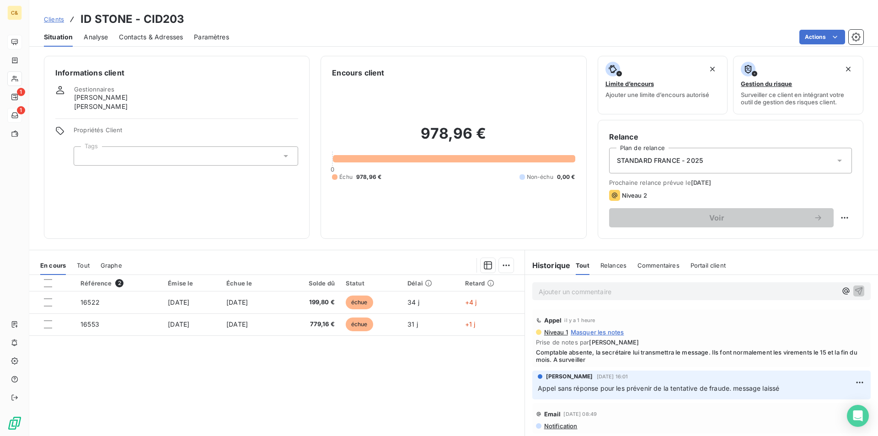
click at [358, 365] on div "Référence 2 Émise le Échue le Solde dû Statut Délai Retard 16522 [DATE] [DATE] …" at bounding box center [276, 363] width 495 height 176
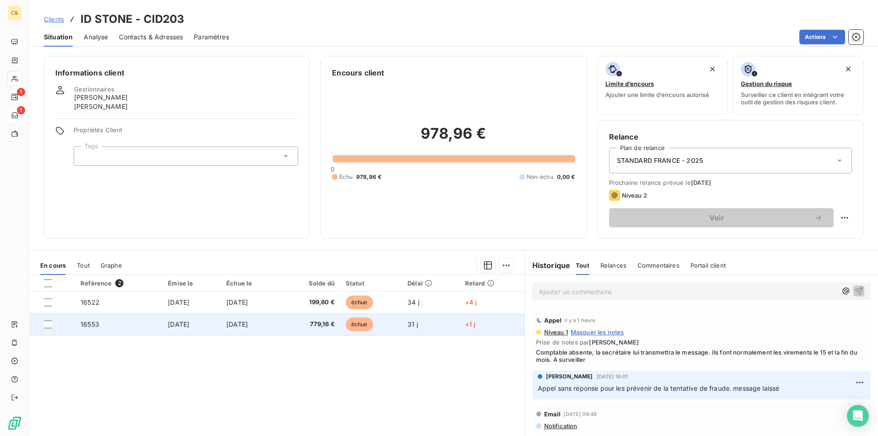
click at [303, 316] on td "779,16 €" at bounding box center [310, 324] width 60 height 22
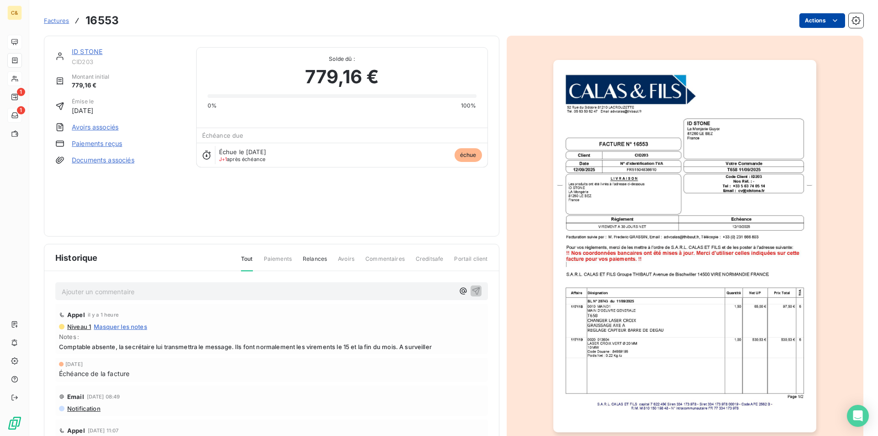
click at [833, 22] on html "C& 1 1 Factures 16553 Actions ID STONE CID203 Montant initial 779,16 € Émise le…" at bounding box center [439, 218] width 878 height 436
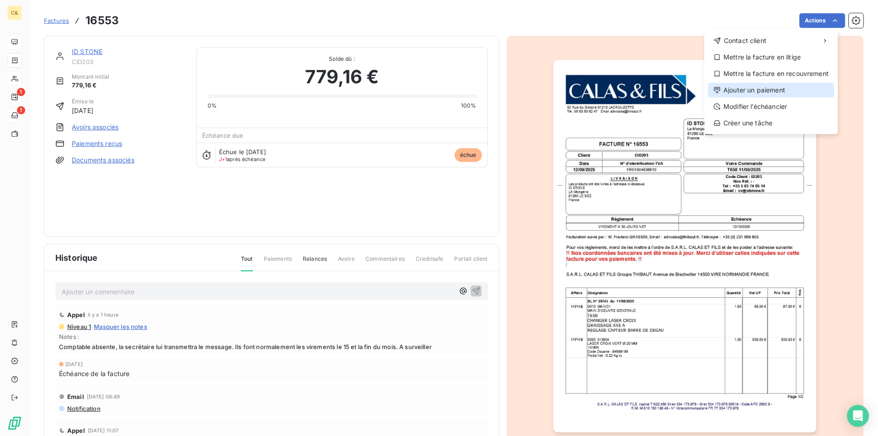
click at [753, 93] on div "Ajouter un paiement" at bounding box center [771, 90] width 126 height 15
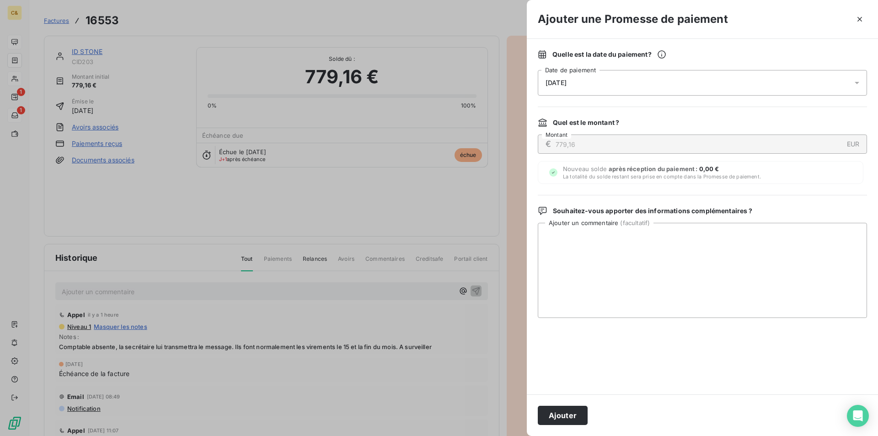
click at [566, 80] on span "[DATE]" at bounding box center [555, 82] width 21 height 7
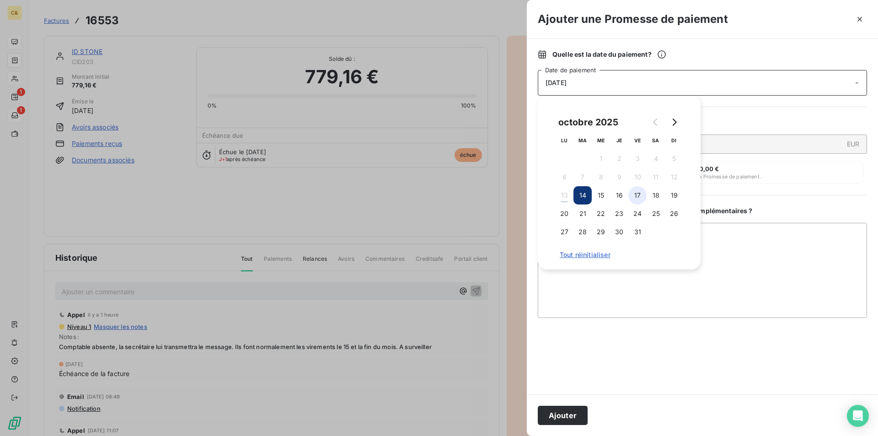
click at [638, 194] on button "17" at bounding box center [637, 195] width 18 height 18
click at [571, 419] on button "Ajouter" at bounding box center [563, 415] width 50 height 19
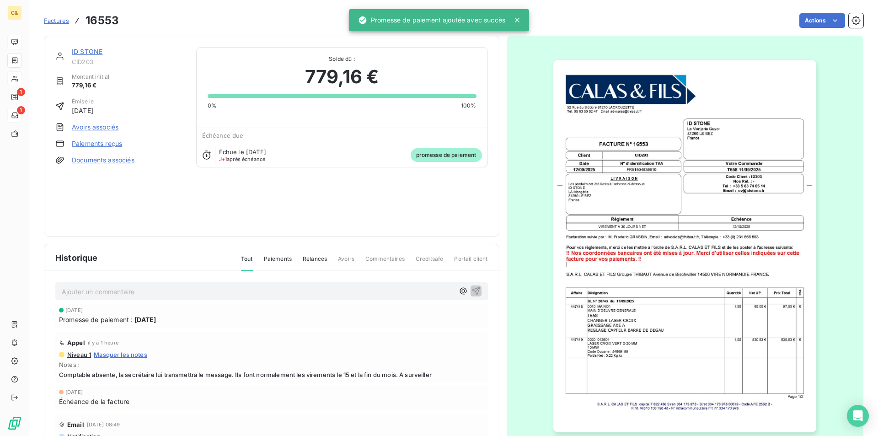
click at [84, 50] on link "ID STONE" at bounding box center [87, 52] width 31 height 8
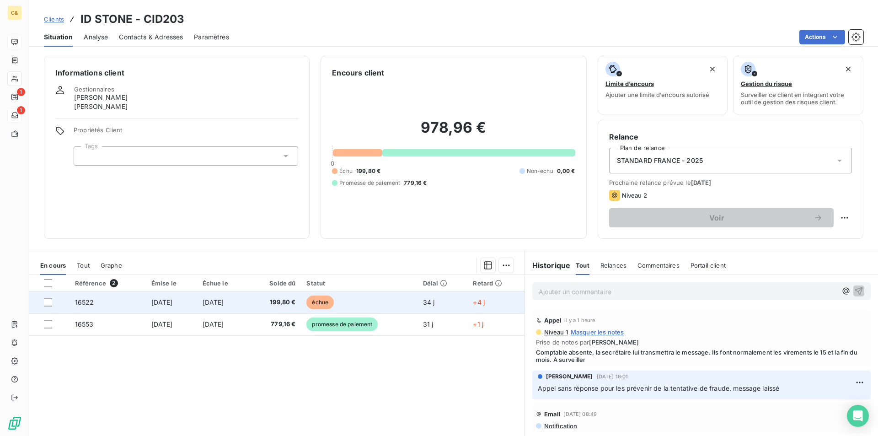
click at [278, 304] on span "199,80 €" at bounding box center [275, 302] width 42 height 9
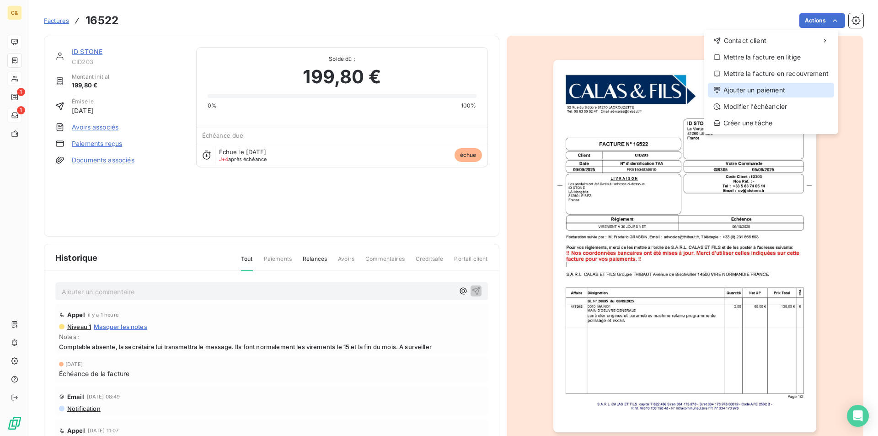
click at [736, 91] on div "Ajouter un paiement" at bounding box center [771, 90] width 126 height 15
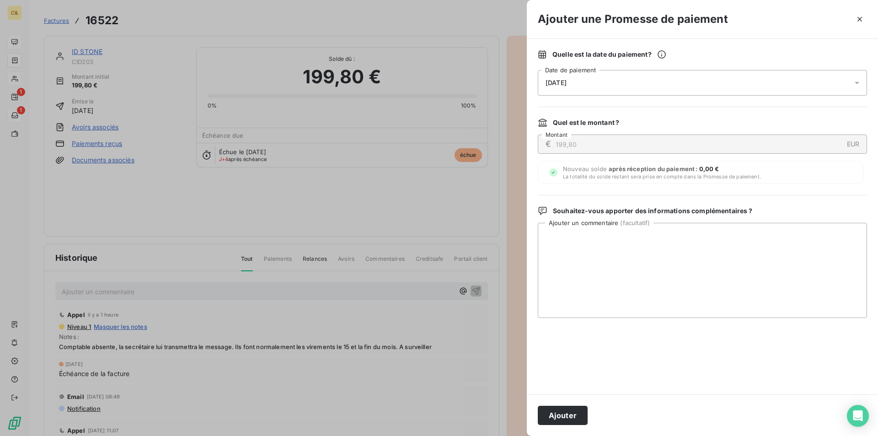
click at [595, 88] on div "[DATE]" at bounding box center [702, 83] width 329 height 26
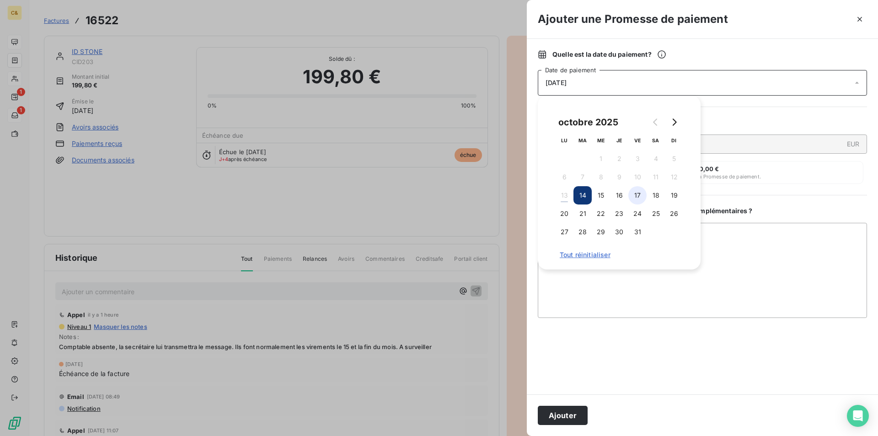
click at [633, 197] on button "17" at bounding box center [637, 195] width 18 height 18
click at [620, 293] on textarea "Ajouter un commentaire ( facultatif )" at bounding box center [702, 270] width 329 height 95
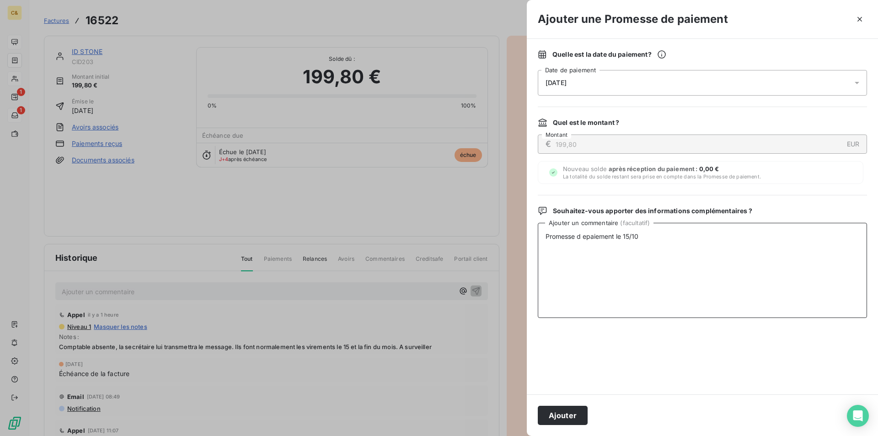
click at [585, 238] on textarea "Promesse d epaiement le 15/10" at bounding box center [702, 270] width 329 height 95
type textarea "Promesse de paiement le 15/10"
click at [569, 411] on button "Ajouter" at bounding box center [563, 415] width 50 height 19
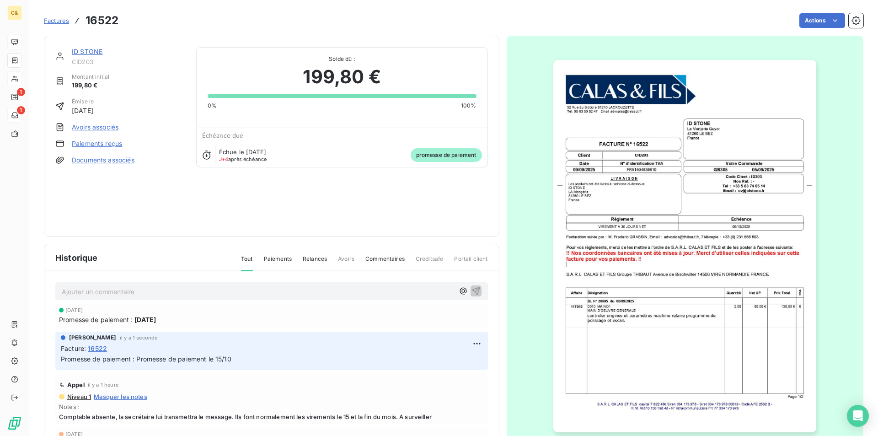
click at [80, 49] on link "ID STONE" at bounding box center [87, 52] width 31 height 8
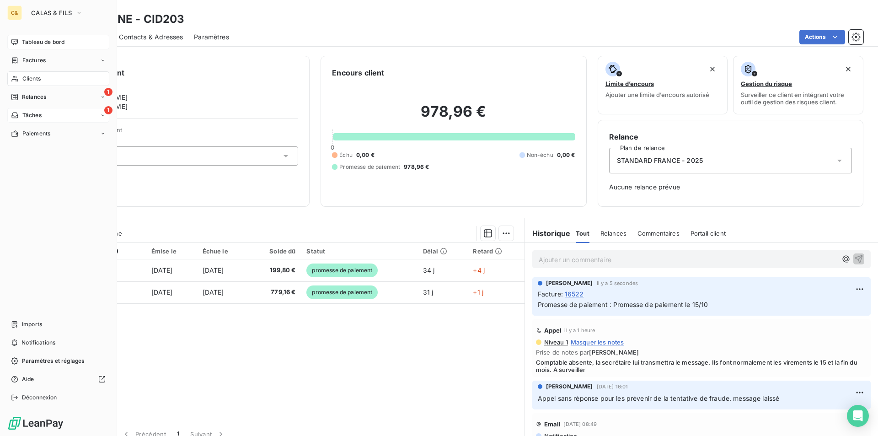
click at [32, 40] on span "Tableau de bord" at bounding box center [43, 42] width 43 height 8
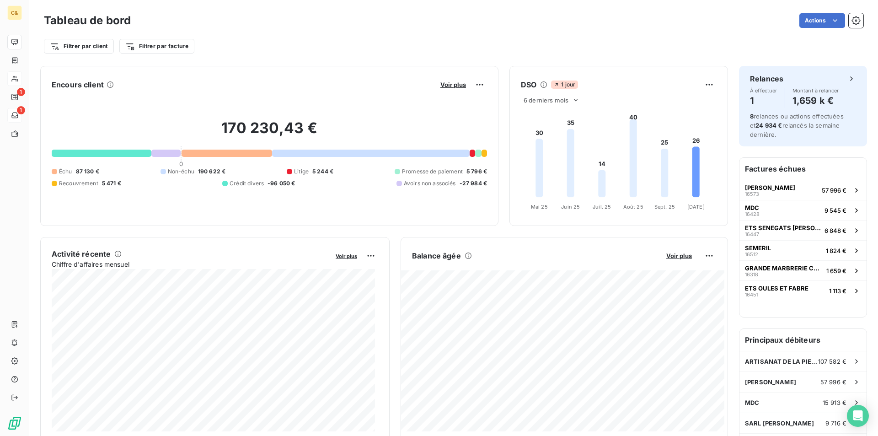
click at [640, 53] on div "Filtrer par client Filtrer par facture" at bounding box center [453, 45] width 819 height 17
click at [429, 32] on div "Filtrer par client Filtrer par facture" at bounding box center [453, 42] width 819 height 25
click at [395, 56] on div "Tableau de bord Actions Filtrer par client Filtrer par facture" at bounding box center [453, 30] width 849 height 60
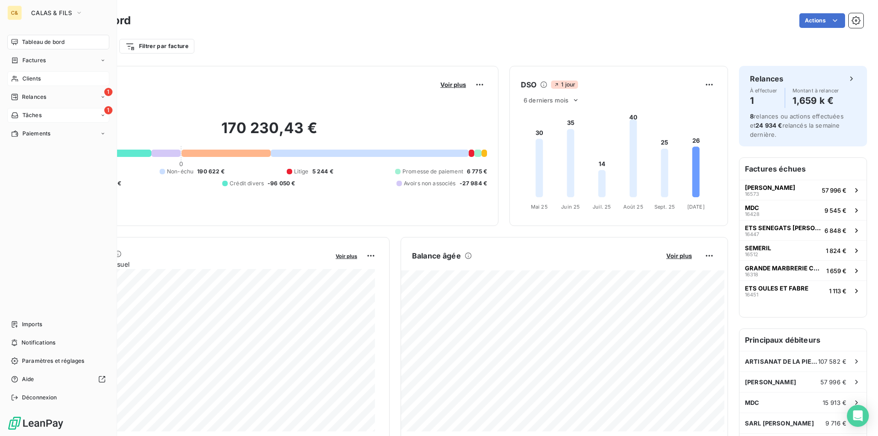
click at [31, 115] on span "Tâches" at bounding box center [31, 115] width 19 height 8
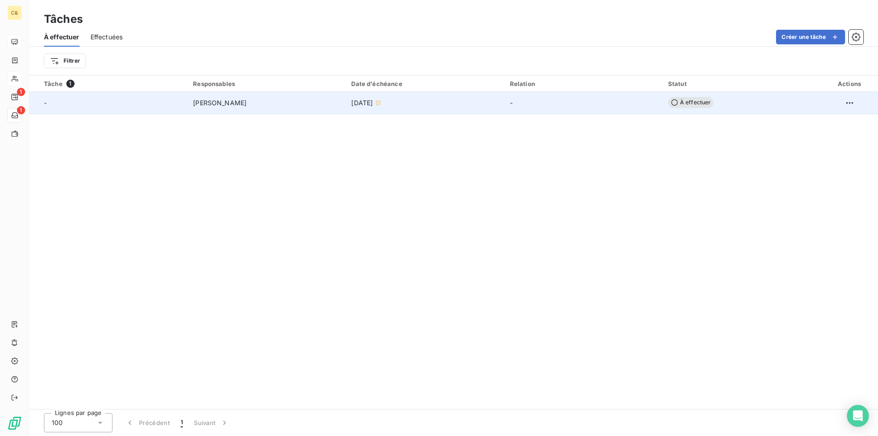
click at [340, 99] on div "[PERSON_NAME]" at bounding box center [266, 102] width 147 height 9
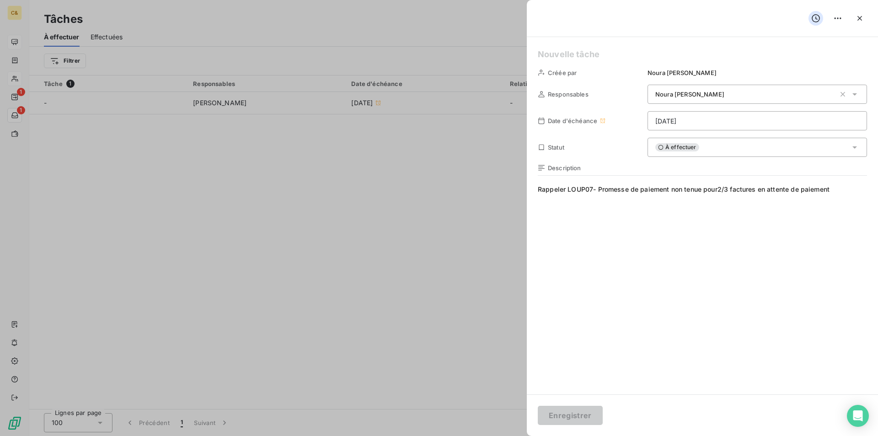
click at [632, 234] on span "Rappeler LOUP07- Promesse de paiement non tenue pour2/3 factures en attente de …" at bounding box center [702, 273] width 329 height 176
click at [21, 70] on div at bounding box center [439, 218] width 878 height 436
click at [866, 19] on button "button" at bounding box center [859, 18] width 15 height 15
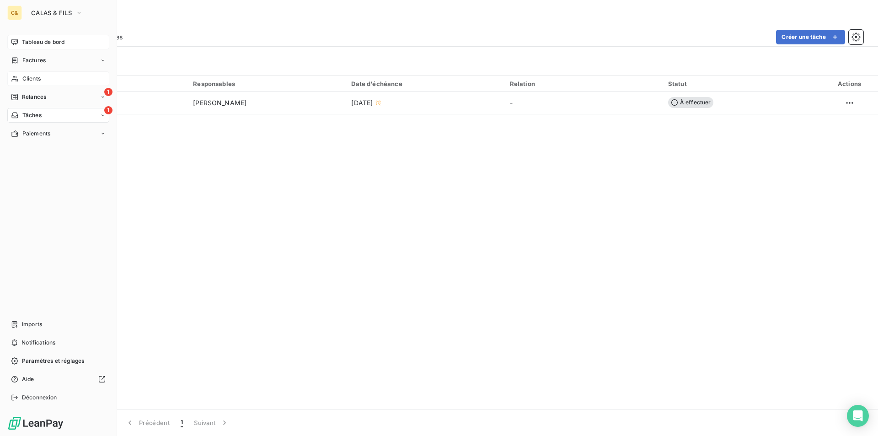
drag, startPoint x: 36, startPoint y: 78, endPoint x: 71, endPoint y: 76, distance: 35.2
click at [36, 78] on span "Clients" at bounding box center [31, 79] width 18 height 8
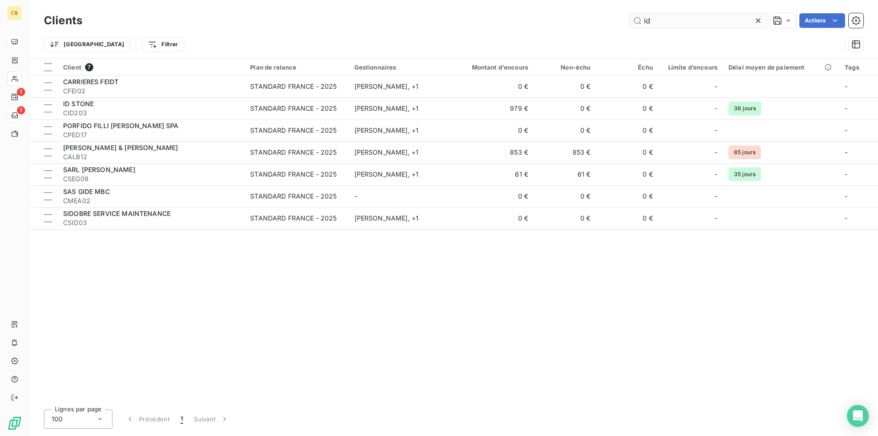
click at [659, 21] on input "id" at bounding box center [697, 20] width 137 height 15
type input "i"
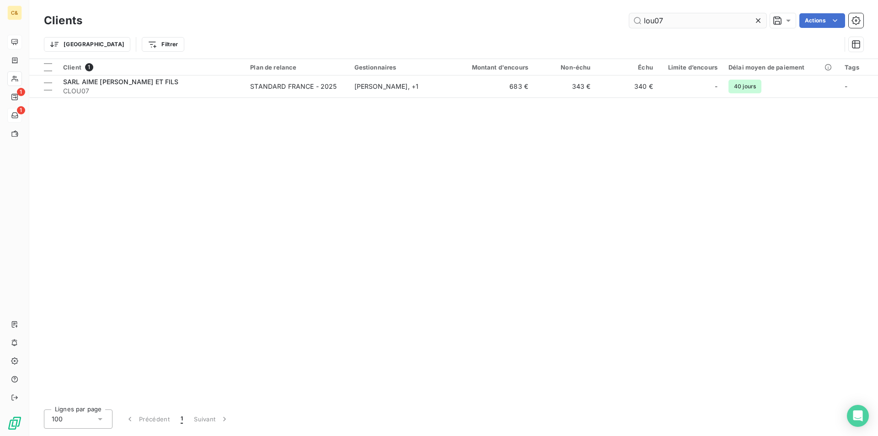
type input "lou07"
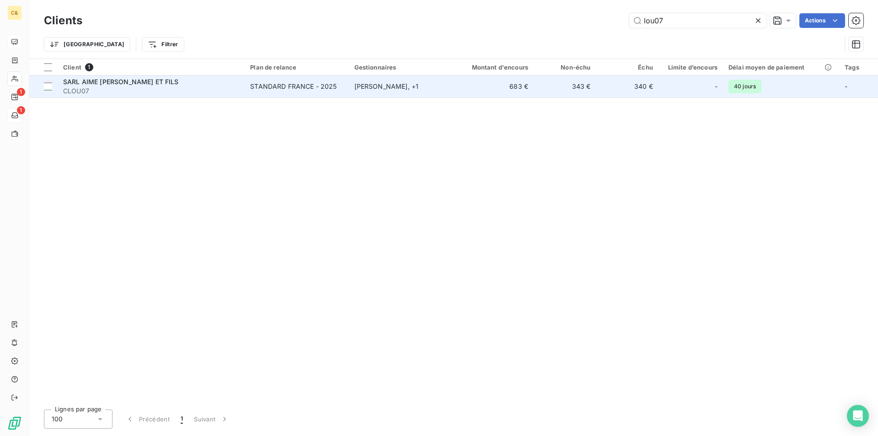
click at [394, 90] on div "[PERSON_NAME] , + 1" at bounding box center [399, 86] width 91 height 9
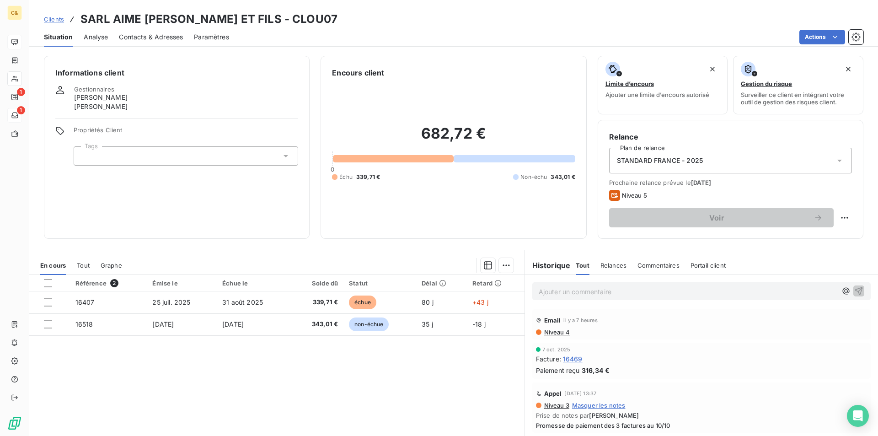
click at [379, 406] on div "Référence 2 Émise le Échue le Solde dû Statut Délai Retard 16407 [DATE] [DATE] …" at bounding box center [276, 363] width 495 height 176
click at [570, 361] on span "16469" at bounding box center [573, 359] width 20 height 10
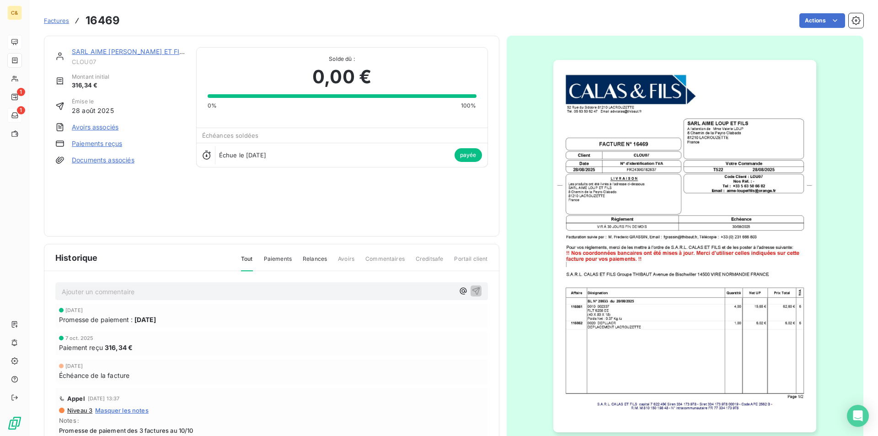
click at [627, 188] on img "button" at bounding box center [684, 246] width 263 height 372
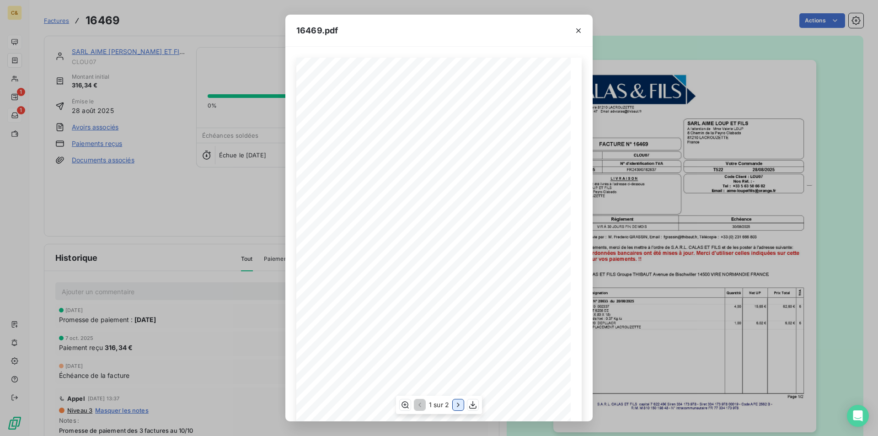
click at [458, 405] on icon "button" at bounding box center [458, 404] width 9 height 9
click at [577, 32] on icon "button" at bounding box center [578, 30] width 9 height 9
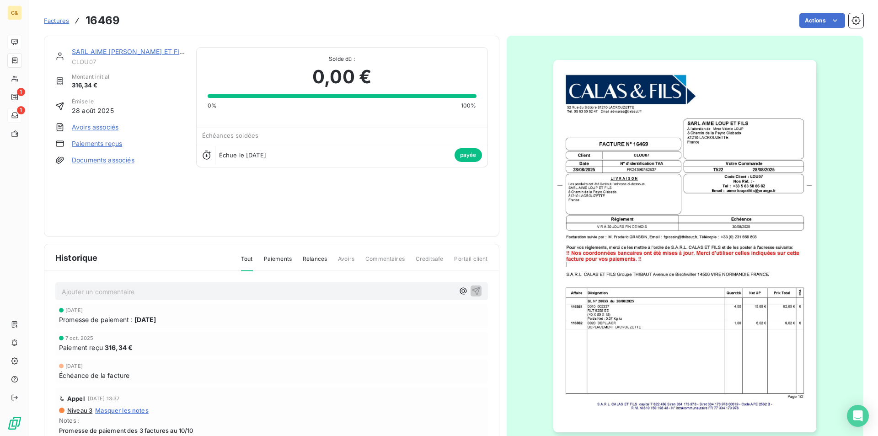
click at [109, 53] on link "SARL AIME [PERSON_NAME] ET FILS" at bounding box center [130, 52] width 116 height 8
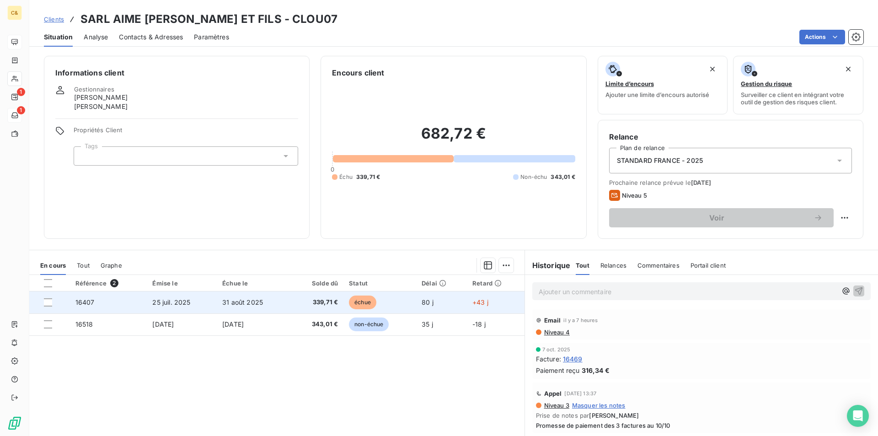
click at [304, 305] on span "339,71 €" at bounding box center [317, 302] width 42 height 9
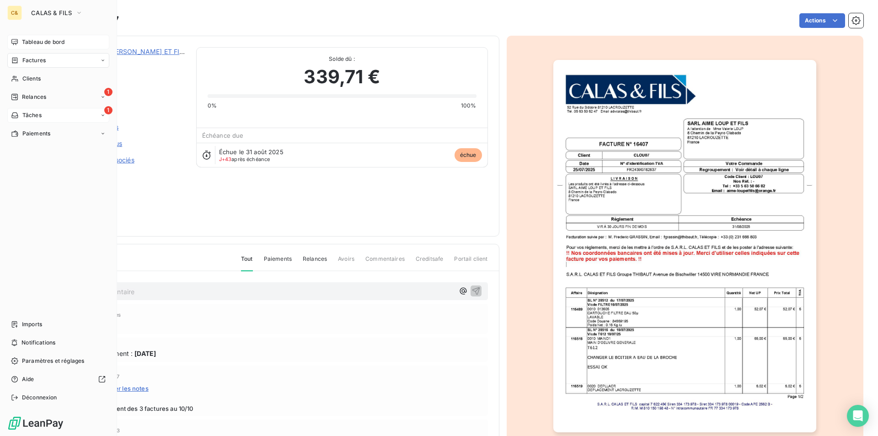
click at [32, 112] on span "Tâches" at bounding box center [31, 115] width 19 height 8
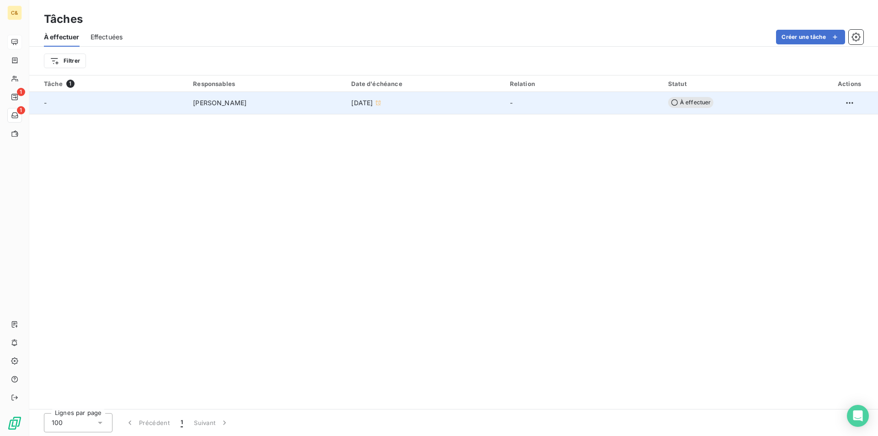
click at [320, 106] on div "[PERSON_NAME]" at bounding box center [266, 102] width 147 height 9
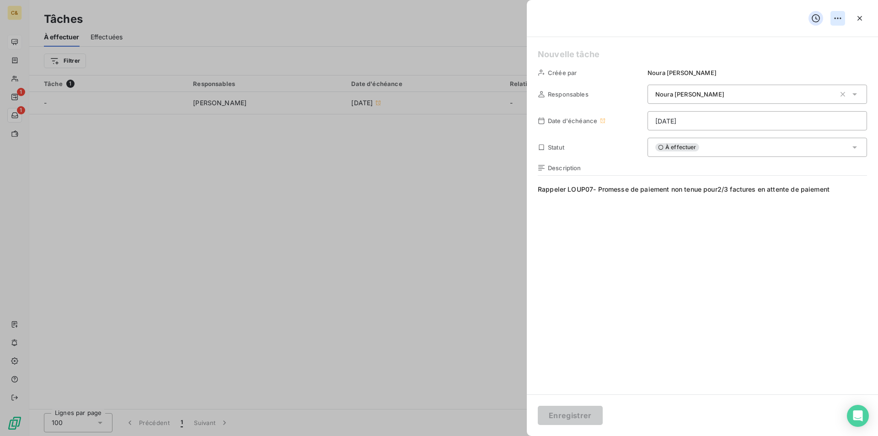
click at [841, 20] on html "C& 1 1 Tâches À effectuer Effectuées Créer une tâche Filtrer Tâche 1 Responsabl…" at bounding box center [439, 218] width 878 height 436
click at [792, 43] on div "Supprimer la tâche" at bounding box center [801, 38] width 79 height 15
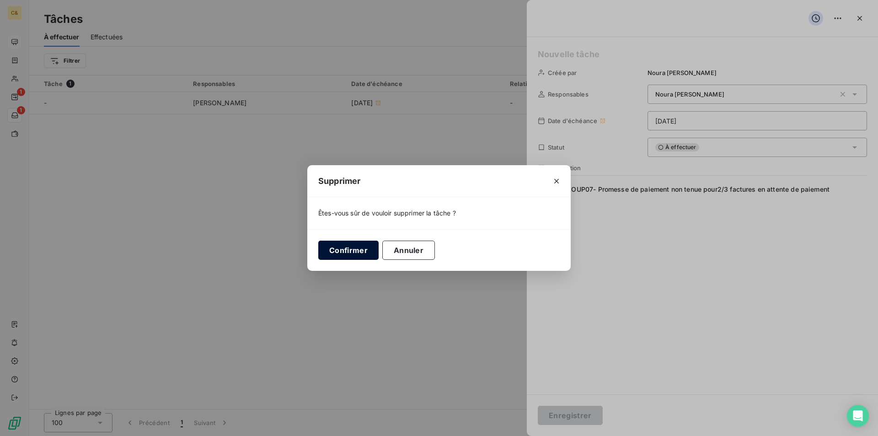
click at [360, 253] on button "Confirmer" at bounding box center [348, 249] width 60 height 19
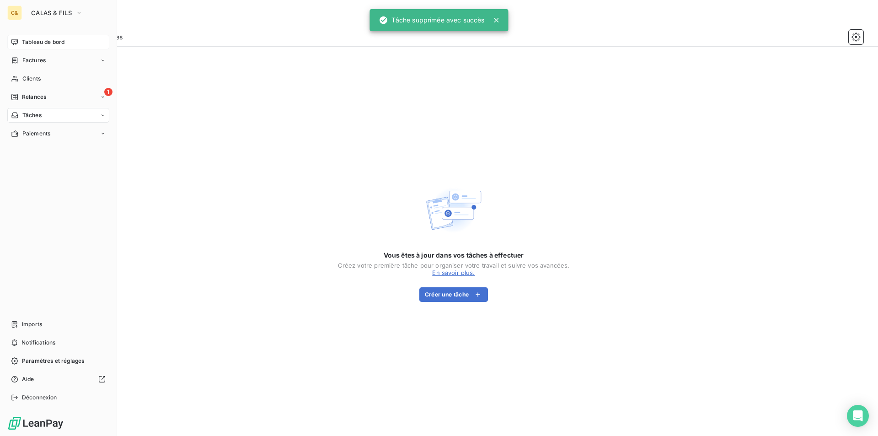
drag, startPoint x: 26, startPoint y: 95, endPoint x: 32, endPoint y: 95, distance: 6.0
click at [26, 95] on span "Relances" at bounding box center [34, 97] width 24 height 8
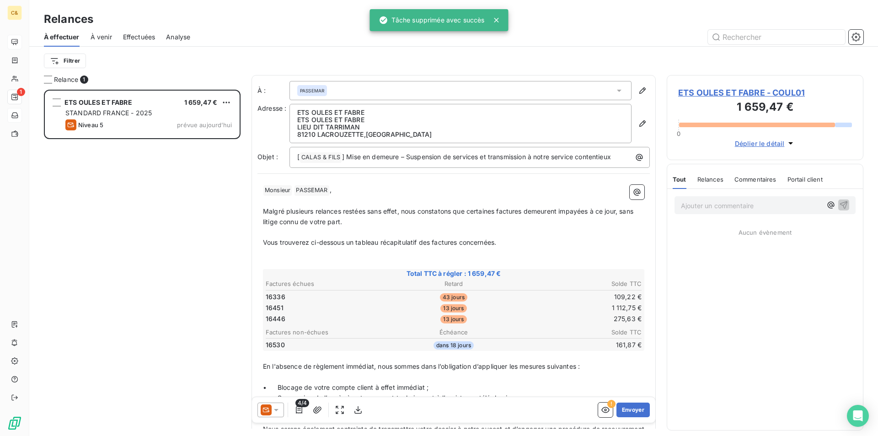
scroll to position [339, 190]
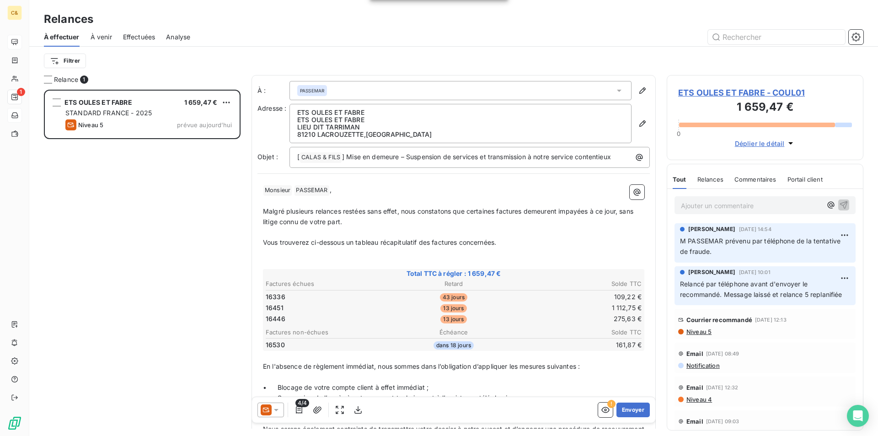
click at [186, 264] on div "ETS OULES ET FABRE 1 659,47 € STANDARD FRANCE - 2025 Niveau 5 prévue [DATE]" at bounding box center [142, 263] width 197 height 346
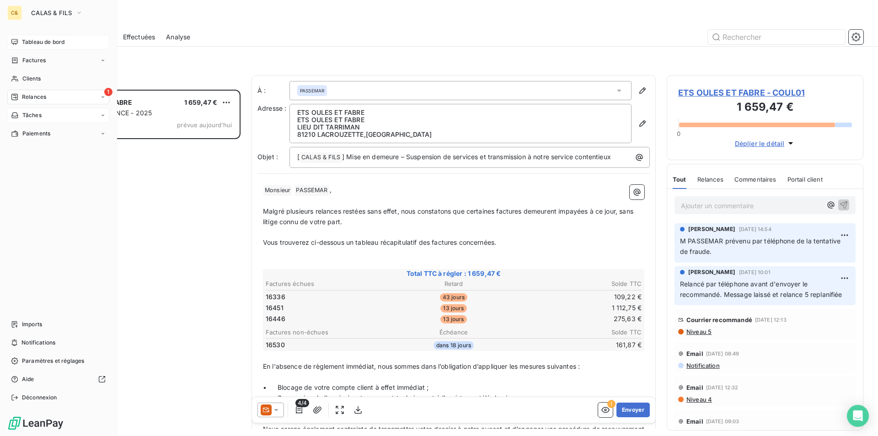
click at [29, 44] on span "Tableau de bord" at bounding box center [43, 42] width 43 height 8
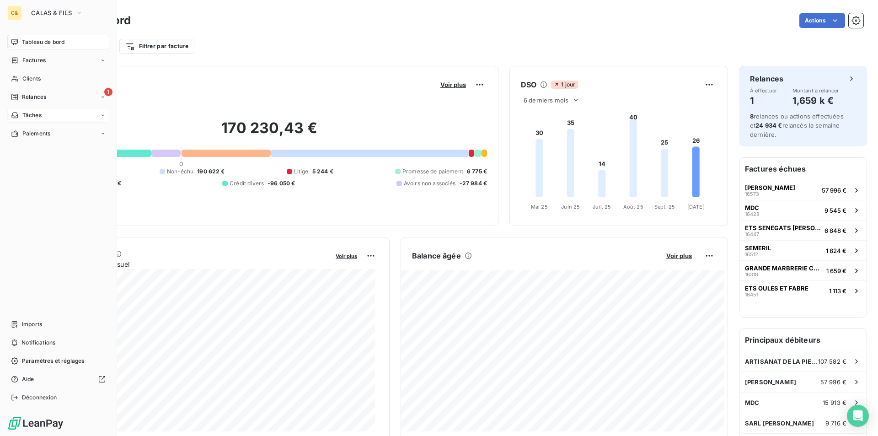
drag, startPoint x: 34, startPoint y: 43, endPoint x: 54, endPoint y: 44, distance: 20.1
click at [34, 43] on span "Tableau de bord" at bounding box center [43, 42] width 43 height 8
drag, startPoint x: 26, startPoint y: 78, endPoint x: 48, endPoint y: 79, distance: 22.4
click at [26, 78] on span "Clients" at bounding box center [31, 79] width 18 height 8
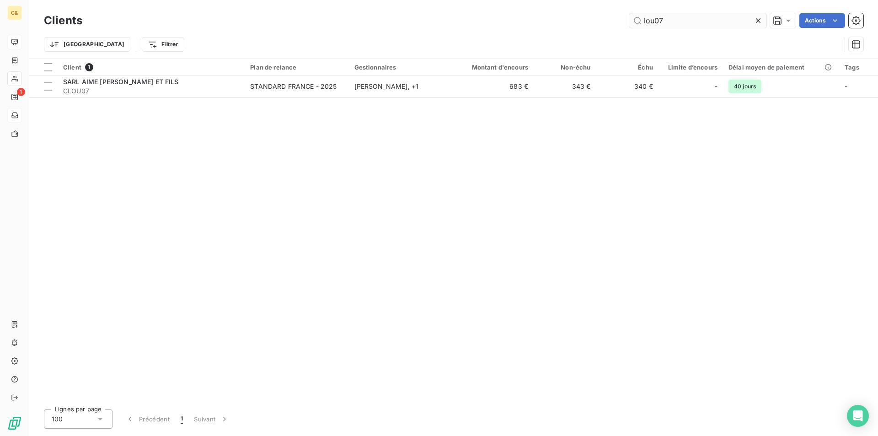
drag, startPoint x: 667, startPoint y: 23, endPoint x: 640, endPoint y: 23, distance: 27.0
click at [640, 23] on input "lou07" at bounding box center [697, 20] width 137 height 15
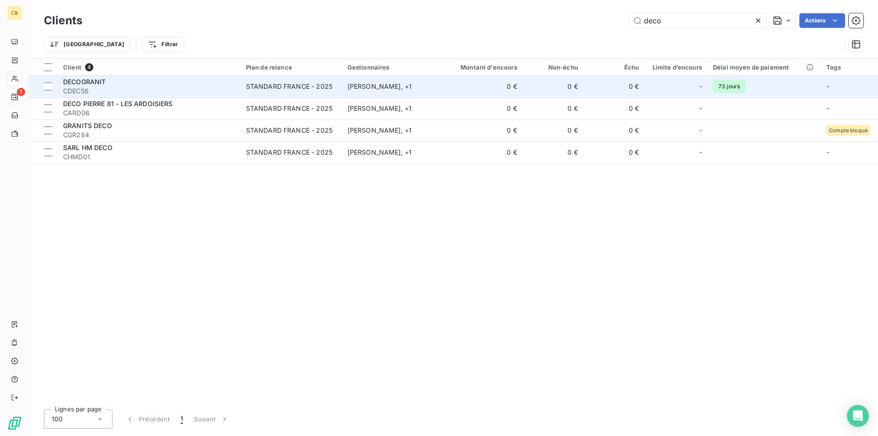
type input "deco"
click at [166, 83] on div "DECOGRANIT" at bounding box center [149, 81] width 172 height 9
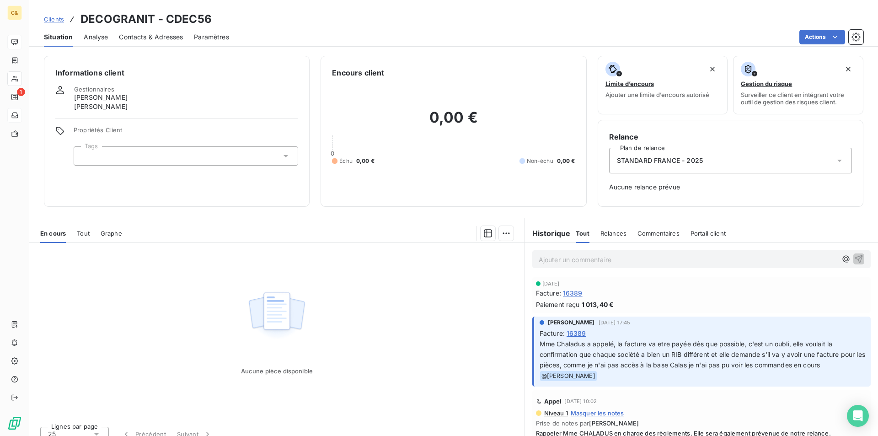
click at [565, 291] on span "16389" at bounding box center [573, 293] width 20 height 10
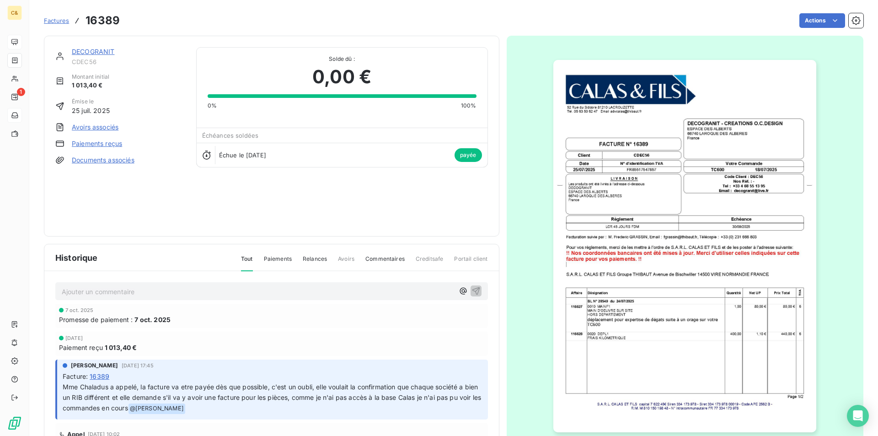
click at [697, 395] on img "button" at bounding box center [684, 246] width 263 height 372
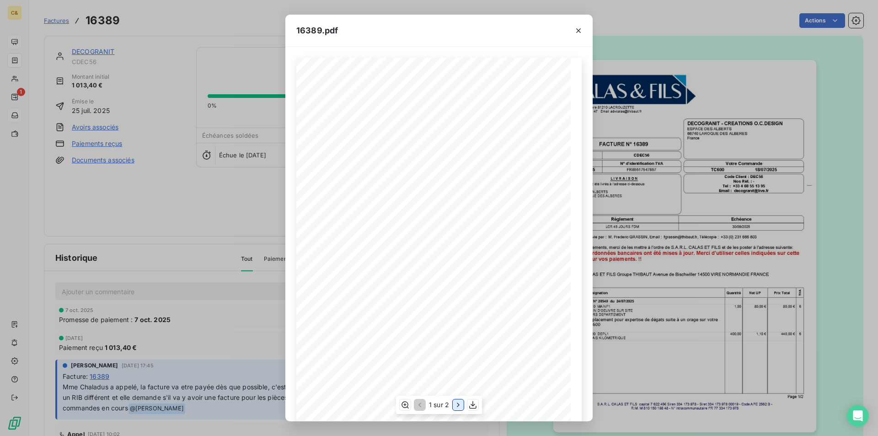
click at [455, 406] on icon "button" at bounding box center [458, 404] width 9 height 9
drag, startPoint x: 580, startPoint y: 32, endPoint x: 572, endPoint y: 51, distance: 20.3
click at [580, 32] on icon "button" at bounding box center [578, 30] width 5 height 5
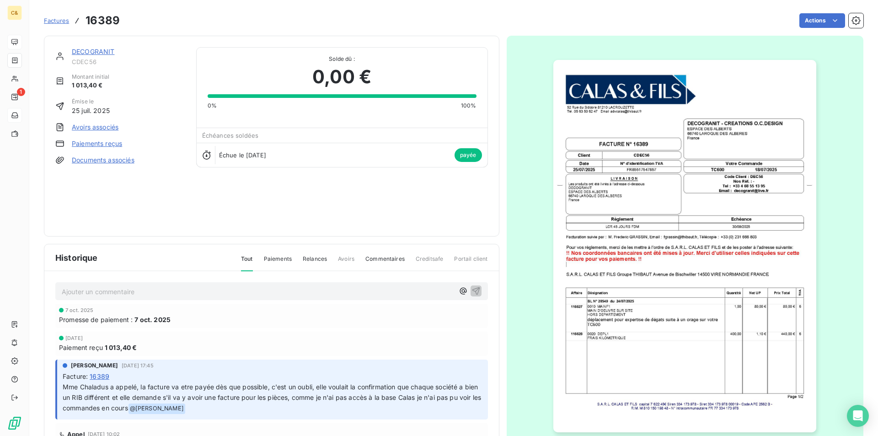
click at [248, 340] on div "[DATE]" at bounding box center [271, 337] width 425 height 5
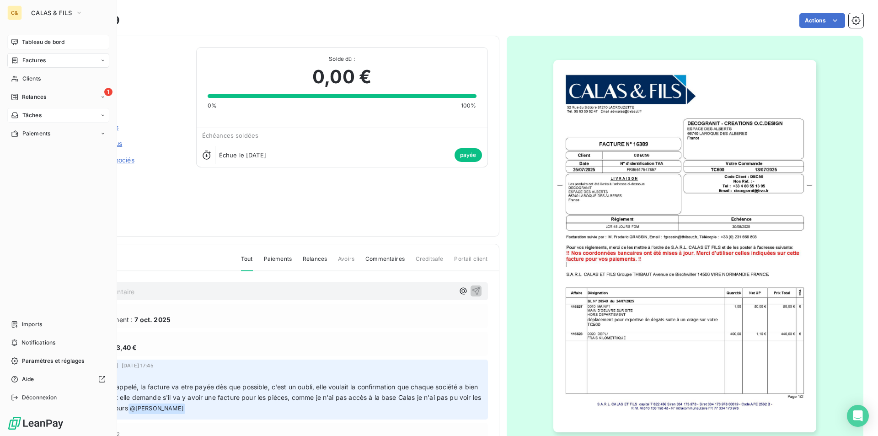
drag, startPoint x: 26, startPoint y: 45, endPoint x: 36, endPoint y: 42, distance: 10.4
click at [25, 42] on span "Tableau de bord" at bounding box center [43, 42] width 43 height 8
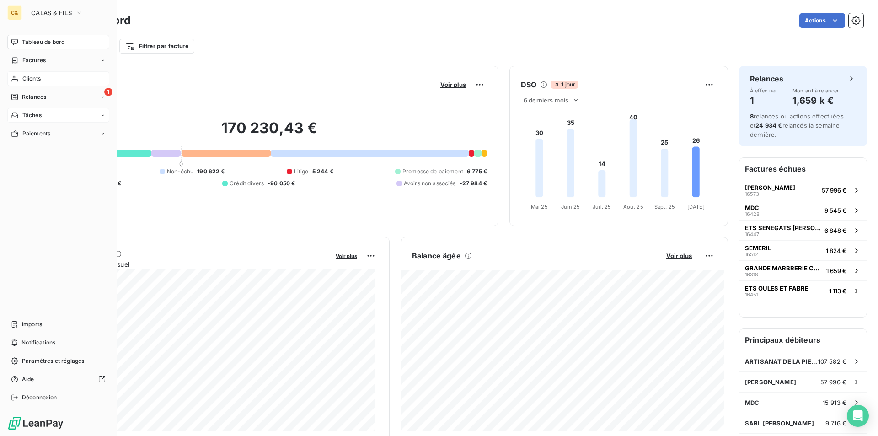
drag, startPoint x: 32, startPoint y: 76, endPoint x: 54, endPoint y: 75, distance: 22.4
click at [32, 76] on span "Clients" at bounding box center [31, 79] width 18 height 8
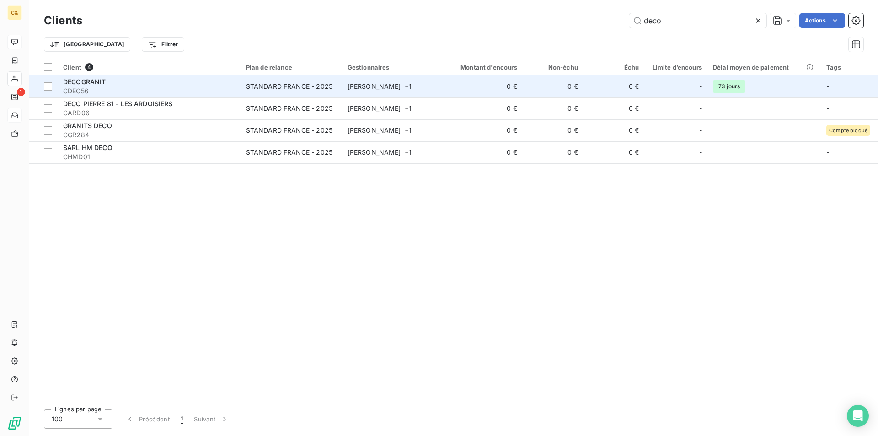
click at [171, 90] on span "CDEC56" at bounding box center [149, 90] width 172 height 9
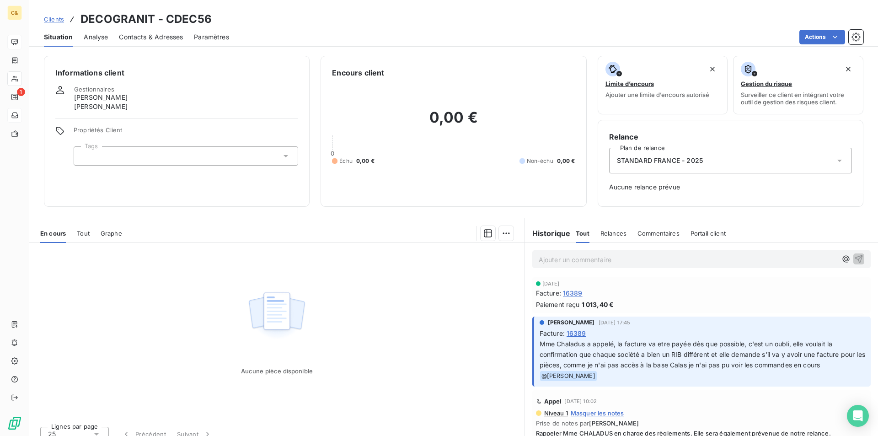
scroll to position [91, 0]
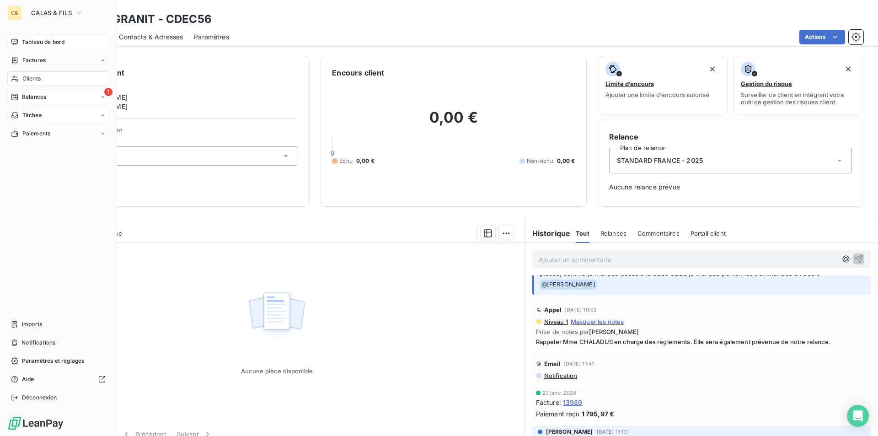
click at [24, 98] on span "Relances" at bounding box center [34, 97] width 24 height 8
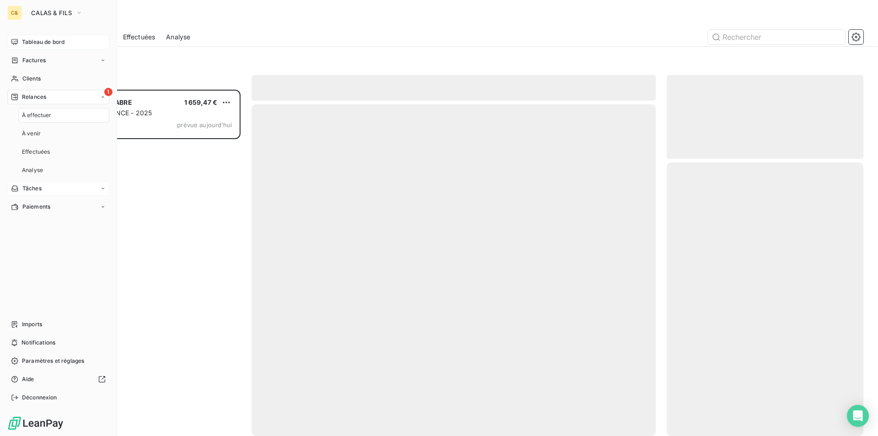
scroll to position [339, 190]
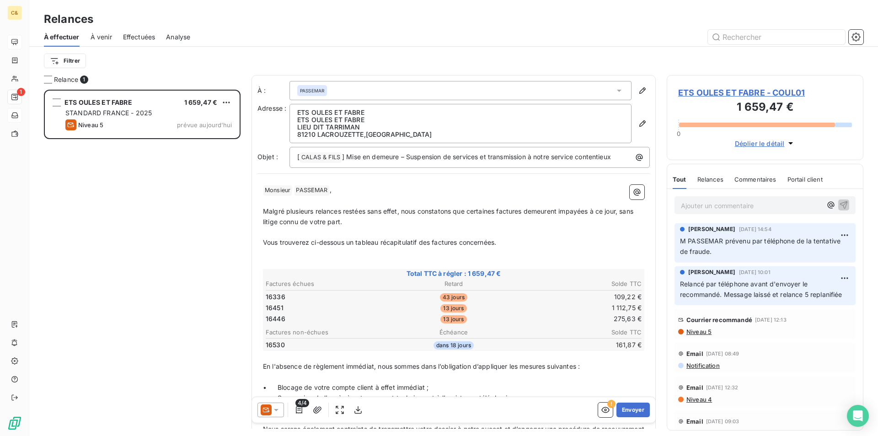
click at [762, 93] on span "ETS OULES ET FABRE - COUL01" at bounding box center [765, 92] width 174 height 12
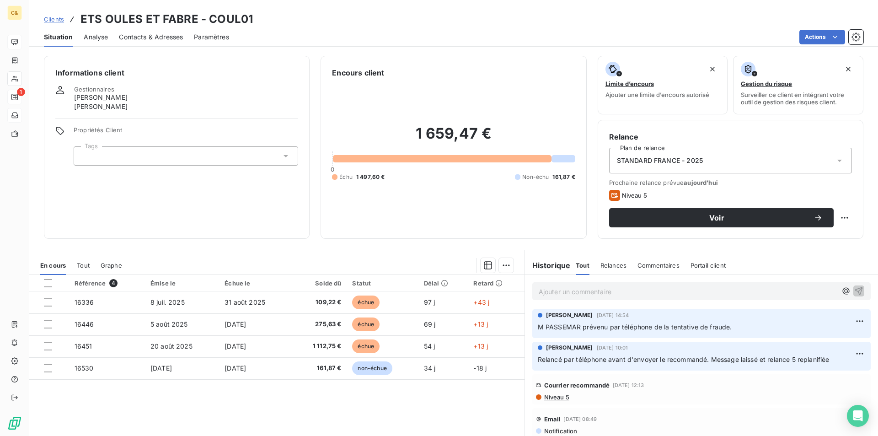
click at [382, 391] on div "Référence 4 Émise le Échue le Solde dû Statut Délai Retard 16336 [DATE] [DATE] …" at bounding box center [276, 363] width 495 height 176
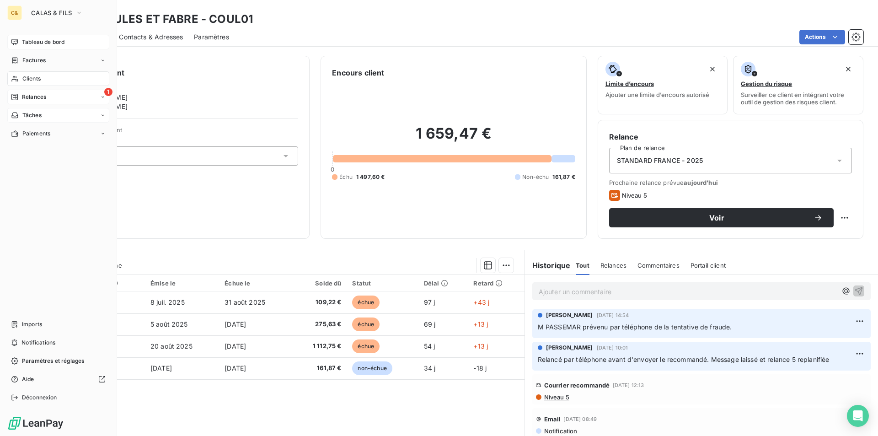
click at [33, 43] on span "Tableau de bord" at bounding box center [43, 42] width 43 height 8
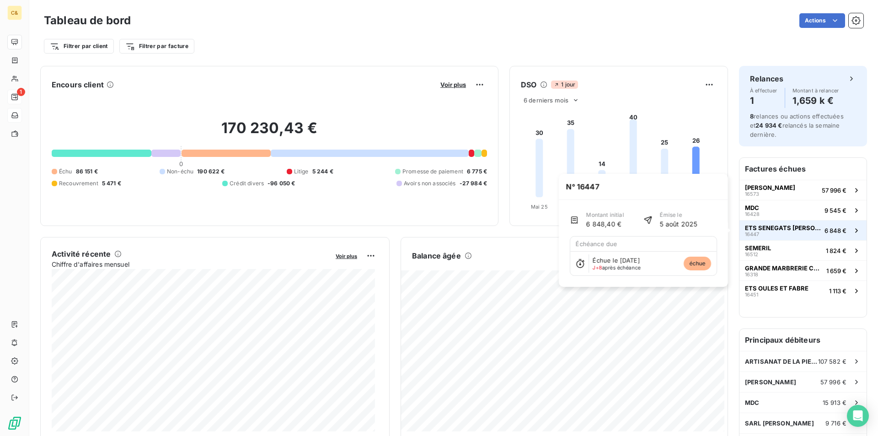
click at [774, 230] on span "ETS SENEGATS [PERSON_NAME] ET FILS" at bounding box center [783, 227] width 76 height 7
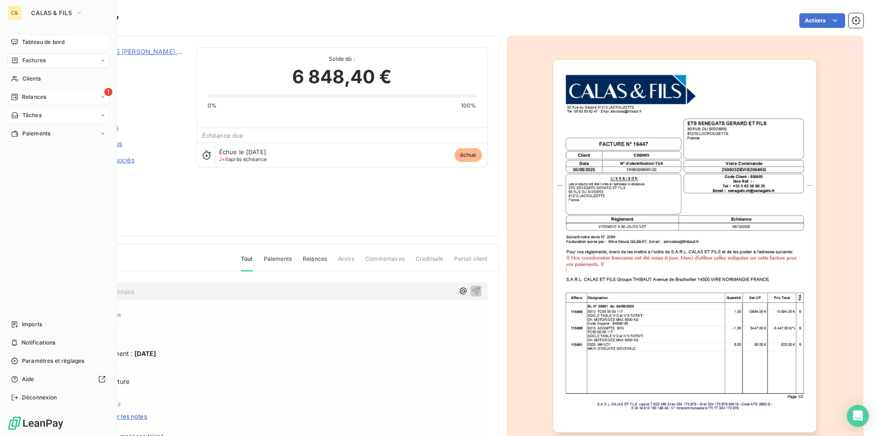
click at [28, 61] on span "Factures" at bounding box center [33, 60] width 23 height 8
click at [32, 43] on span "Tableau de bord" at bounding box center [43, 42] width 43 height 8
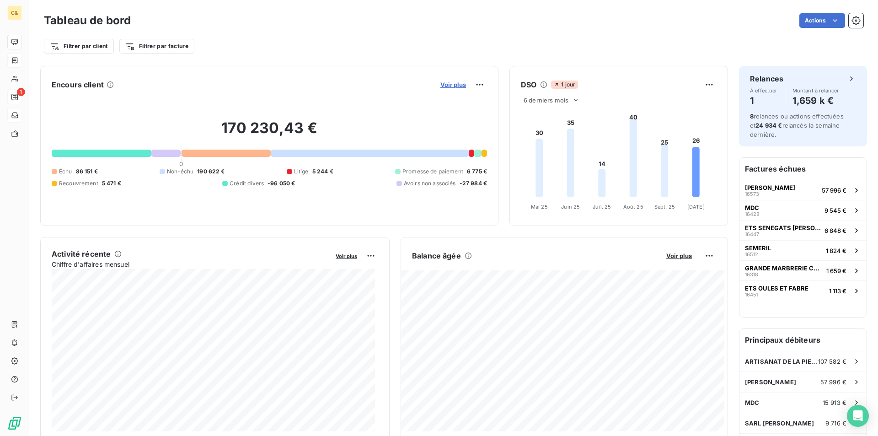
click at [440, 85] on span "Voir plus" at bounding box center [453, 84] width 26 height 7
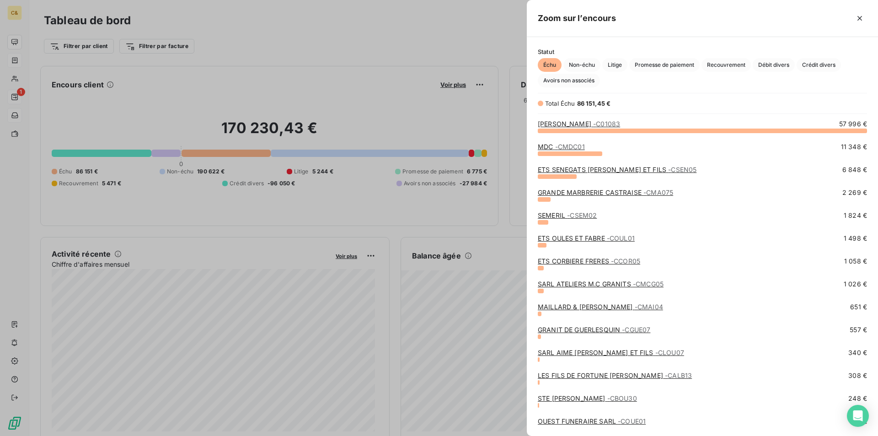
scroll to position [299, 344]
click at [807, 67] on span "Crédit divers" at bounding box center [818, 65] width 44 height 14
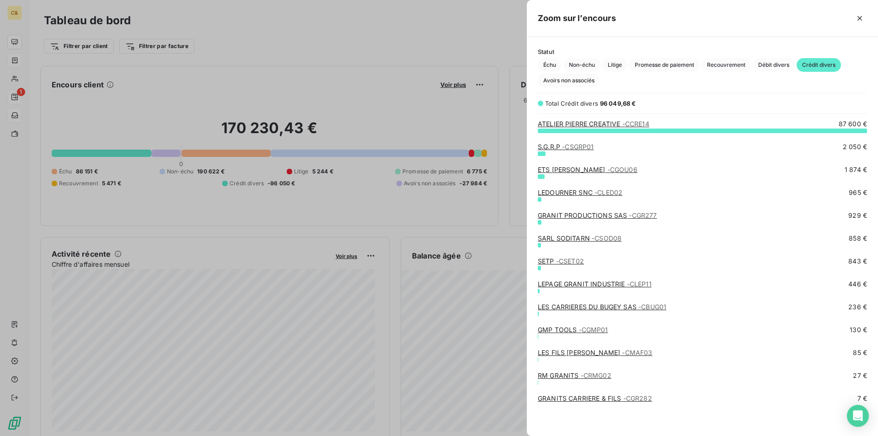
click at [576, 171] on link "ETS [PERSON_NAME] - CGOU06" at bounding box center [588, 170] width 100 height 8
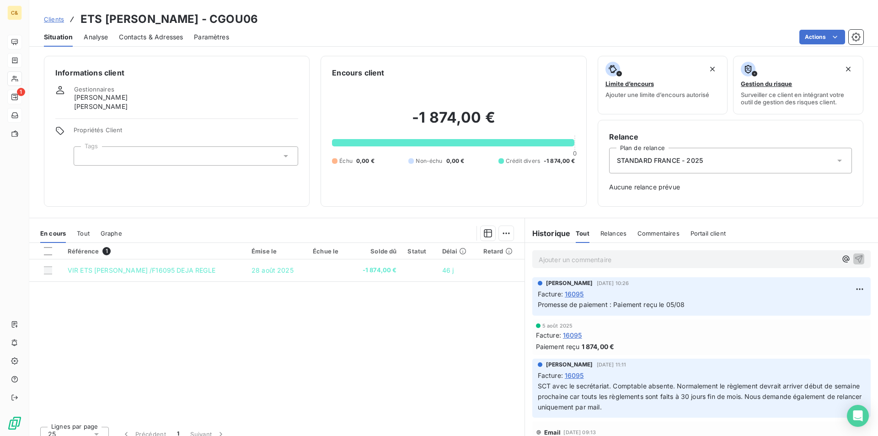
click at [439, 315] on div "Référence 1 Émise le Échue le Solde dû Statut Délai Retard VIR ETS [PERSON_NAME…" at bounding box center [276, 331] width 495 height 176
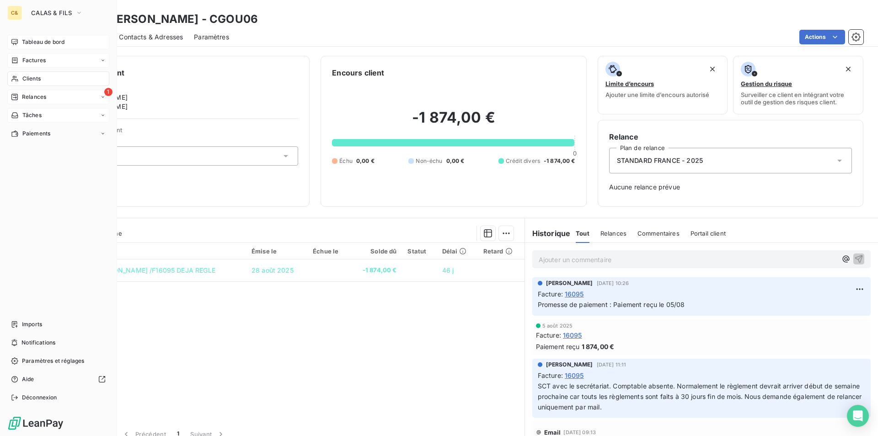
click at [32, 43] on span "Tableau de bord" at bounding box center [43, 42] width 43 height 8
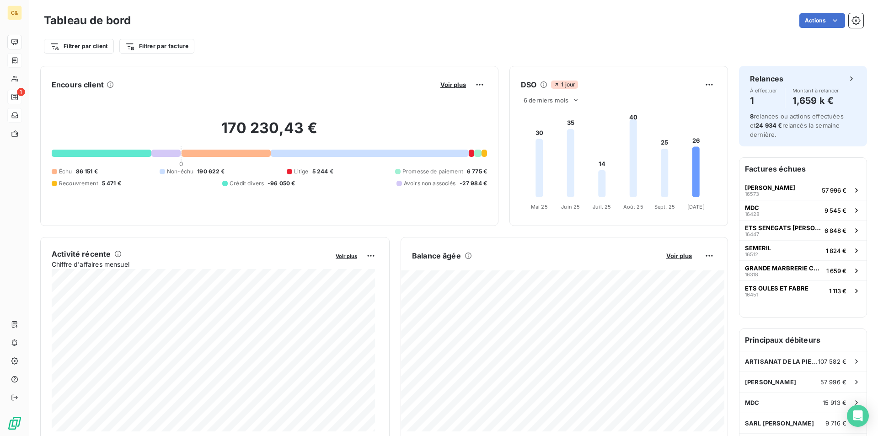
click at [448, 89] on div "Voir plus" at bounding box center [462, 84] width 49 height 15
click at [455, 85] on span "Voir plus" at bounding box center [453, 84] width 26 height 7
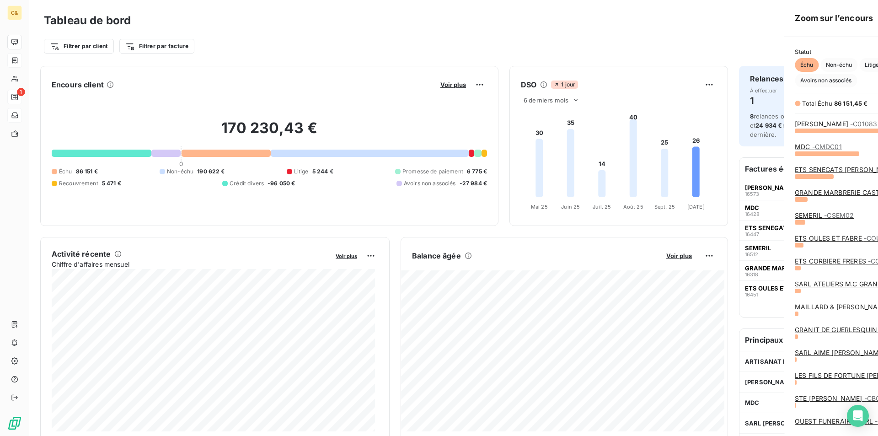
scroll to position [429, 344]
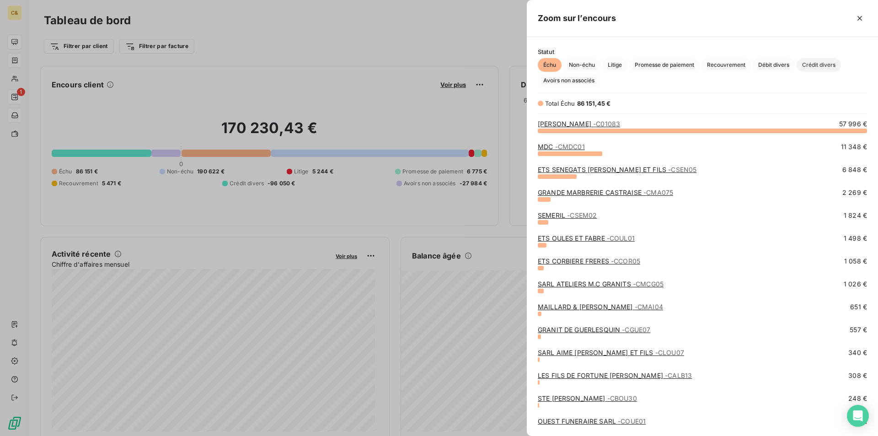
click at [818, 68] on span "Crédit divers" at bounding box center [818, 65] width 44 height 14
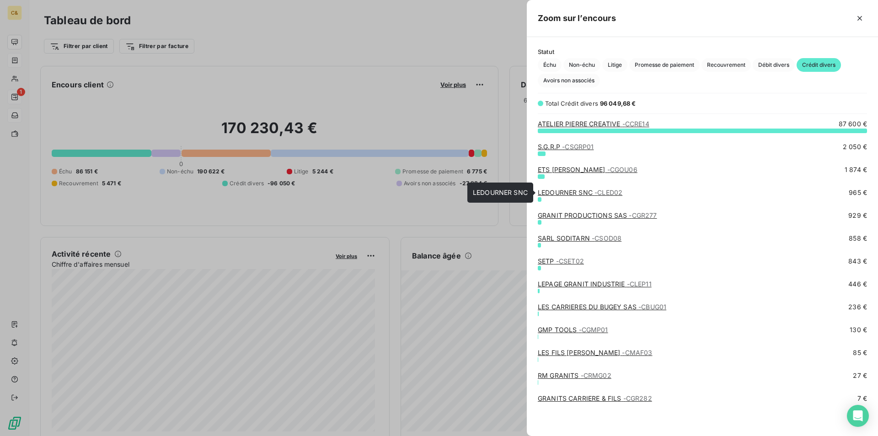
click at [558, 191] on link "LEDOURNER SNC - CLED02" at bounding box center [580, 192] width 85 height 8
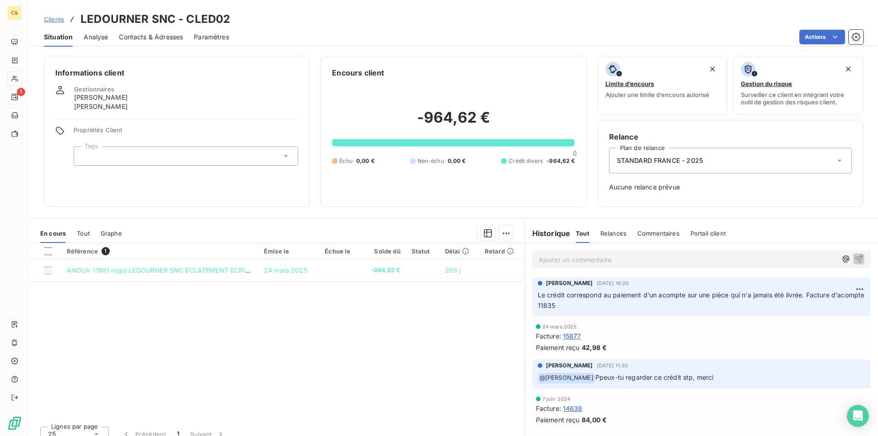
click at [381, 305] on div "Référence 1 Émise le Échue le Solde dû Statut Délai Retard ANOUV 11981 regul LE…" at bounding box center [276, 331] width 495 height 176
click at [224, 303] on div "Référence 1 Émise le Échue le Solde dû Statut Délai Retard ANOUV 11981 regul LE…" at bounding box center [276, 331] width 495 height 176
click at [331, 326] on div "Référence 1 Émise le Échue le Solde dû Statut Délai Retard ANOUV 11981 regul LE…" at bounding box center [276, 331] width 495 height 176
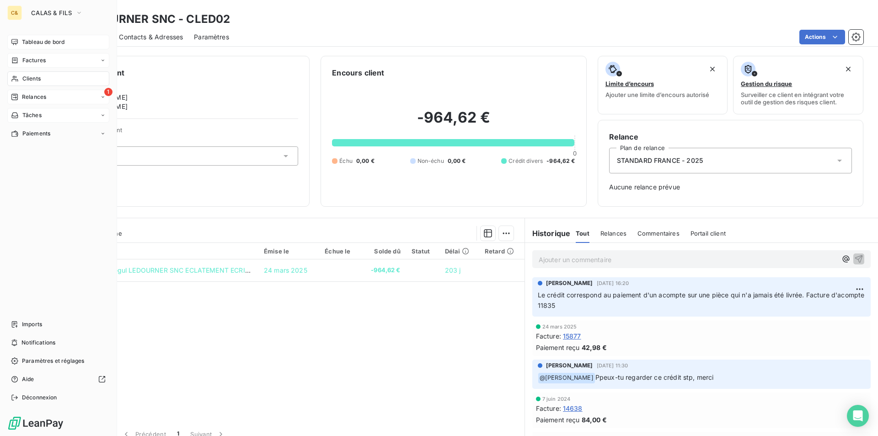
click at [28, 45] on span "Tableau de bord" at bounding box center [43, 42] width 43 height 8
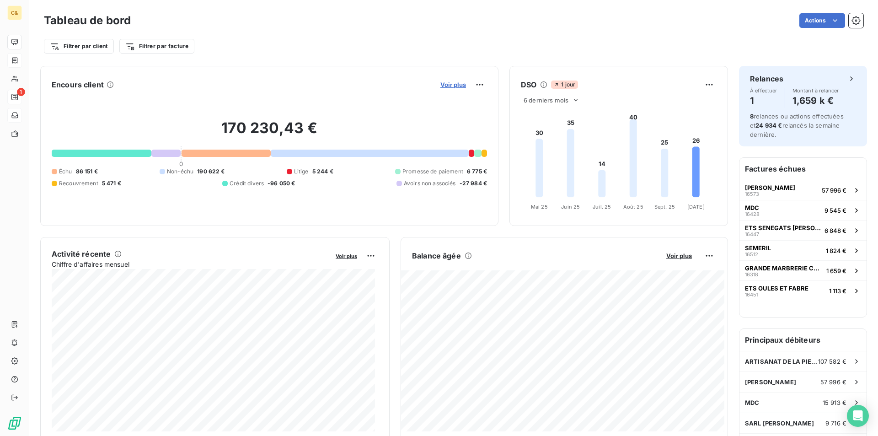
click at [454, 87] on span "Voir plus" at bounding box center [453, 84] width 26 height 7
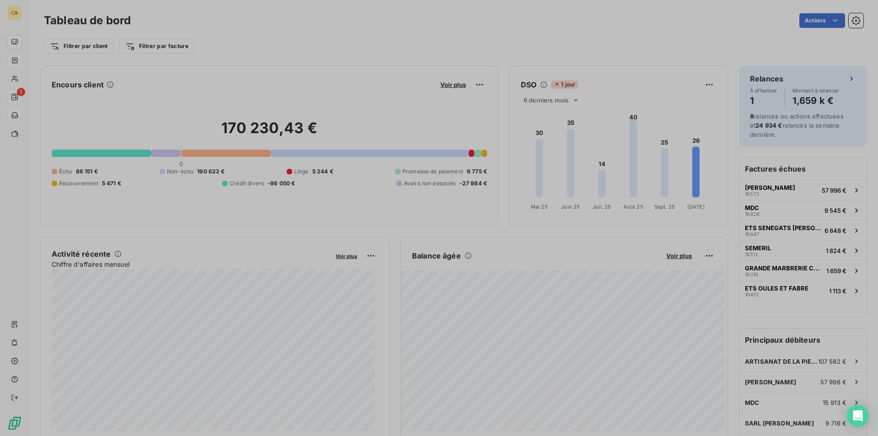
scroll to position [429, 344]
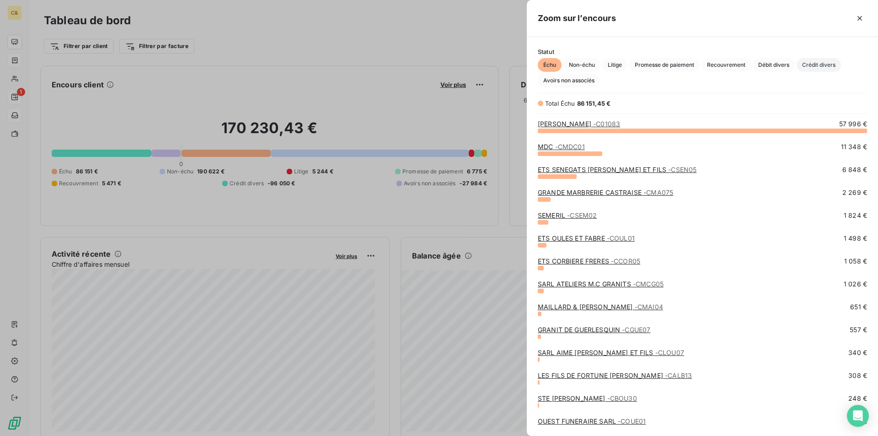
click at [820, 64] on span "Crédit divers" at bounding box center [818, 65] width 44 height 14
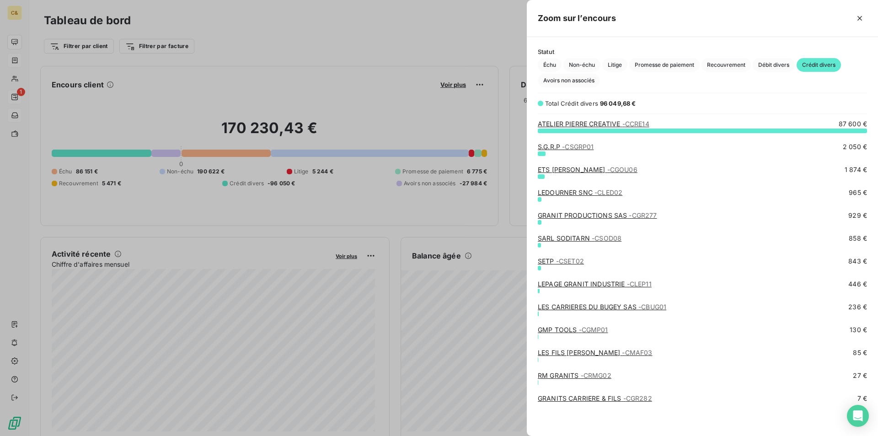
click at [587, 356] on link "LES FILS [PERSON_NAME] - CMAF03" at bounding box center [595, 352] width 115 height 8
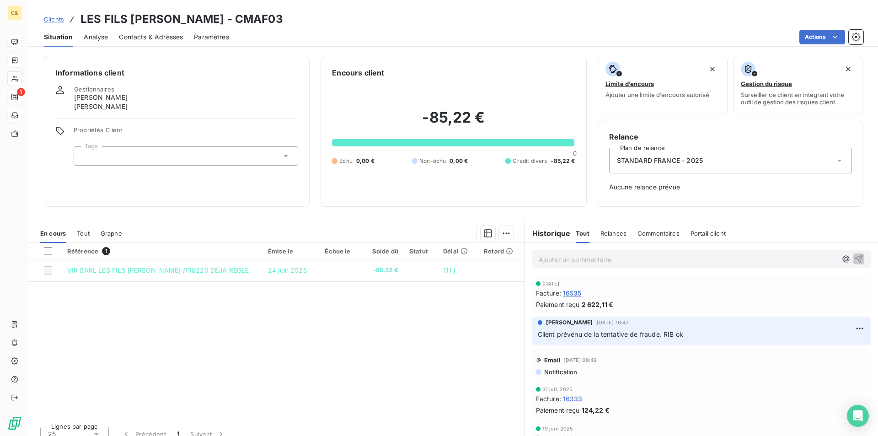
click at [412, 373] on div "Référence 1 Émise le Échue le Solde dû Statut Délai Retard VIR SARL LES FILS [P…" at bounding box center [276, 331] width 495 height 176
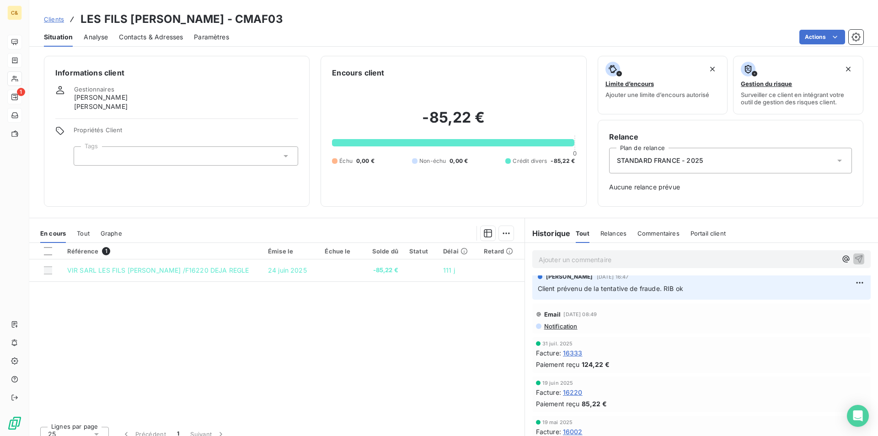
click at [154, 35] on span "Contacts & Adresses" at bounding box center [151, 36] width 64 height 9
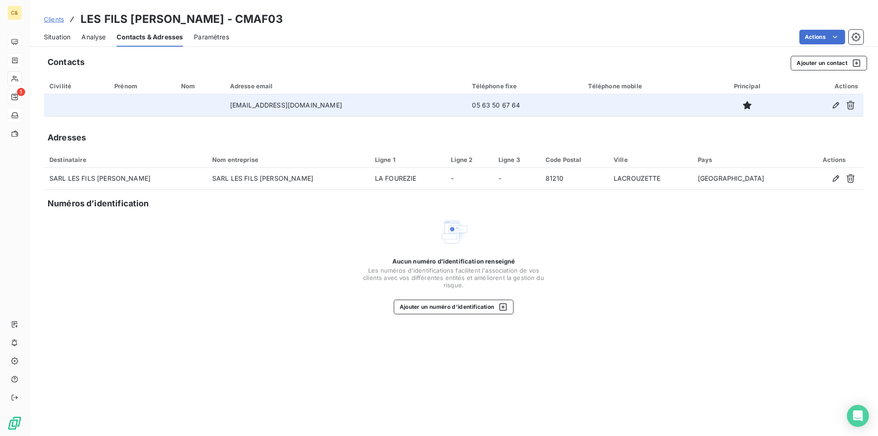
drag, startPoint x: 344, startPoint y: 107, endPoint x: 233, endPoint y: 106, distance: 111.1
click at [233, 106] on td "[EMAIL_ADDRESS][DOMAIN_NAME]" at bounding box center [345, 105] width 242 height 22
copy td "[EMAIL_ADDRESS][DOMAIN_NAME]"
click at [352, 111] on td "[EMAIL_ADDRESS][DOMAIN_NAME]" at bounding box center [345, 105] width 242 height 22
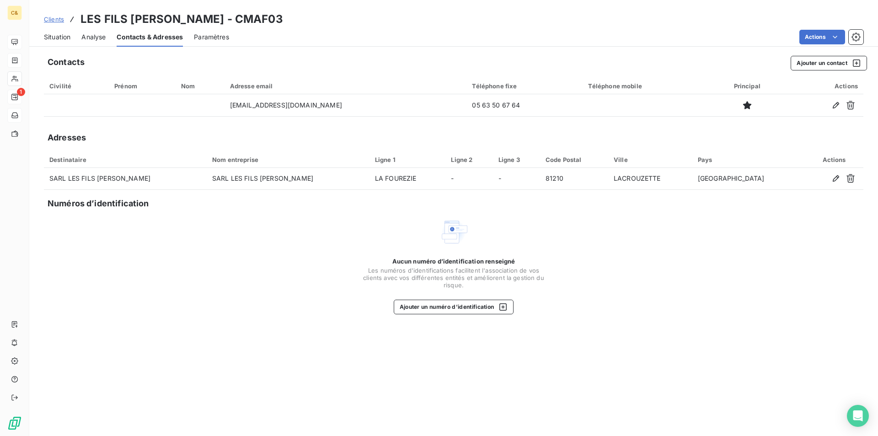
click at [61, 38] on span "Situation" at bounding box center [57, 36] width 27 height 9
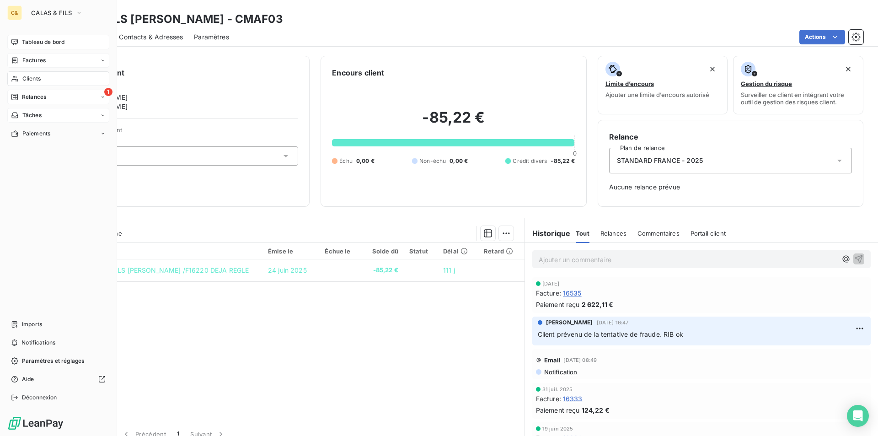
drag, startPoint x: 29, startPoint y: 42, endPoint x: 38, endPoint y: 44, distance: 9.0
click at [29, 42] on span "Tableau de bord" at bounding box center [43, 42] width 43 height 8
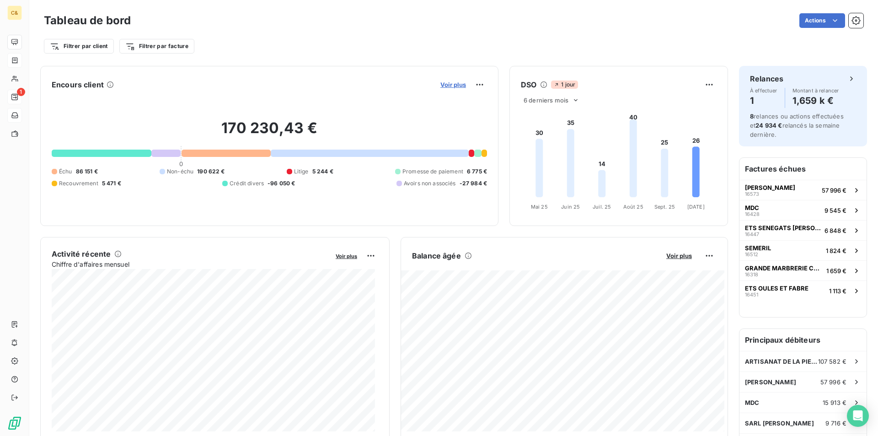
click at [454, 86] on span "Voir plus" at bounding box center [453, 84] width 26 height 7
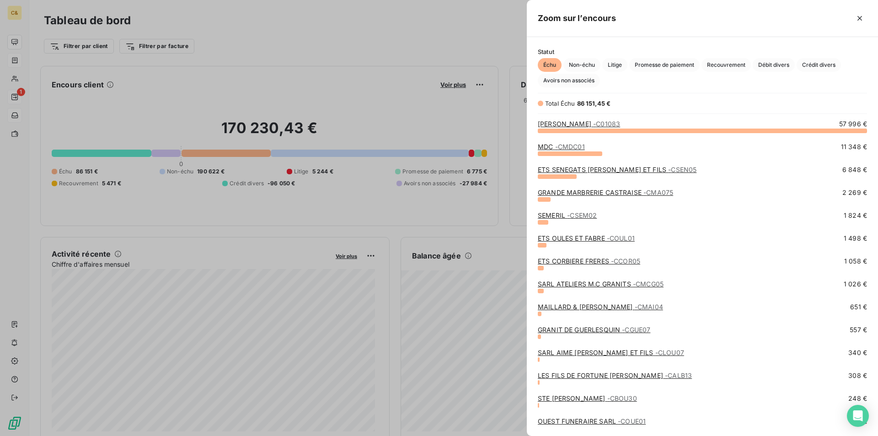
scroll to position [299, 344]
click at [569, 145] on span "- CMDC01" at bounding box center [570, 147] width 30 height 8
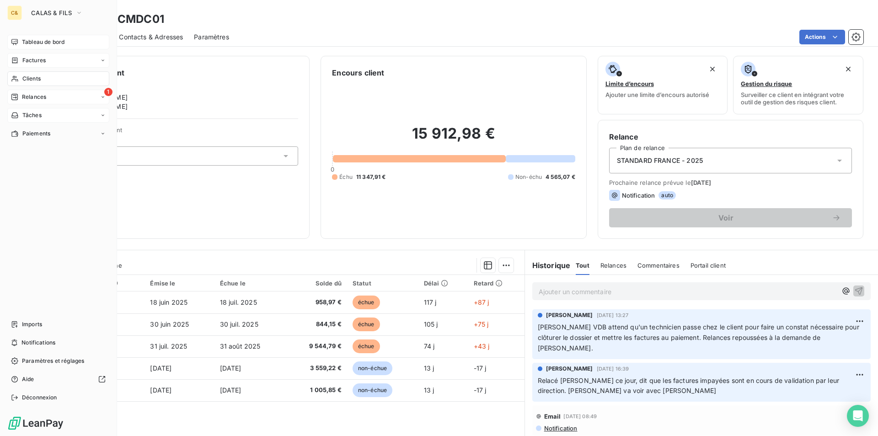
click at [28, 41] on span "Tableau de bord" at bounding box center [43, 42] width 43 height 8
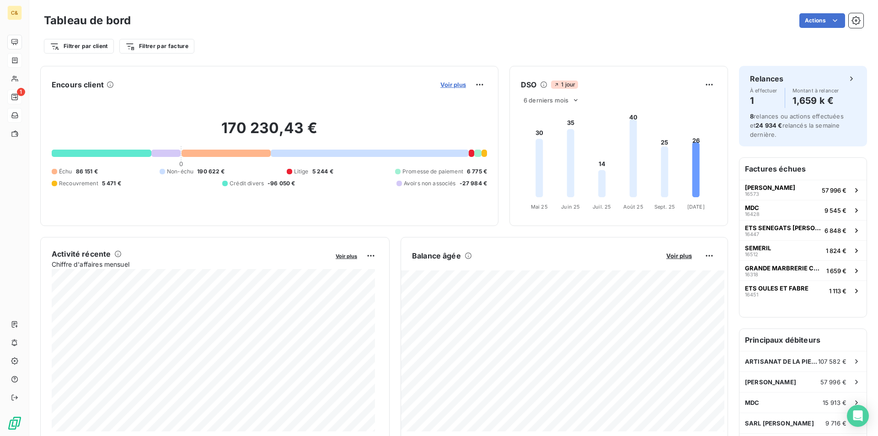
click at [446, 85] on span "Voir plus" at bounding box center [453, 84] width 26 height 7
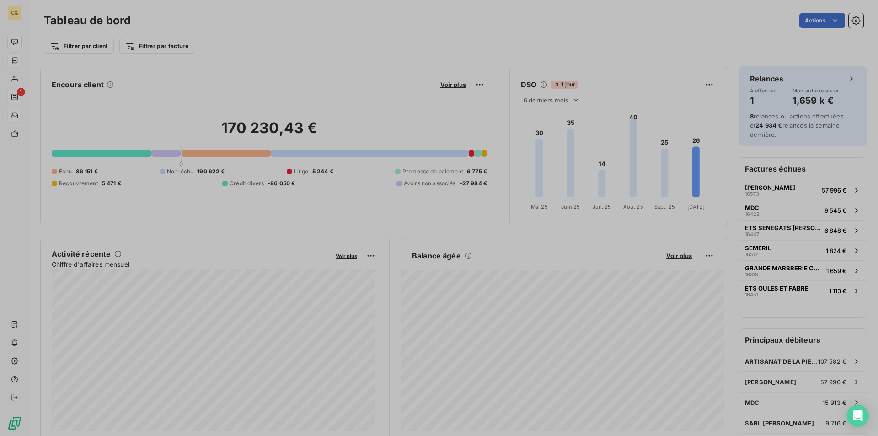
scroll to position [7, 7]
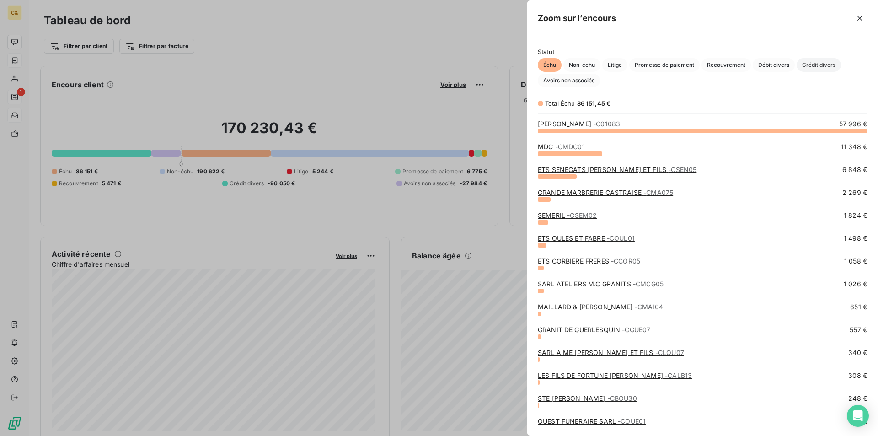
click at [804, 66] on span "Crédit divers" at bounding box center [818, 65] width 44 height 14
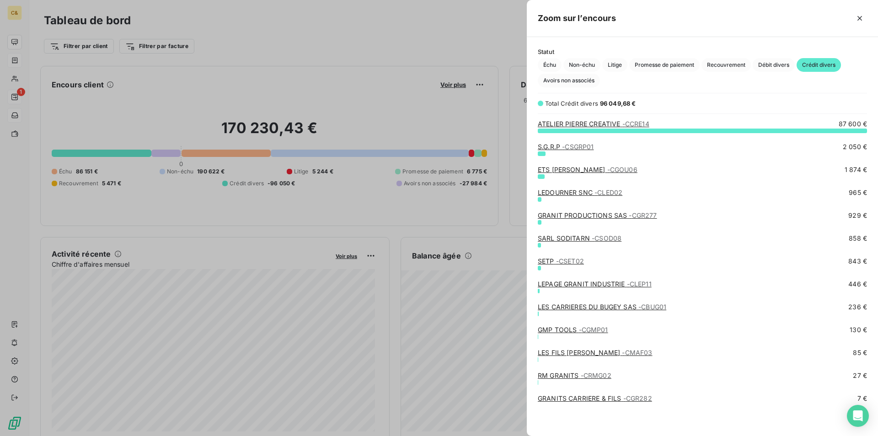
scroll to position [299, 344]
click at [607, 173] on span "- CGOU06" at bounding box center [622, 170] width 30 height 8
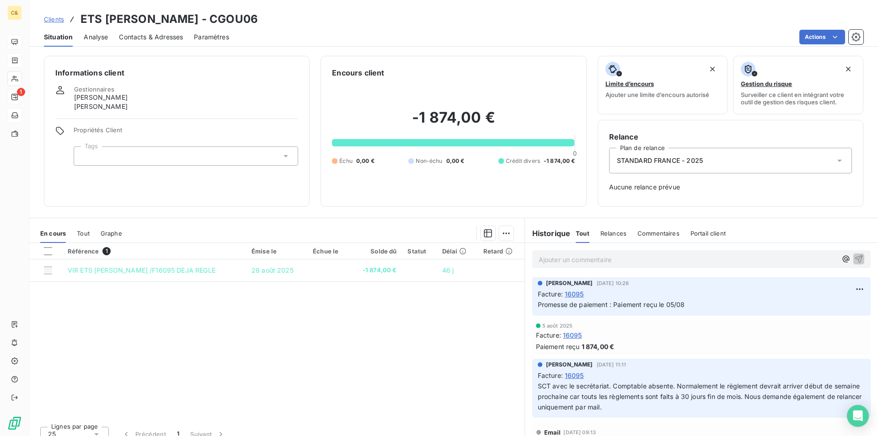
click at [386, 333] on div "Référence 1 Émise le Échue le Solde dû Statut Délai Retard VIR ETS [PERSON_NAME…" at bounding box center [276, 331] width 495 height 176
click at [102, 38] on span "Analyse" at bounding box center [96, 36] width 24 height 9
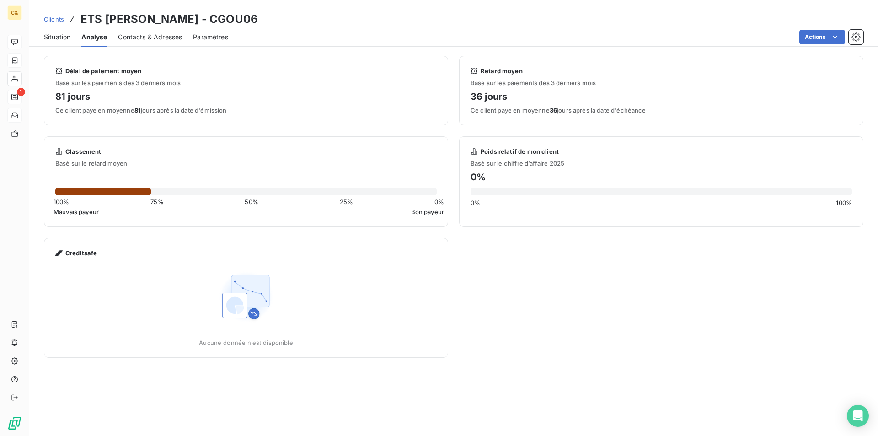
click at [124, 37] on span "Contacts & Adresses" at bounding box center [150, 36] width 64 height 9
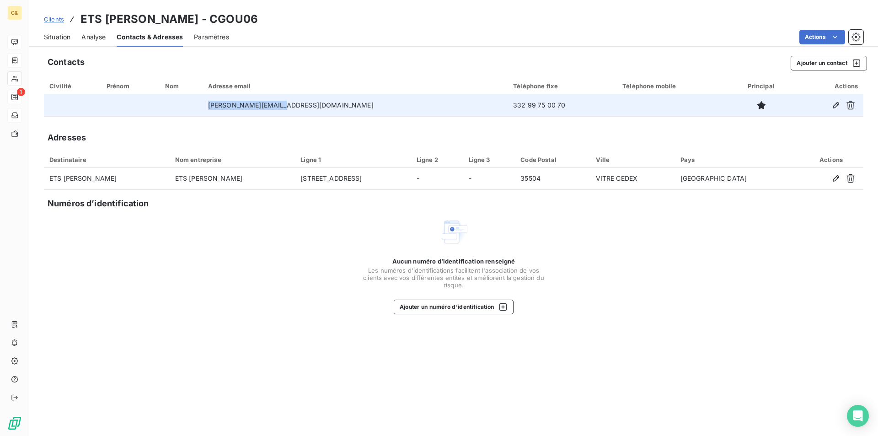
drag, startPoint x: 314, startPoint y: 105, endPoint x: 249, endPoint y: 106, distance: 65.4
click at [249, 106] on td "[PERSON_NAME][EMAIL_ADDRESS][DOMAIN_NAME]" at bounding box center [355, 105] width 305 height 22
copy td "[PERSON_NAME][EMAIL_ADDRESS][DOMAIN_NAME]"
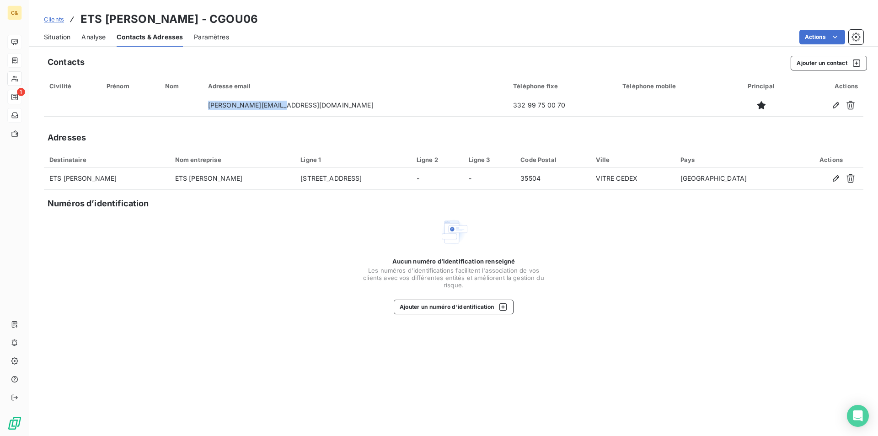
click at [58, 42] on div "Situation" at bounding box center [57, 36] width 27 height 19
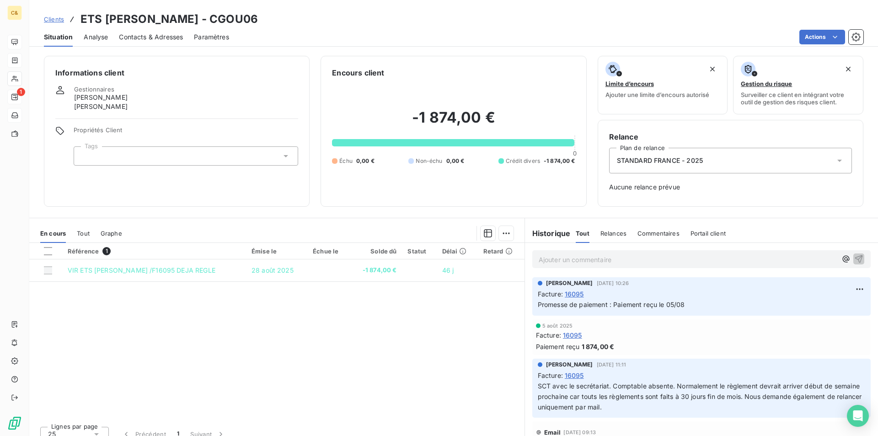
click at [58, 33] on span "Situation" at bounding box center [58, 36] width 29 height 9
click at [587, 263] on p "Ajouter un commentaire ﻿" at bounding box center [688, 259] width 298 height 11
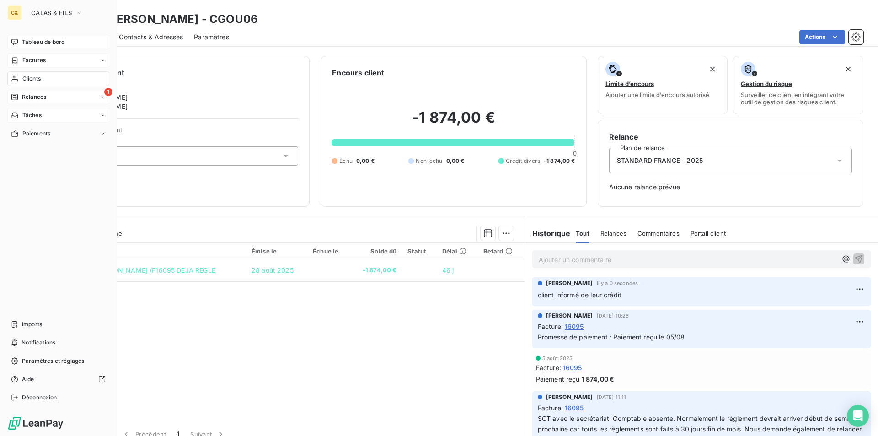
click at [46, 49] on nav "Tableau de bord Factures Clients 1 Relances Tâches Paiements" at bounding box center [58, 88] width 102 height 106
click at [43, 44] on span "Tableau de bord" at bounding box center [43, 42] width 43 height 8
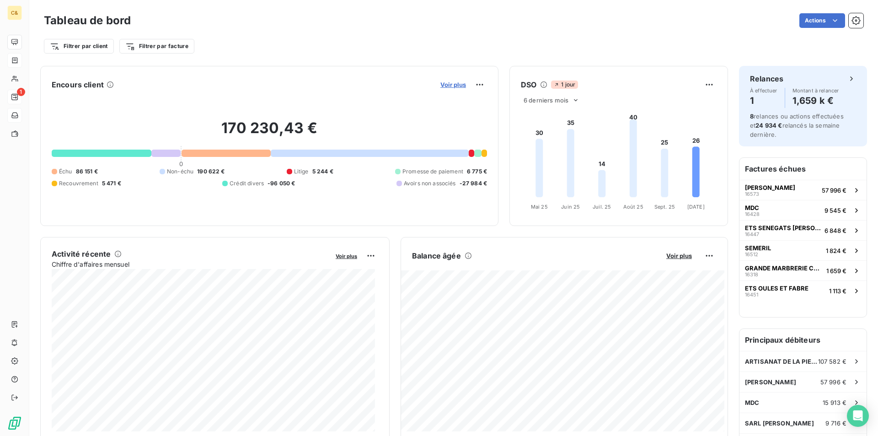
click at [448, 86] on span "Voir plus" at bounding box center [453, 84] width 26 height 7
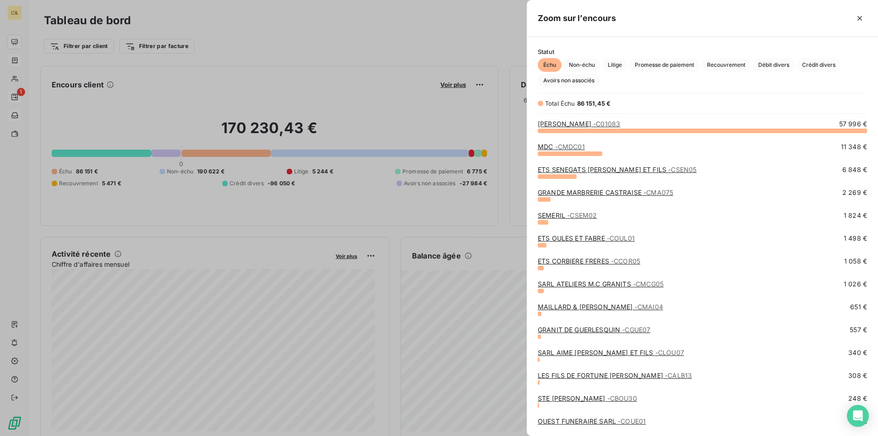
scroll to position [299, 344]
click at [809, 64] on span "Crédit divers" at bounding box center [818, 65] width 44 height 14
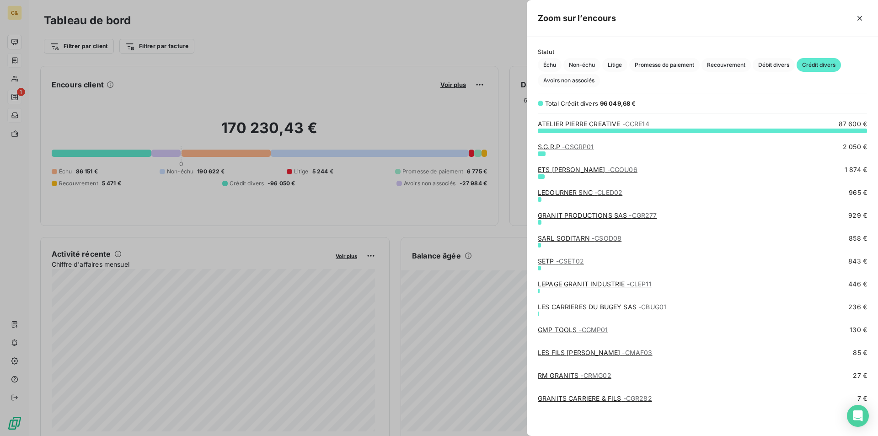
click at [580, 192] on link "LEDOURNER SNC - CLED02" at bounding box center [580, 192] width 85 height 8
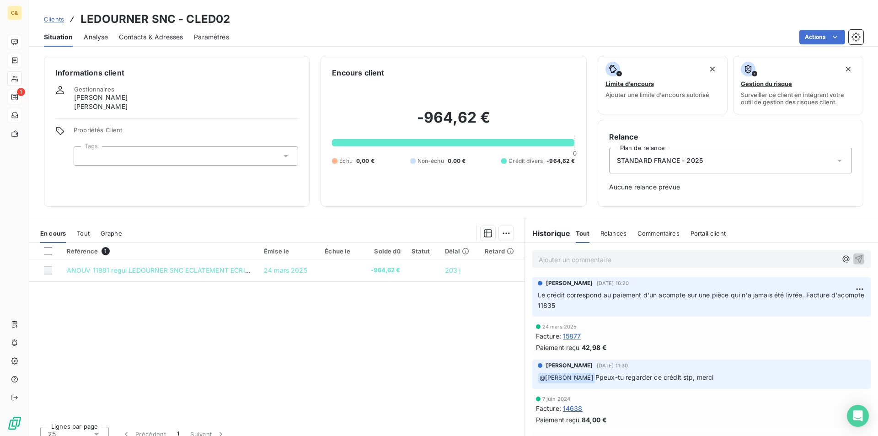
click at [346, 355] on div "Référence 1 Émise le Échue le Solde dû Statut Délai Retard ANOUV 11981 regul LE…" at bounding box center [276, 331] width 495 height 176
click at [356, 319] on div "Référence 1 Émise le Échue le Solde dû Statut Délai Retard ANOUV 11981 regul LE…" at bounding box center [276, 331] width 495 height 176
click at [421, 365] on div "Référence 1 Émise le Échue le Solde dû Statut Délai Retard ANOUV 11981 regul LE…" at bounding box center [276, 331] width 495 height 176
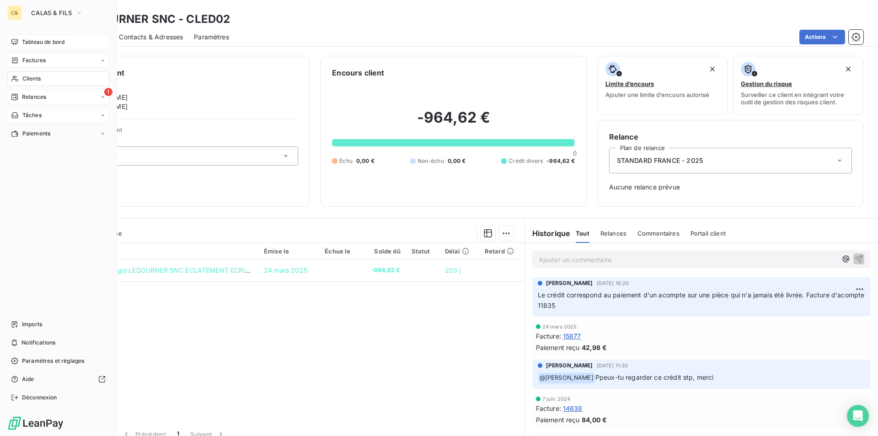
drag, startPoint x: 35, startPoint y: 46, endPoint x: 59, endPoint y: 45, distance: 24.2
click at [35, 46] on span "Tableau de bord" at bounding box center [43, 42] width 43 height 8
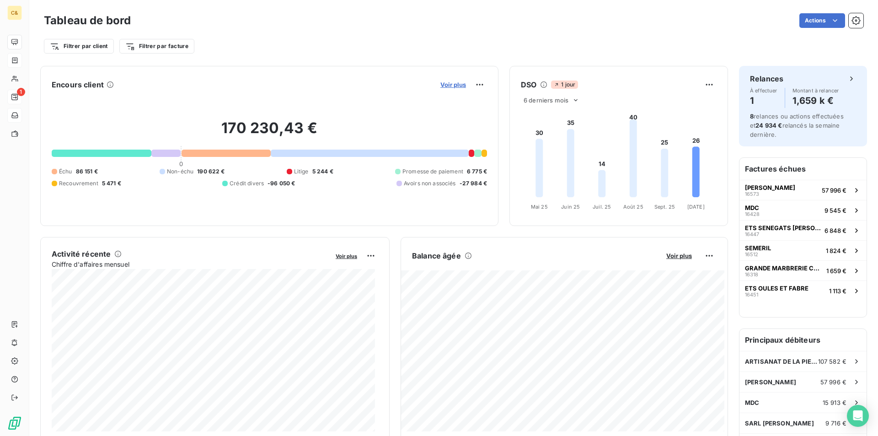
click at [447, 81] on span "Voir plus" at bounding box center [453, 84] width 26 height 7
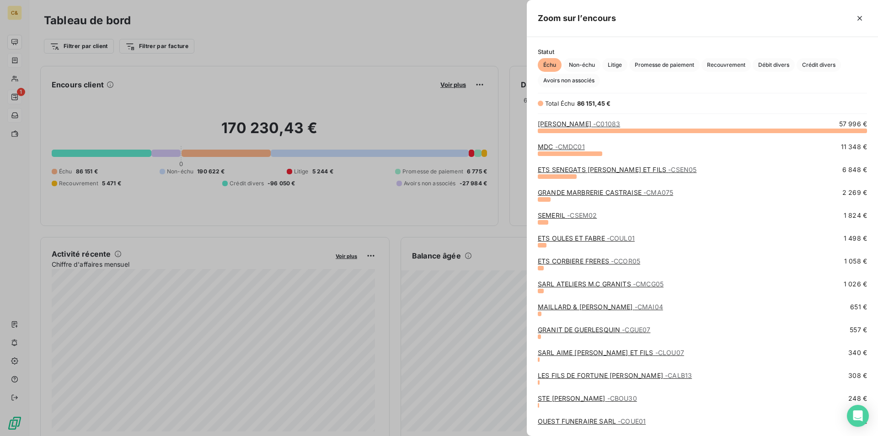
scroll to position [299, 344]
click at [804, 65] on span "Crédit divers" at bounding box center [818, 65] width 44 height 14
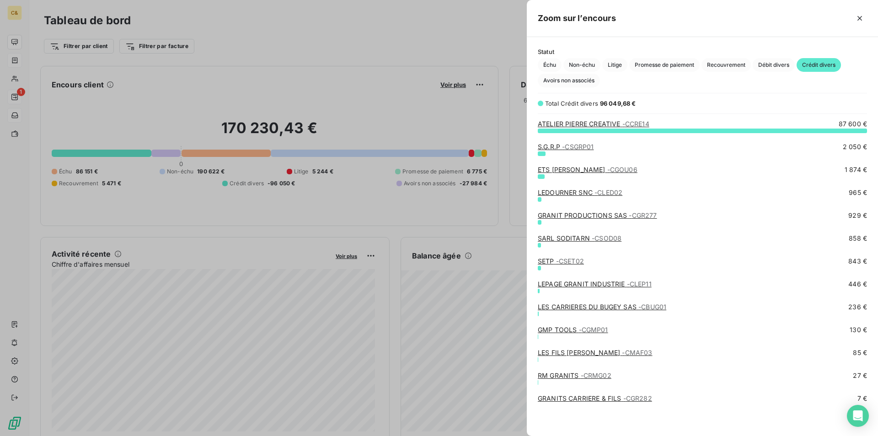
click at [579, 353] on link "LES FILS [PERSON_NAME] - CMAF03" at bounding box center [595, 352] width 115 height 8
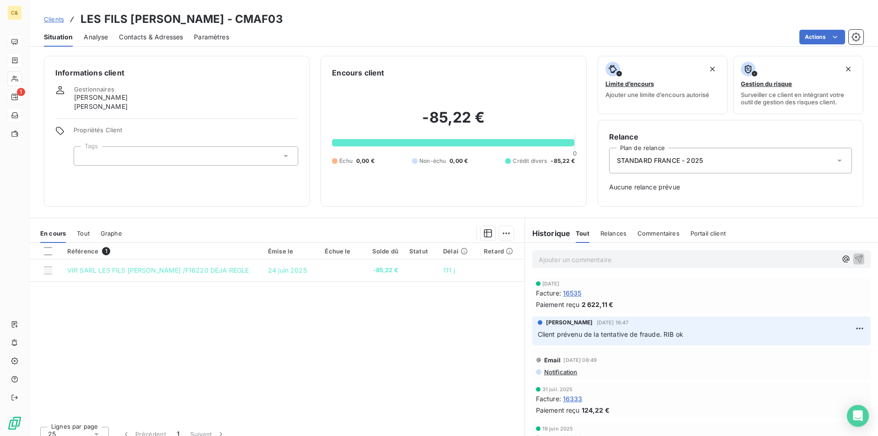
click at [566, 255] on p "Ajouter un commentaire ﻿" at bounding box center [688, 259] width 298 height 11
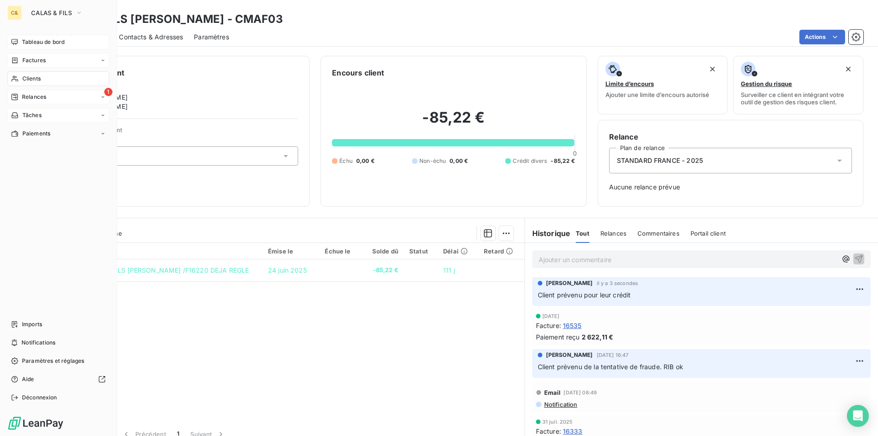
click at [30, 40] on span "Tableau de bord" at bounding box center [43, 42] width 43 height 8
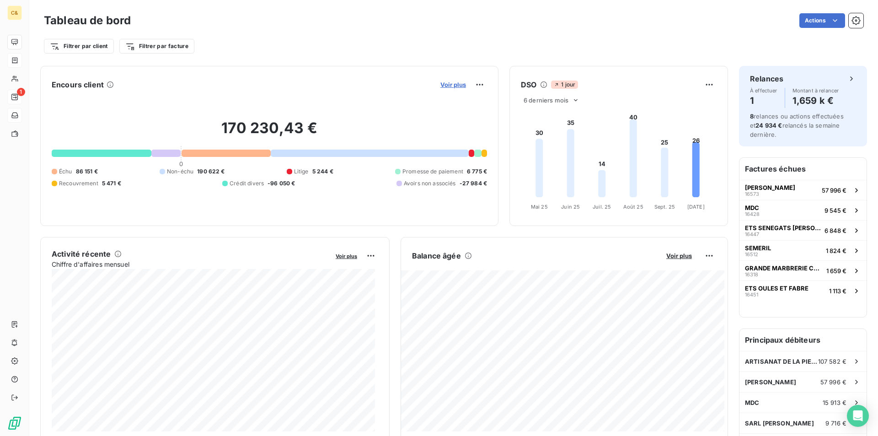
click at [457, 88] on span "Voir plus" at bounding box center [453, 84] width 26 height 7
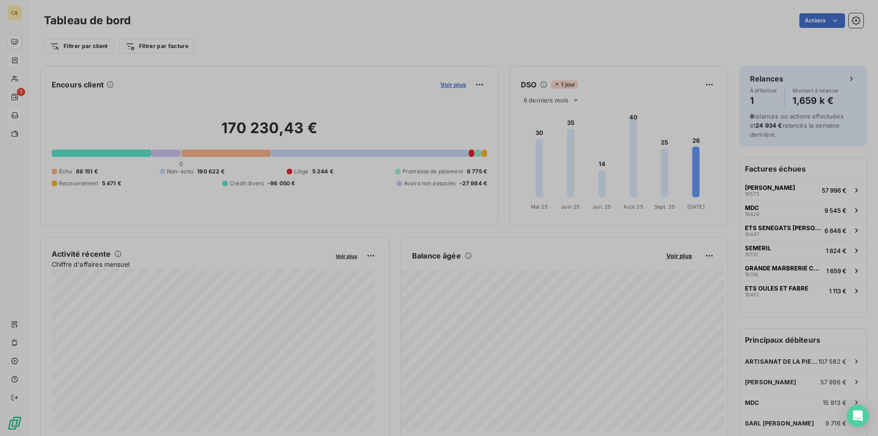
scroll to position [7, 7]
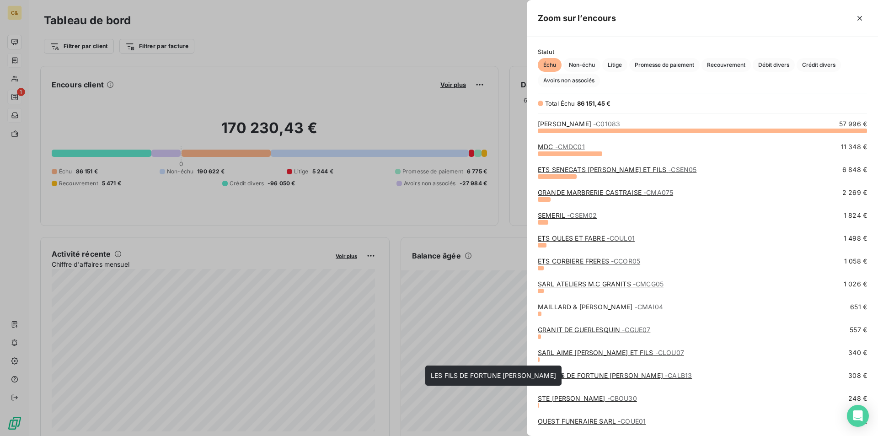
click at [594, 376] on link "LES FILS DE FORTUNE [PERSON_NAME] - CALB13" at bounding box center [615, 375] width 154 height 8
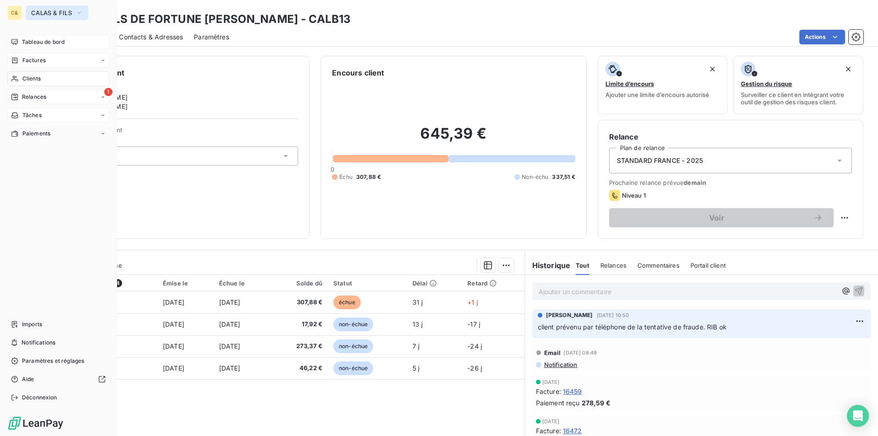
drag, startPoint x: 47, startPoint y: 14, endPoint x: 59, endPoint y: 19, distance: 12.9
click at [47, 14] on span "CALAS & FILS" at bounding box center [51, 12] width 41 height 7
drag, startPoint x: 41, startPoint y: 43, endPoint x: 59, endPoint y: 46, distance: 18.5
click at [41, 43] on span "Tableau de bord" at bounding box center [43, 42] width 43 height 8
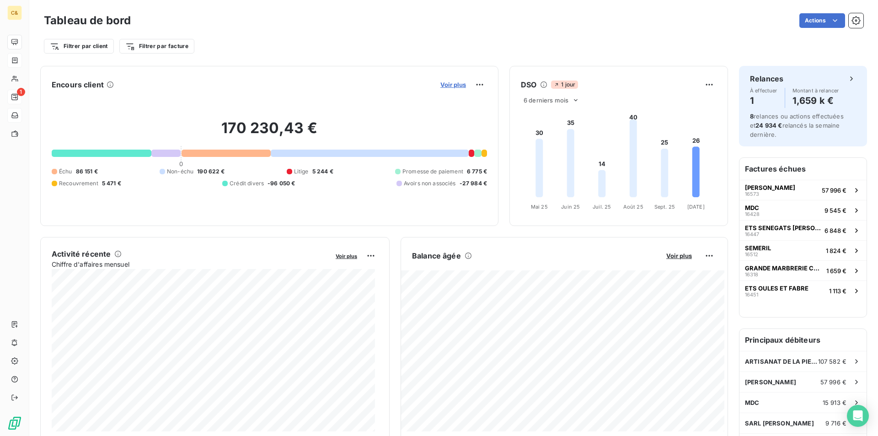
click at [447, 86] on span "Voir plus" at bounding box center [453, 84] width 26 height 7
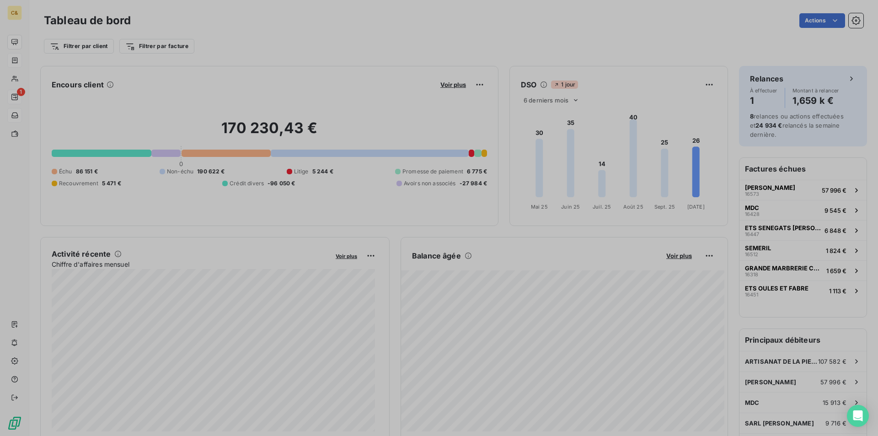
scroll to position [7, 7]
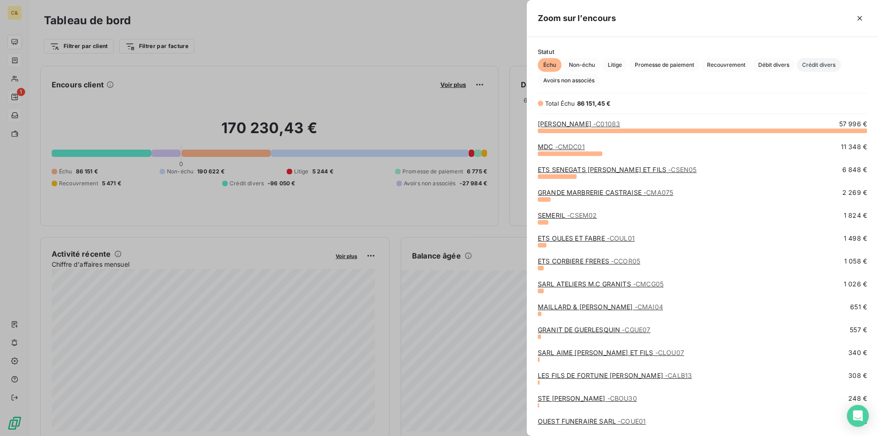
drag, startPoint x: 819, startPoint y: 62, endPoint x: 803, endPoint y: 68, distance: 16.9
click at [819, 62] on span "Crédit divers" at bounding box center [818, 65] width 44 height 14
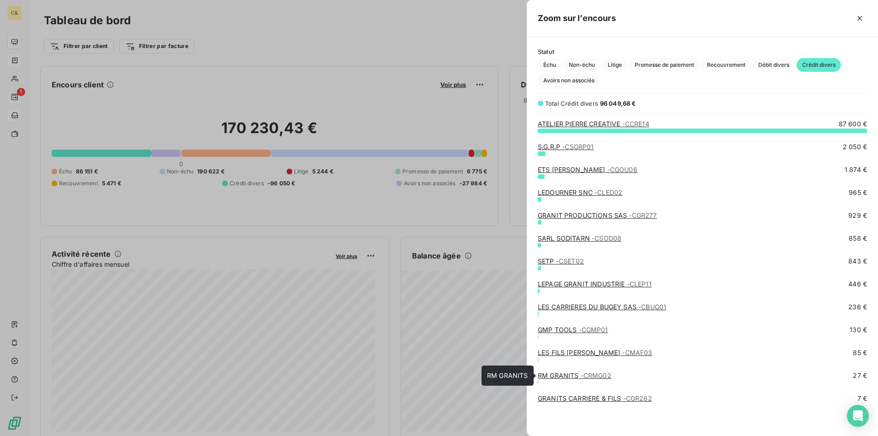
click at [567, 374] on link "RM GRANITS - CRMG02" at bounding box center [575, 375] width 74 height 8
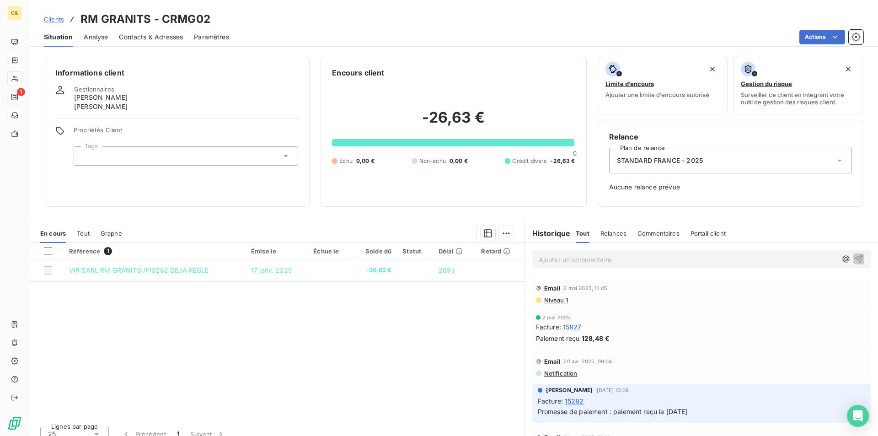
click at [165, 35] on span "Contacts & Adresses" at bounding box center [151, 36] width 64 height 9
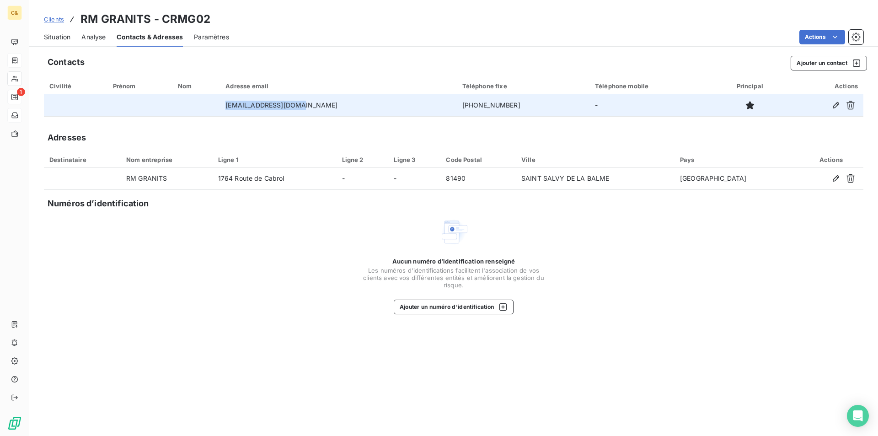
drag, startPoint x: 319, startPoint y: 103, endPoint x: 230, endPoint y: 107, distance: 88.3
click at [230, 107] on tr "[EMAIL_ADDRESS][DOMAIN_NAME] [PHONE_NUMBER] -" at bounding box center [453, 105] width 819 height 22
copy tr "[EMAIL_ADDRESS][DOMAIN_NAME]"
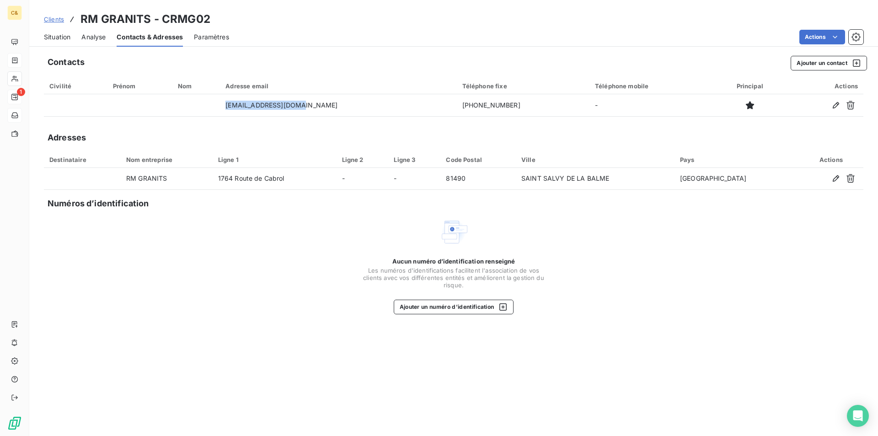
click at [62, 37] on span "Situation" at bounding box center [57, 36] width 27 height 9
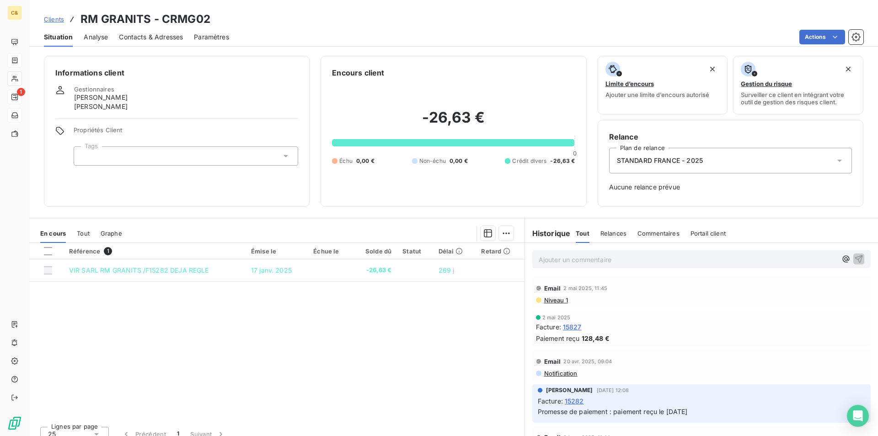
click at [552, 260] on p "Ajouter un commentaire ﻿" at bounding box center [688, 259] width 298 height 11
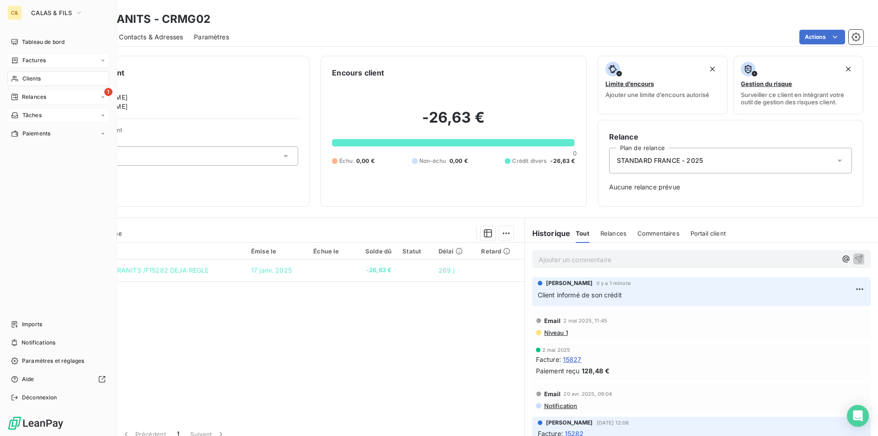
drag, startPoint x: 31, startPoint y: 44, endPoint x: 64, endPoint y: 53, distance: 34.5
click at [31, 44] on span "Tableau de bord" at bounding box center [43, 42] width 43 height 8
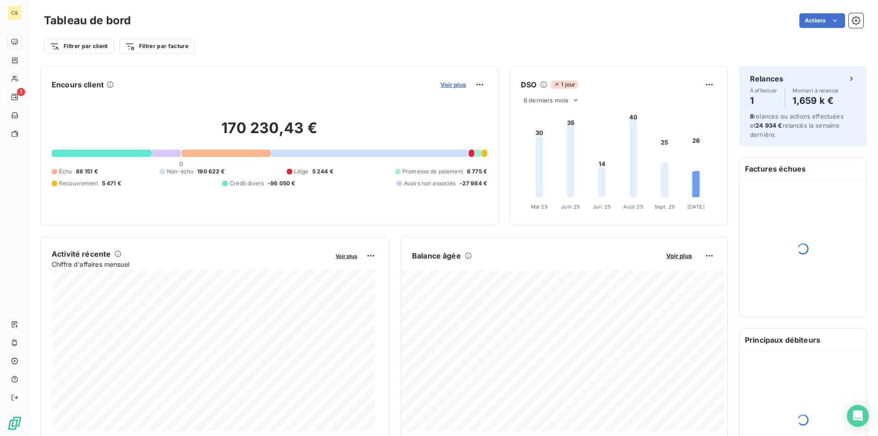
click at [452, 84] on span "Voir plus" at bounding box center [453, 84] width 26 height 7
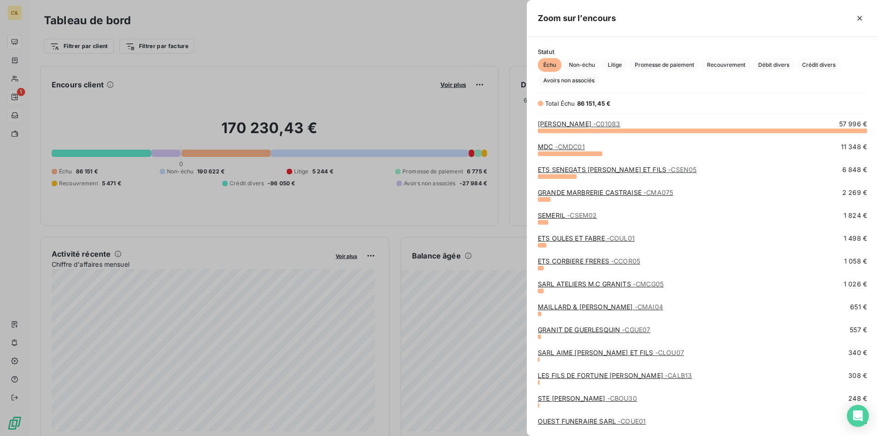
scroll to position [299, 344]
click at [812, 64] on span "Crédit divers" at bounding box center [818, 65] width 44 height 14
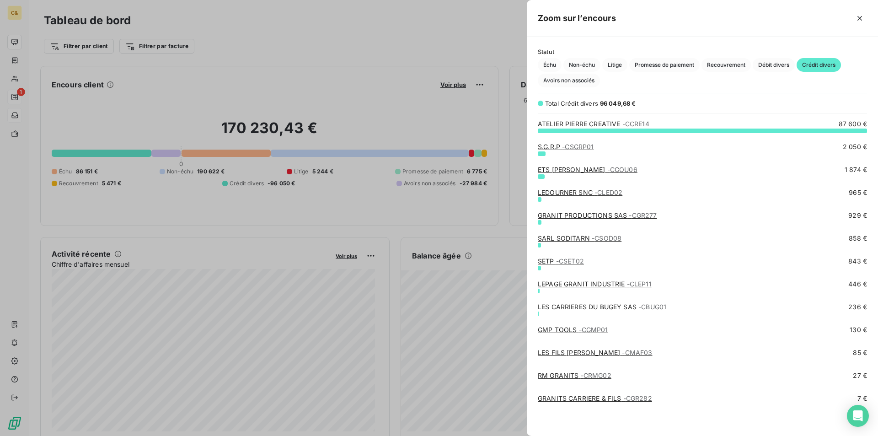
click at [582, 145] on span "- CSGRP01" at bounding box center [578, 147] width 32 height 8
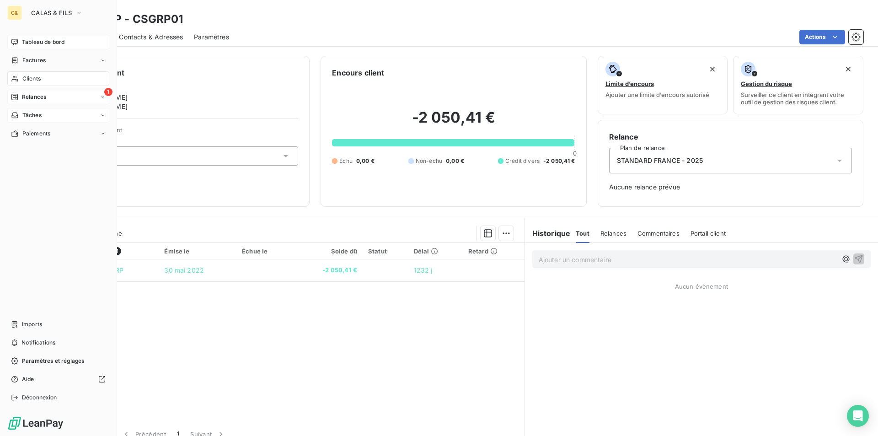
click at [43, 40] on span "Tableau de bord" at bounding box center [43, 42] width 43 height 8
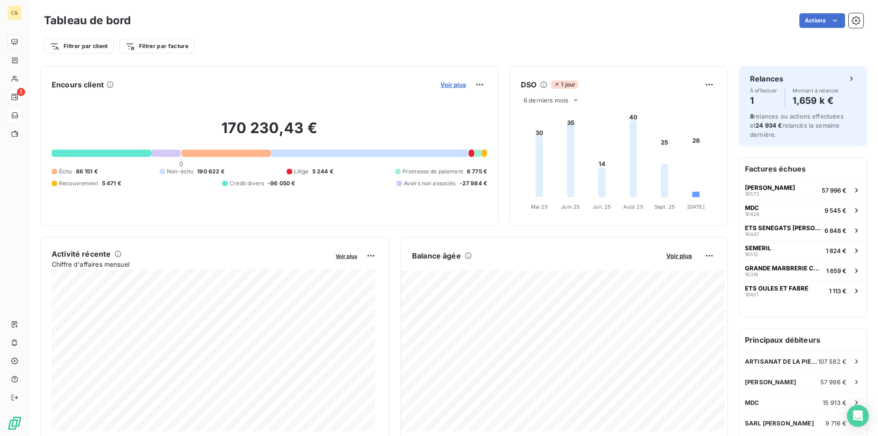
click at [454, 86] on span "Voir plus" at bounding box center [453, 84] width 26 height 7
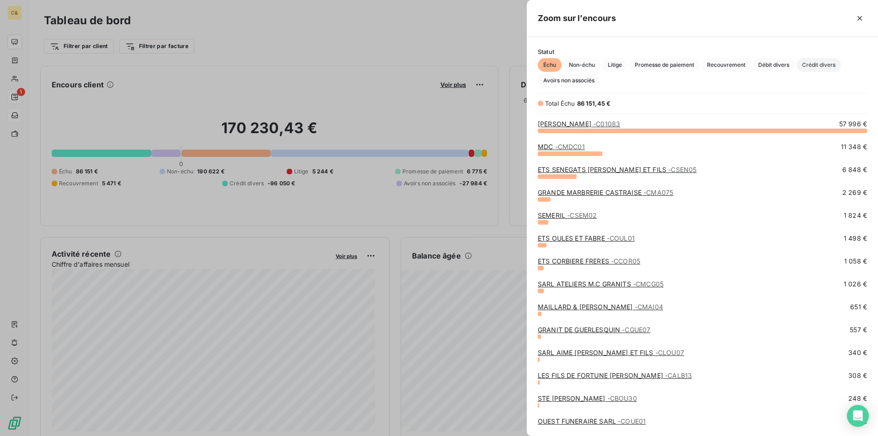
click at [808, 66] on span "Crédit divers" at bounding box center [818, 65] width 44 height 14
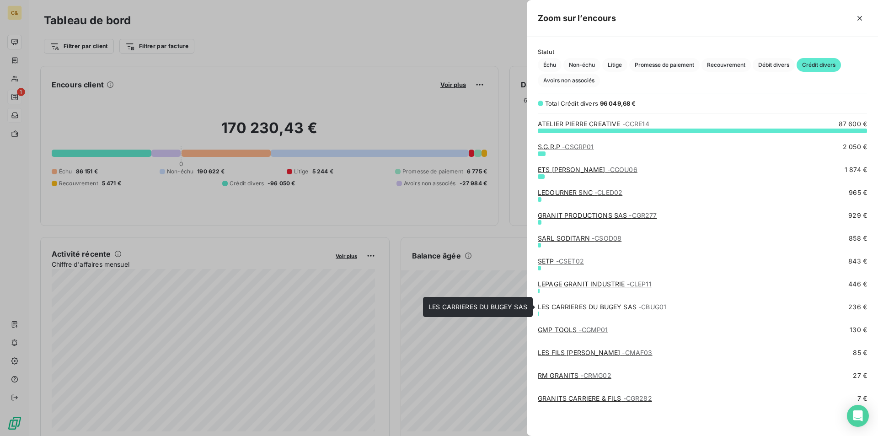
click at [603, 305] on link "LES CARRIERES DU BUGEY SAS - CBUG01" at bounding box center [602, 307] width 128 height 8
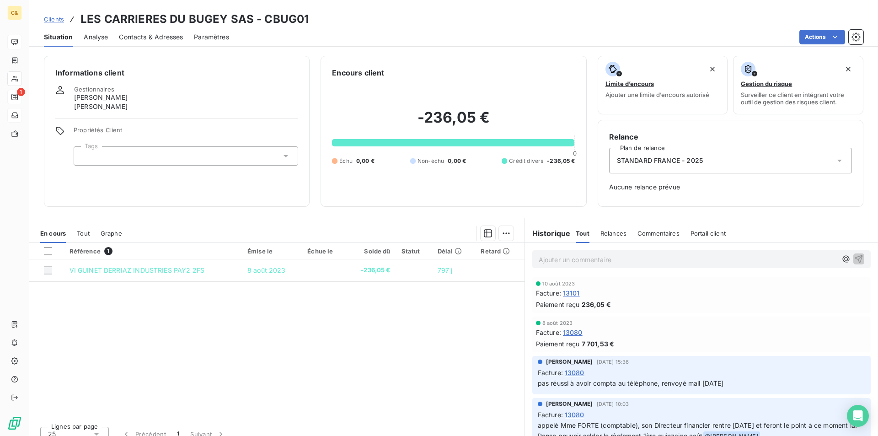
drag, startPoint x: 333, startPoint y: 303, endPoint x: 268, endPoint y: 284, distance: 67.0
click at [332, 303] on div "Référence 1 Émise le Échue le Solde dû Statut Délai Retard VI GUINET DERRIAZ IN…" at bounding box center [276, 331] width 495 height 176
click at [444, 335] on div "Référence 1 Émise le Échue le Solde dû Statut Délai Retard VI GUINET DERRIAZ IN…" at bounding box center [276, 331] width 495 height 176
click at [287, 318] on div "Référence 1 Émise le Échue le Solde dû Statut Délai Retard VI GUINET DERRIAZ IN…" at bounding box center [276, 331] width 495 height 176
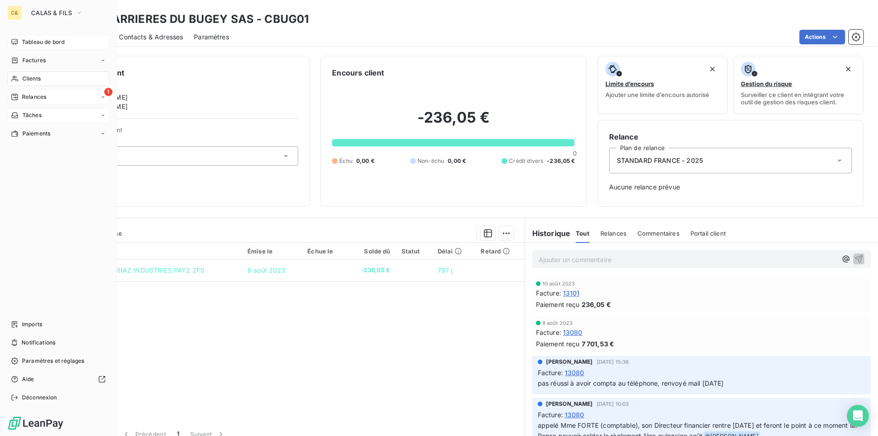
click at [29, 45] on span "Tableau de bord" at bounding box center [43, 42] width 43 height 8
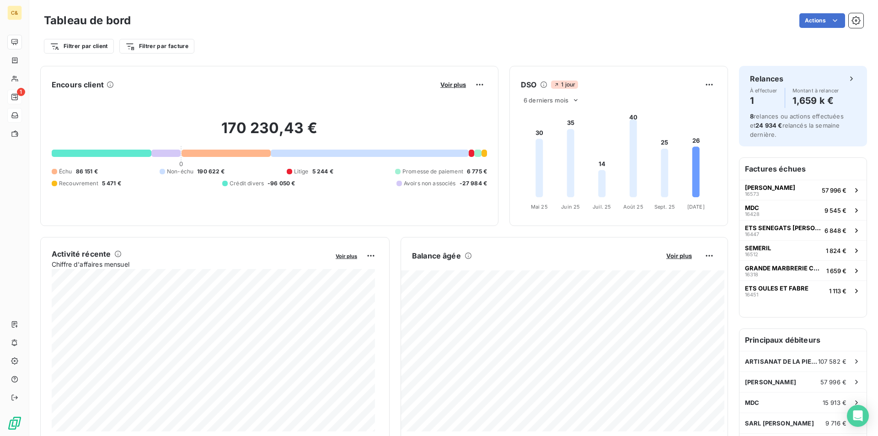
click at [229, 16] on div "Actions" at bounding box center [502, 20] width 721 height 15
